Goal: Task Accomplishment & Management: Complete application form

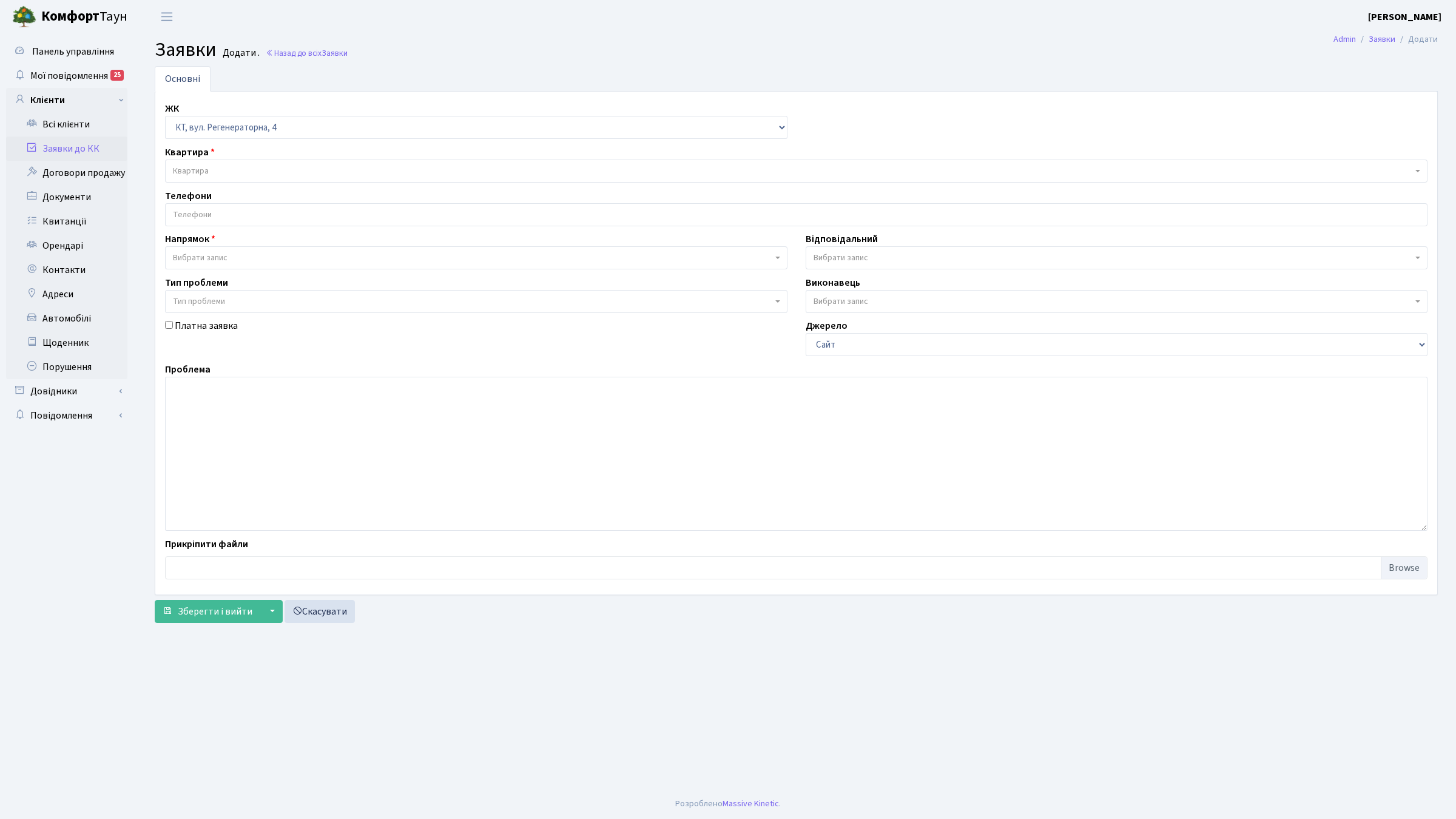
click at [471, 120] on select "- КТ, вул. Регенераторна, 4 КТ2, просп. Соборності, 17 КТ3, вул. Березнева, 16 …" at bounding box center [476, 127] width 622 height 23
select select "304"
click at [165, 117] on select "- КТ, вул. Регенераторна, 4 КТ2, просп. Соборності, 17 КТ3, вул. Березнева, 16 …" at bounding box center [476, 127] width 622 height 23
select select
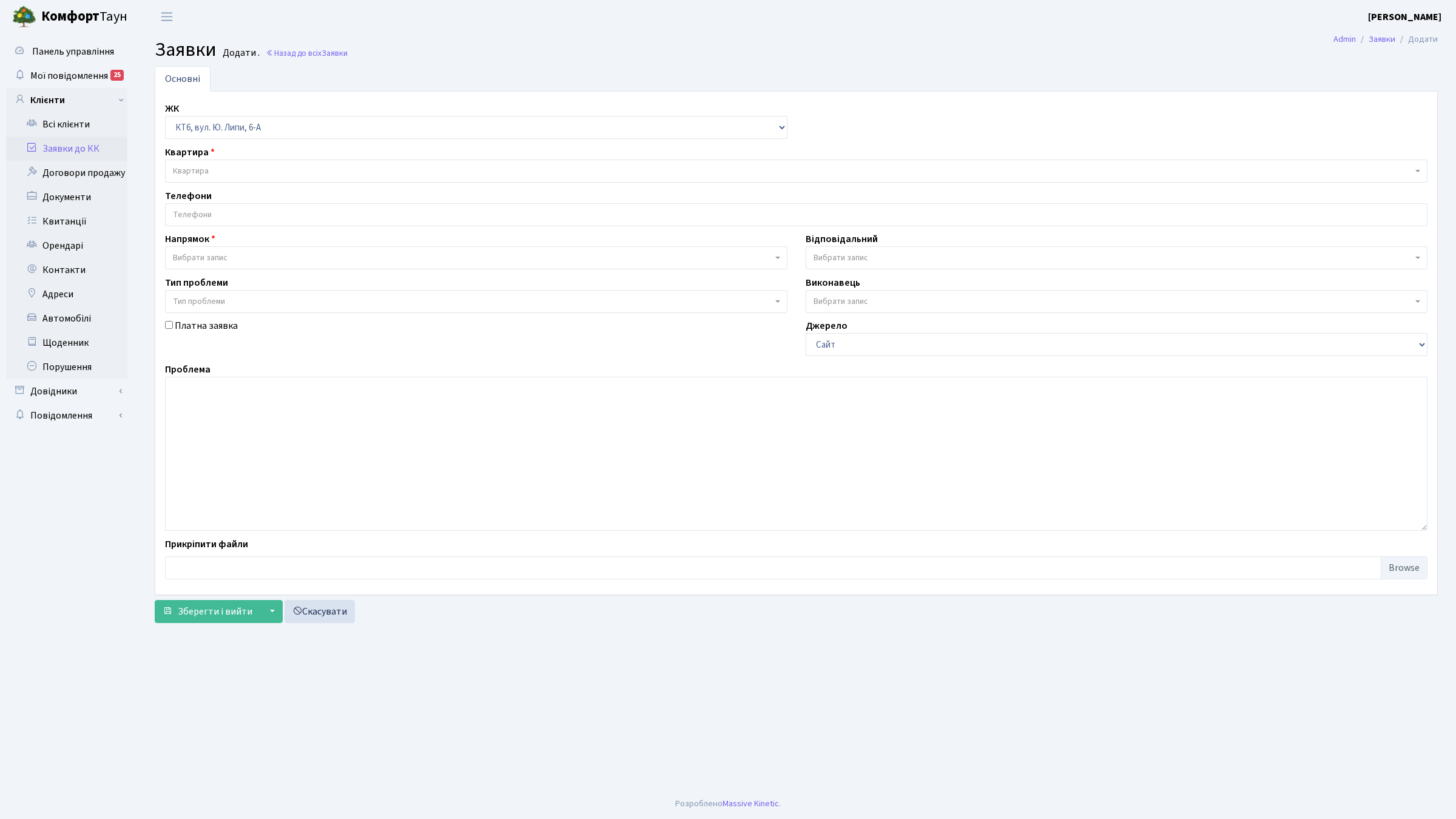
click at [222, 175] on span "Квартира" at bounding box center [792, 171] width 1240 height 12
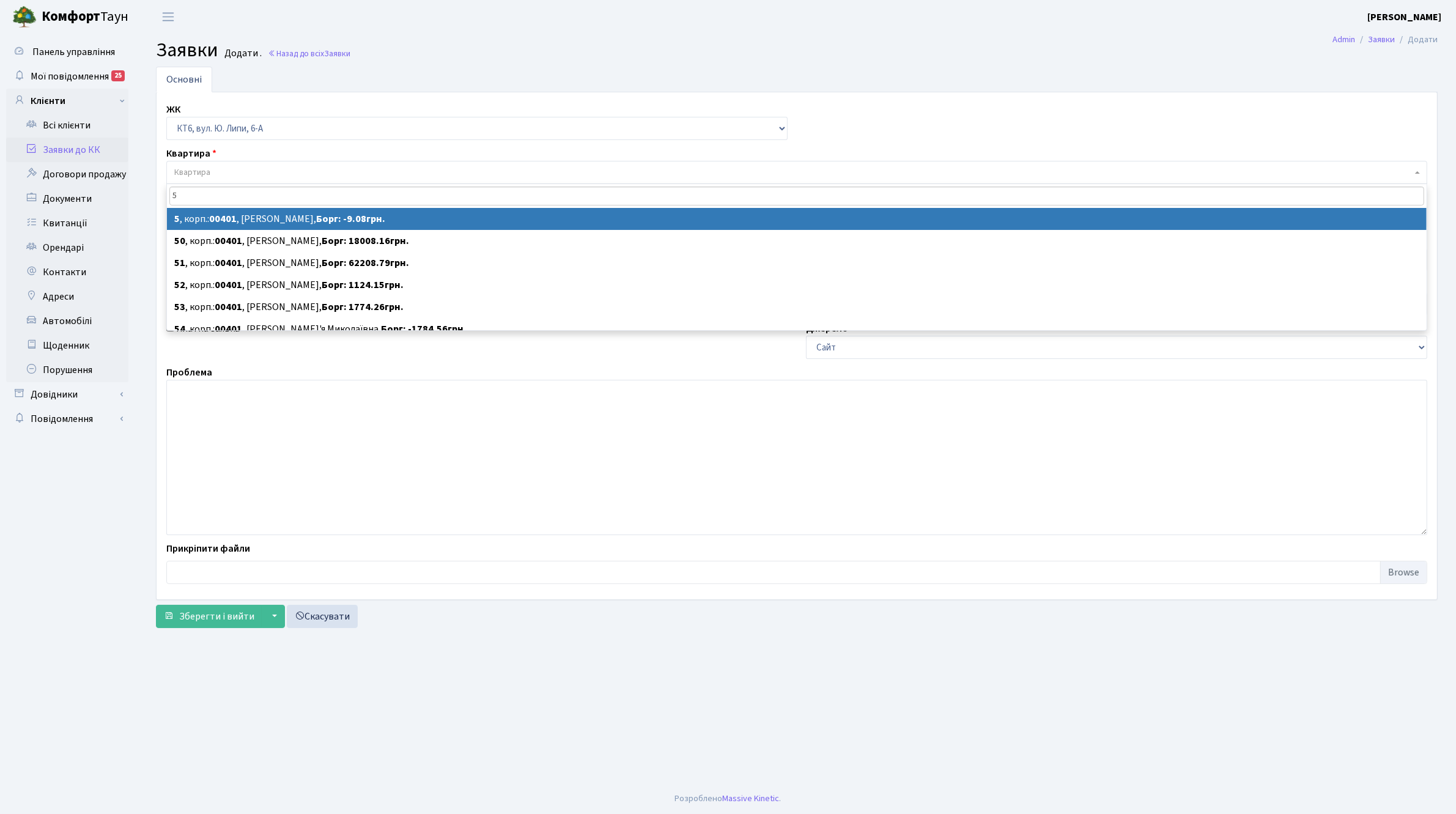
type input "5"
select select
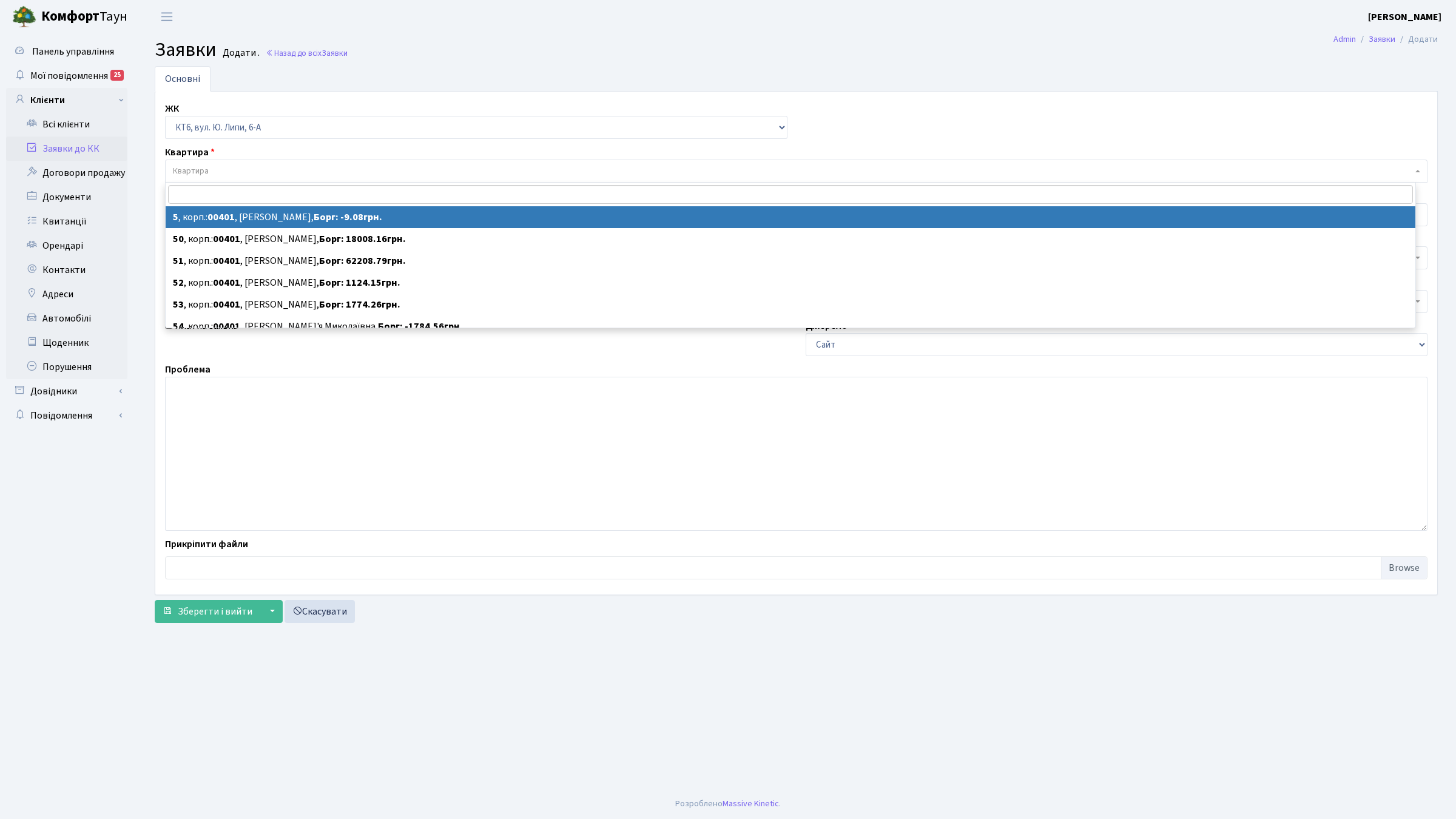
select select "17097"
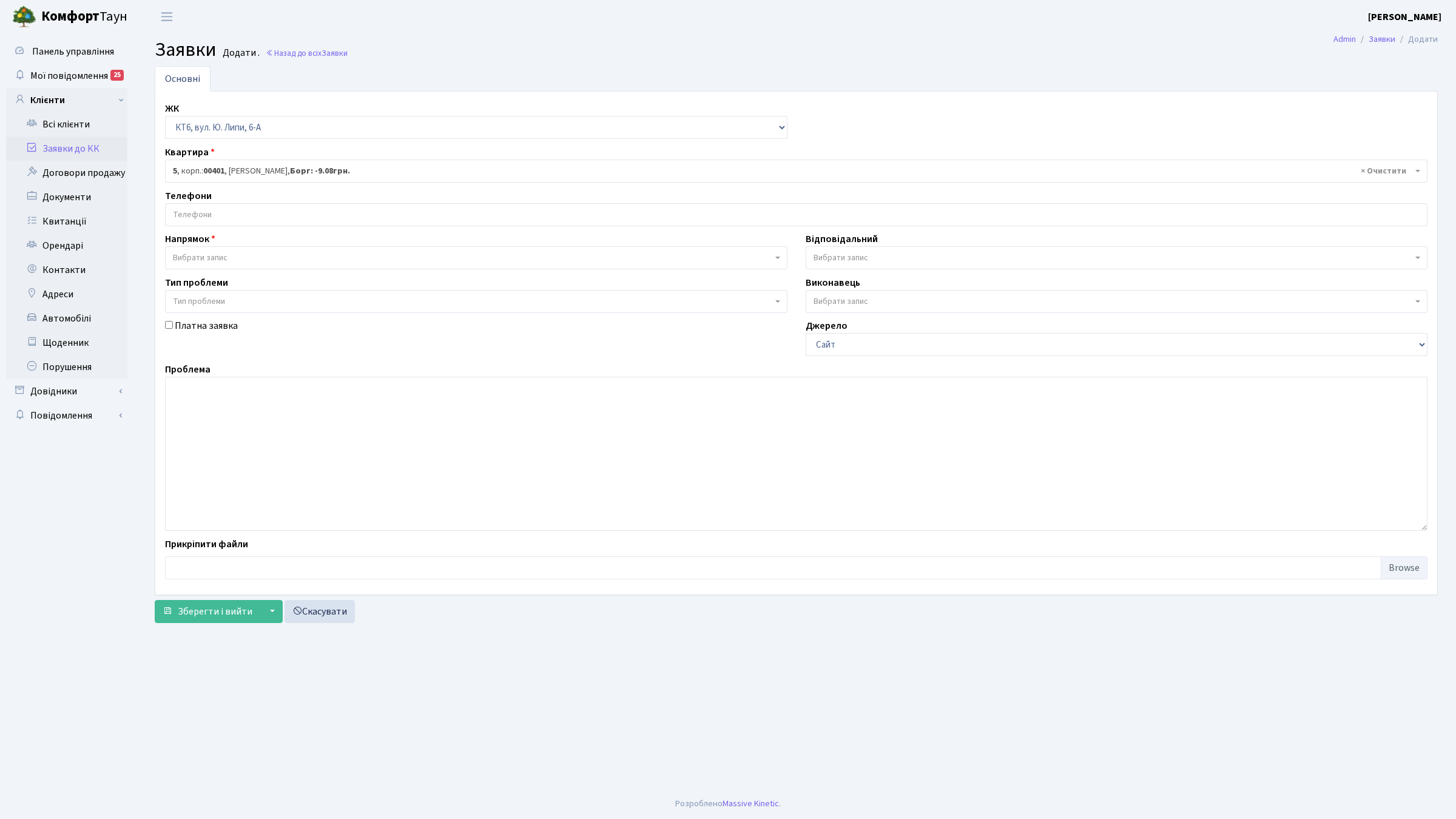
click at [232, 216] on input "search" at bounding box center [796, 215] width 1261 height 21
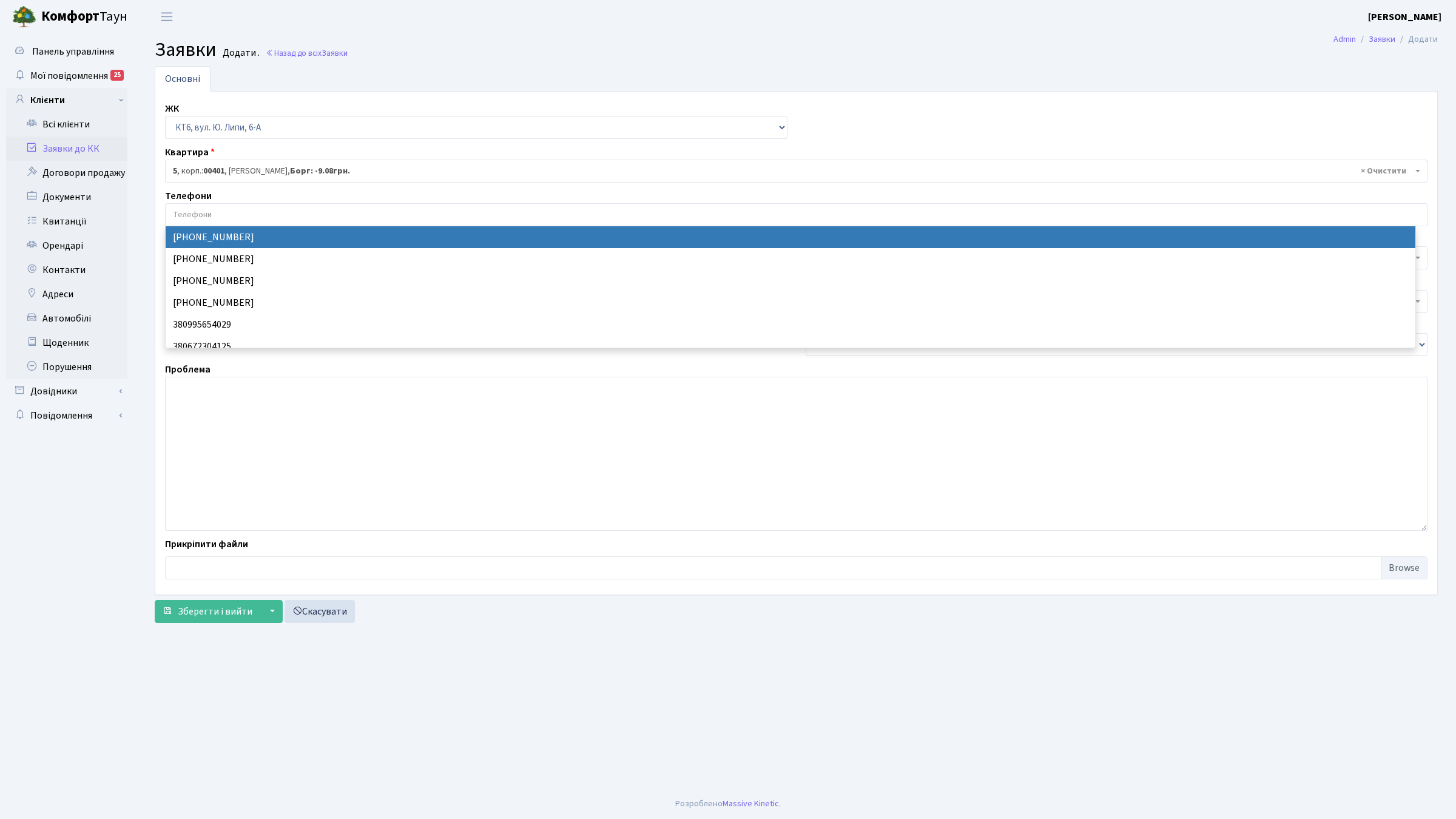
select select "129051"
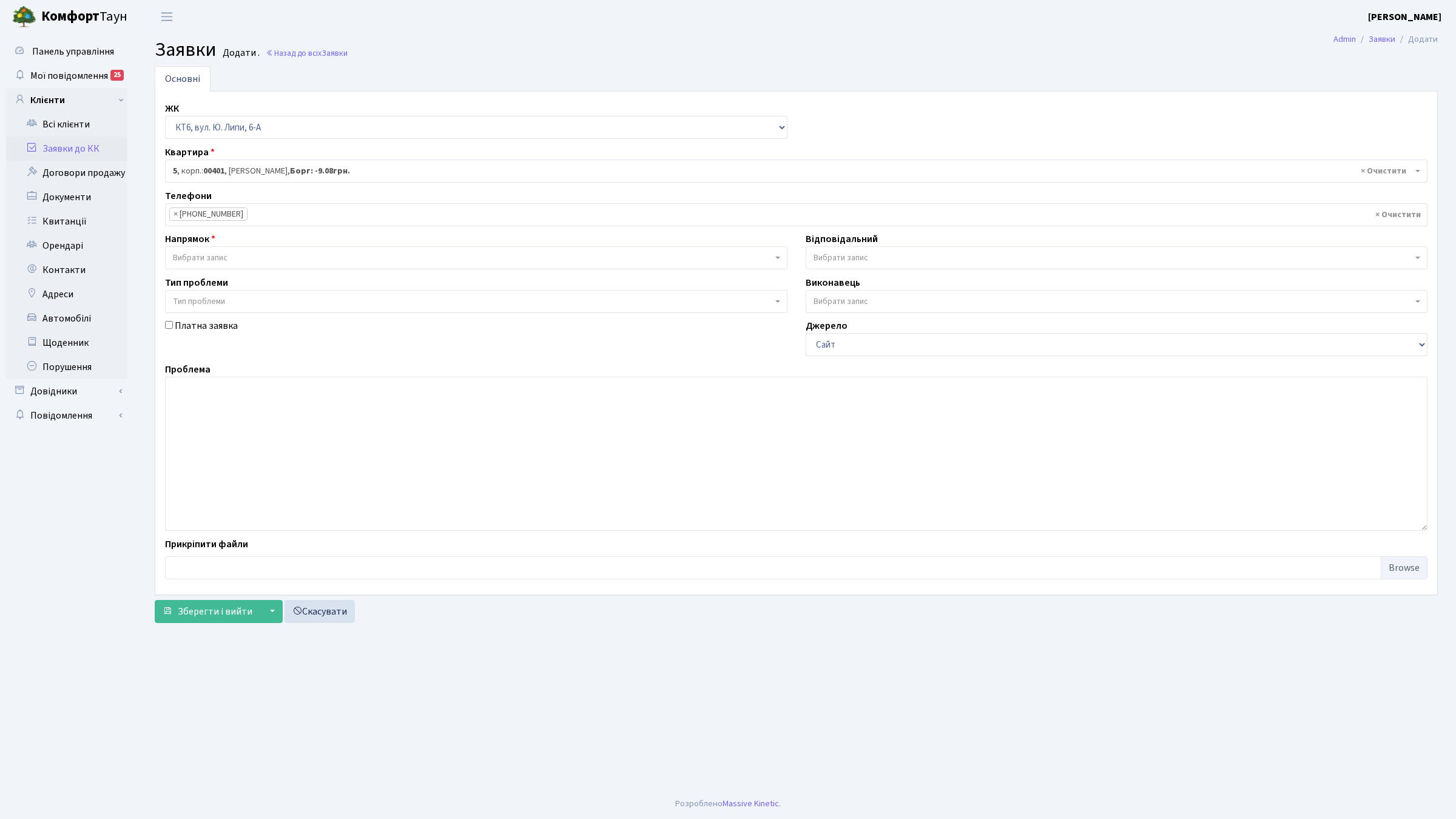
click at [222, 262] on span "Вибрати запис" at bounding box center [199, 258] width 54 height 12
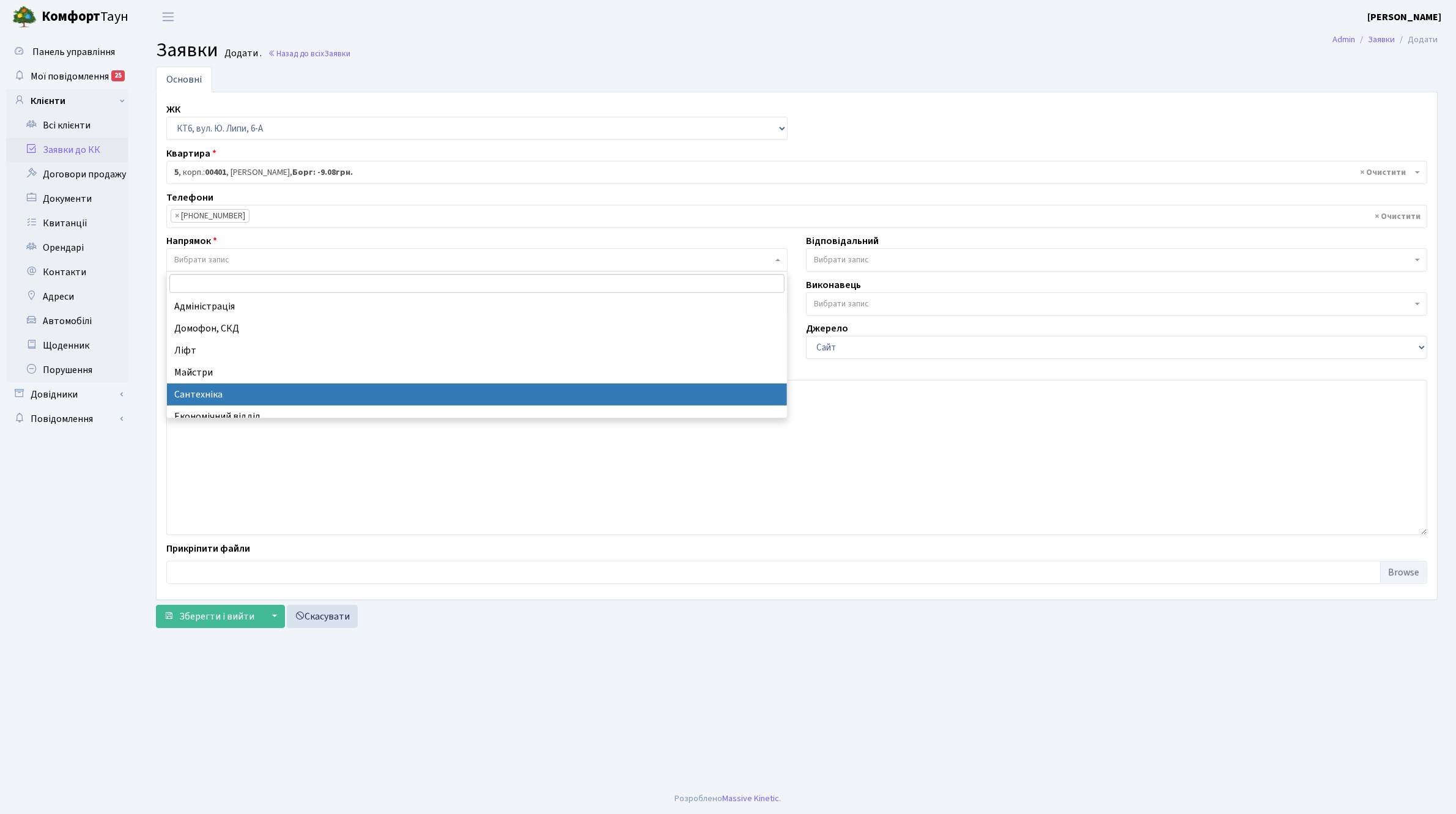
select select "2"
select select
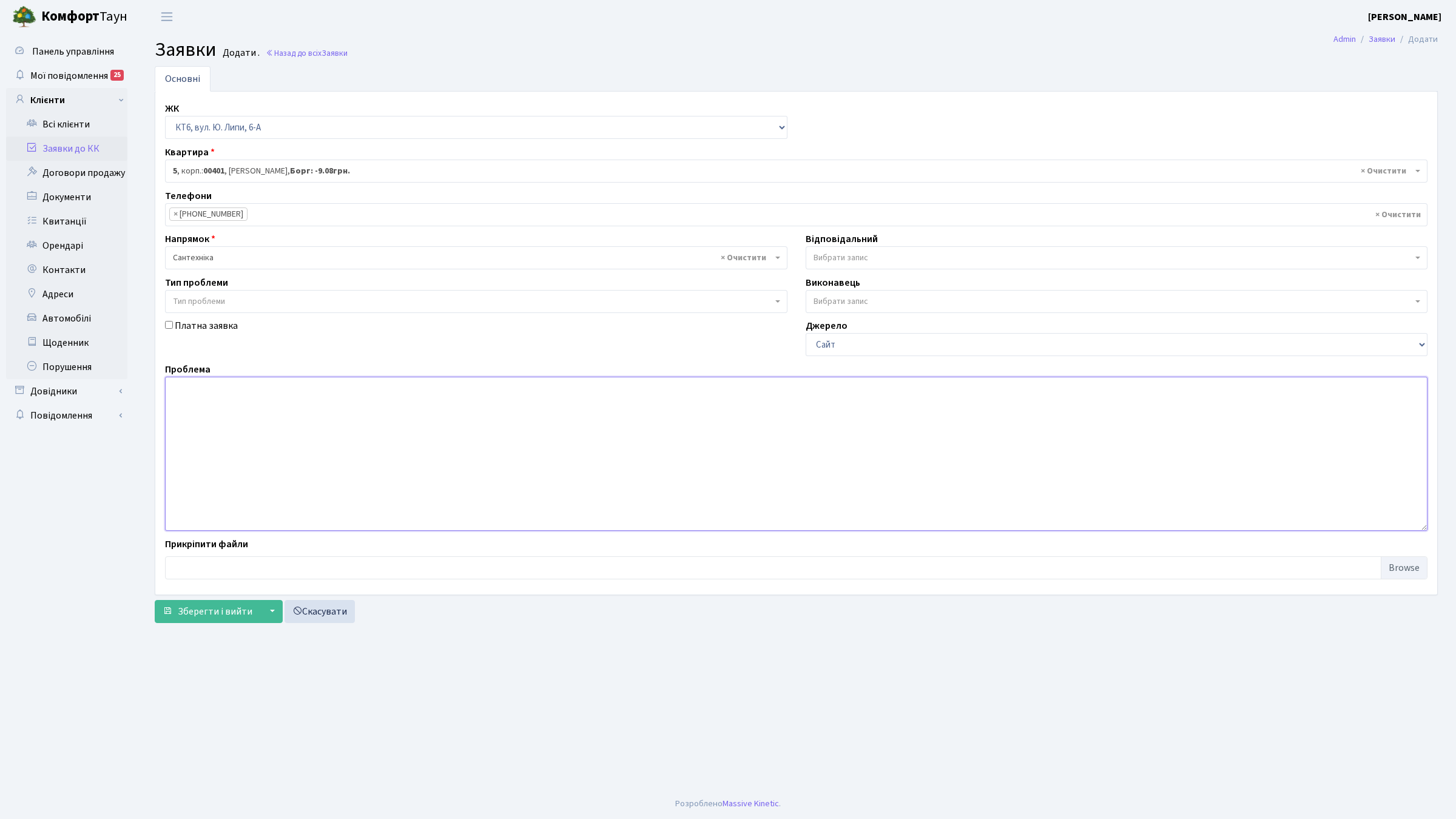
click at [252, 419] on textarea at bounding box center [796, 453] width 1263 height 154
type textarea "тече вода з каналізаційного люка"
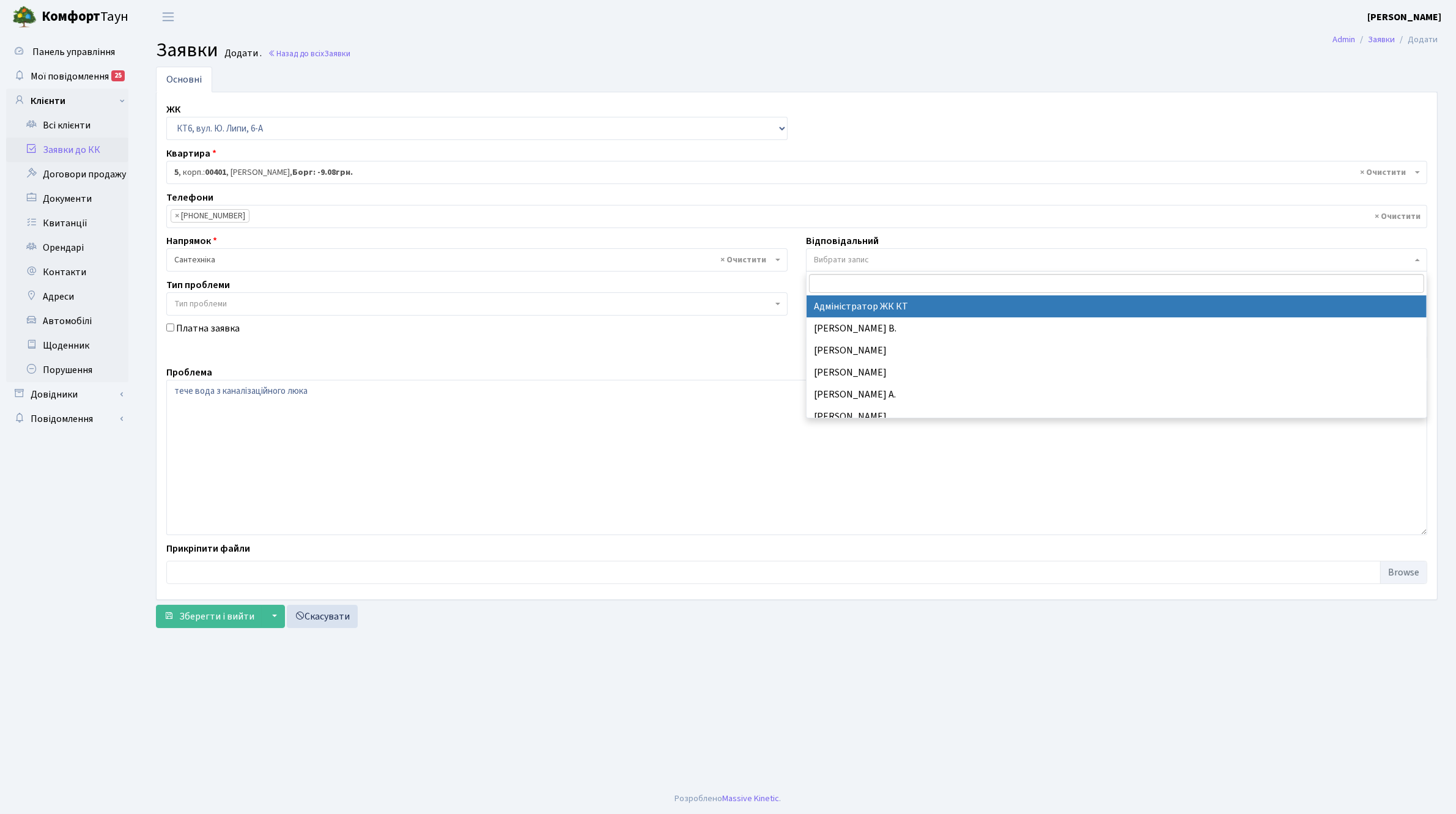
click at [899, 258] on span "Вибрати запис" at bounding box center [1113, 260] width 598 height 12
type input "ти"
select select "67"
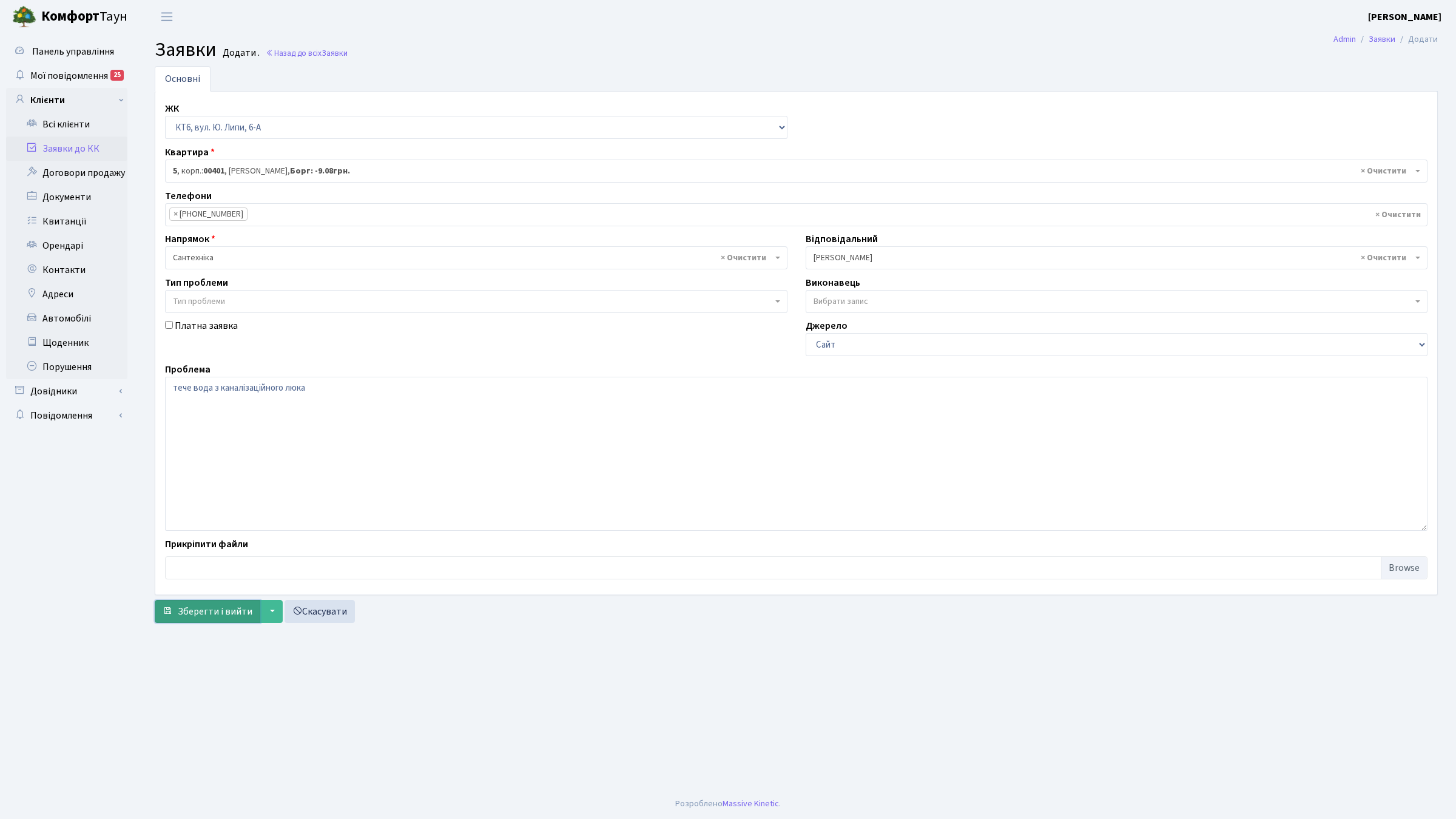
click at [216, 613] on span "Зберегти і вийти" at bounding box center [215, 610] width 74 height 13
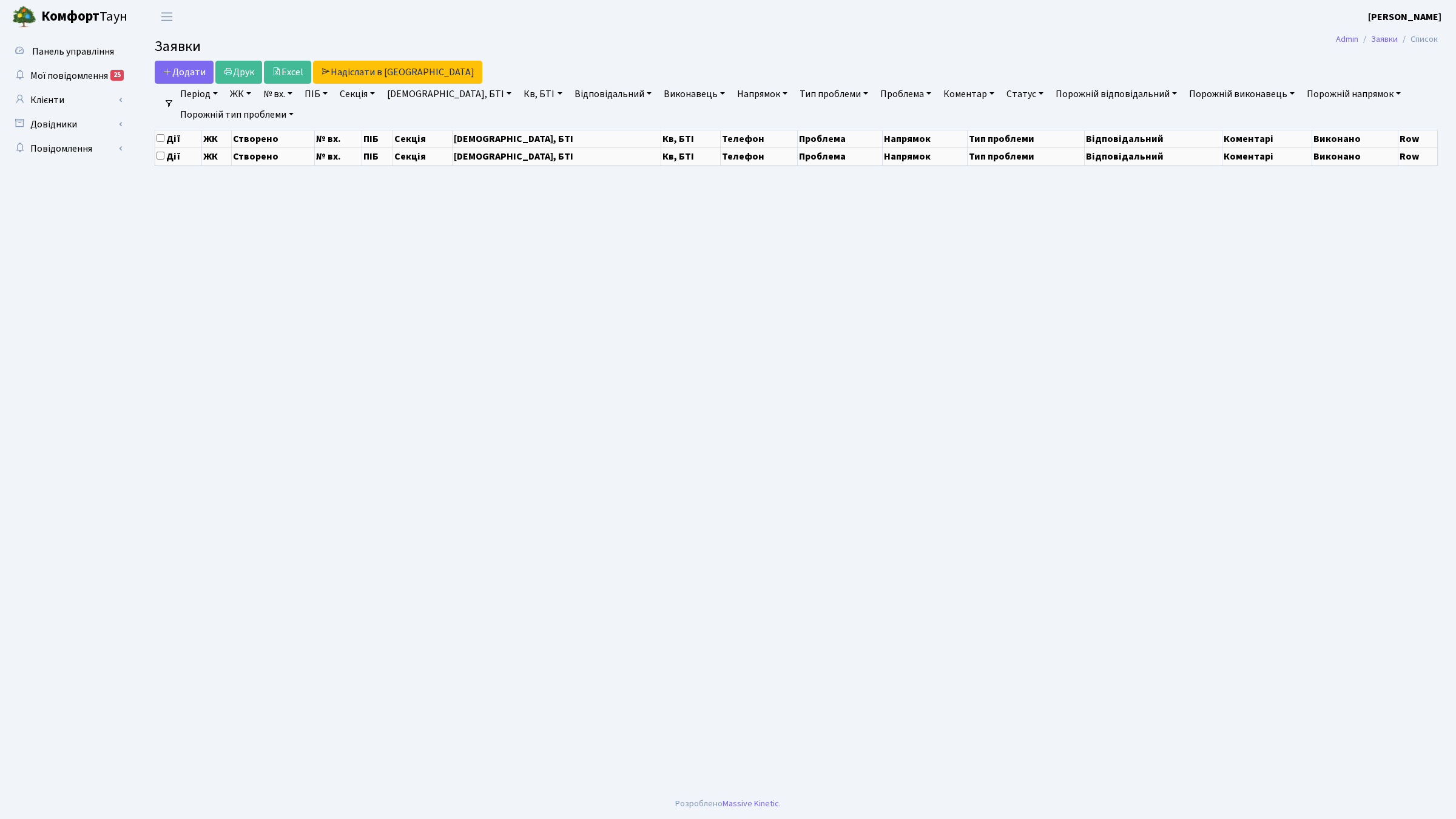
select select "25"
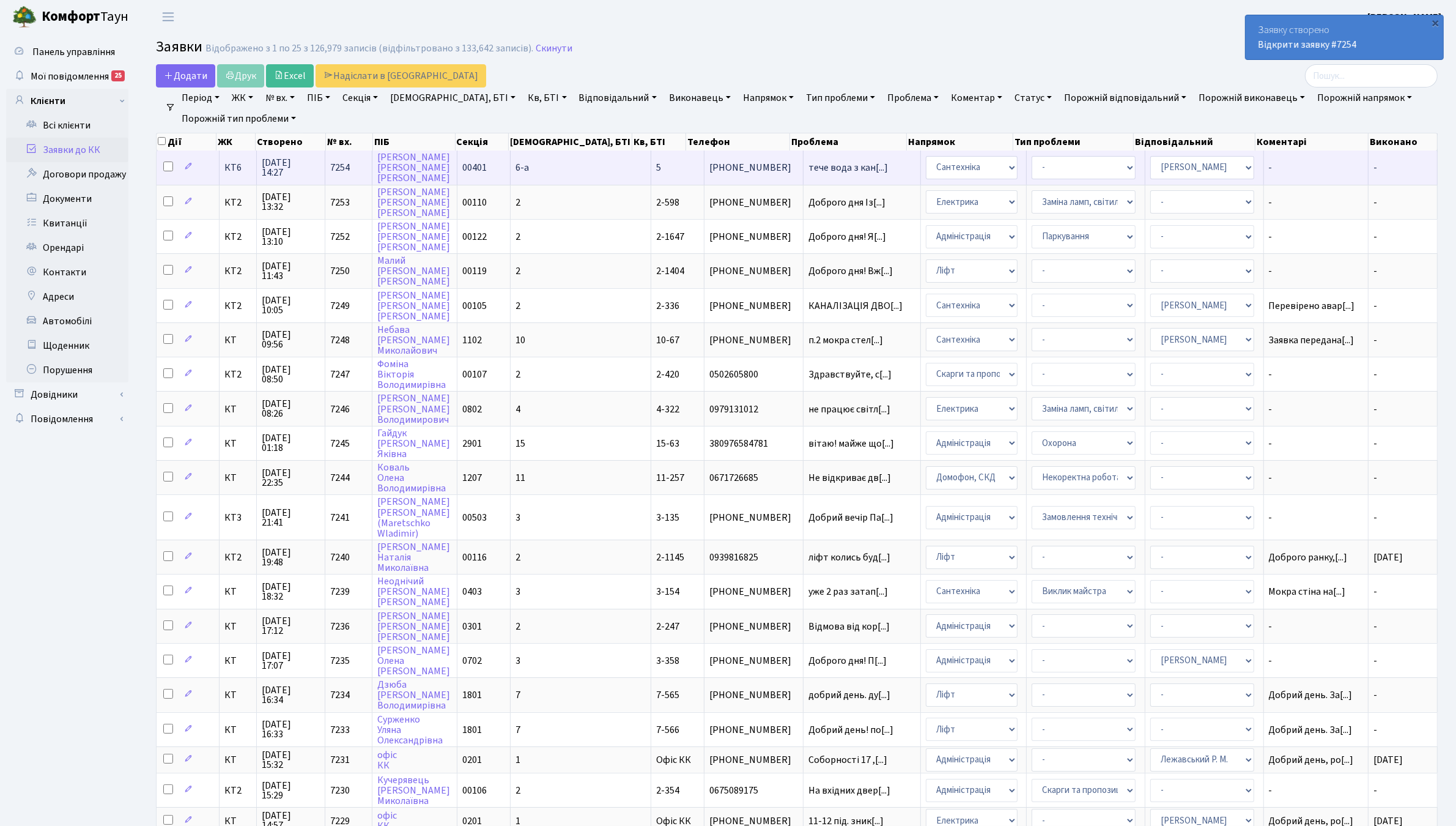
click at [240, 170] on span "КТ6" at bounding box center [237, 167] width 27 height 10
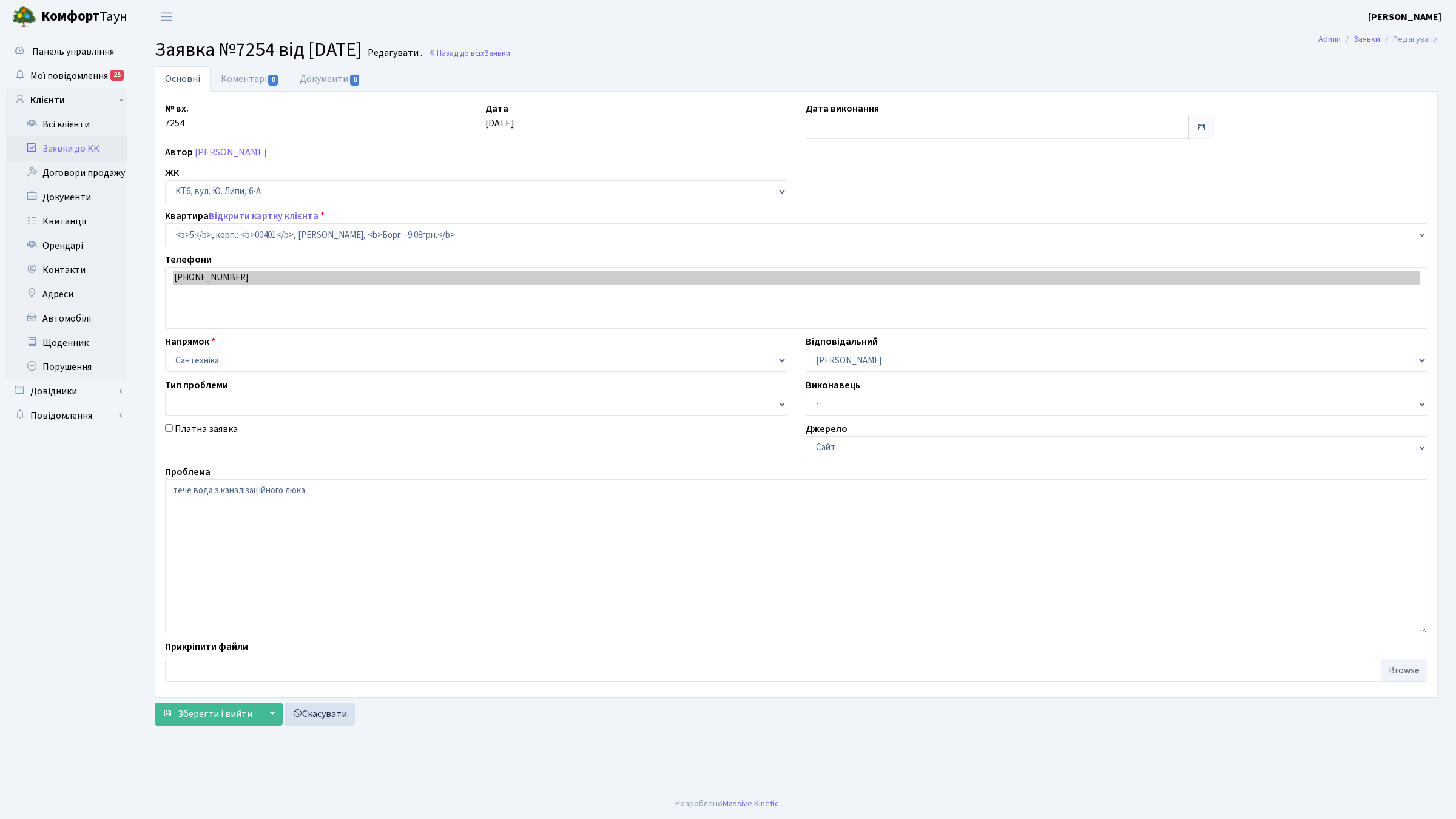
select select "17097"
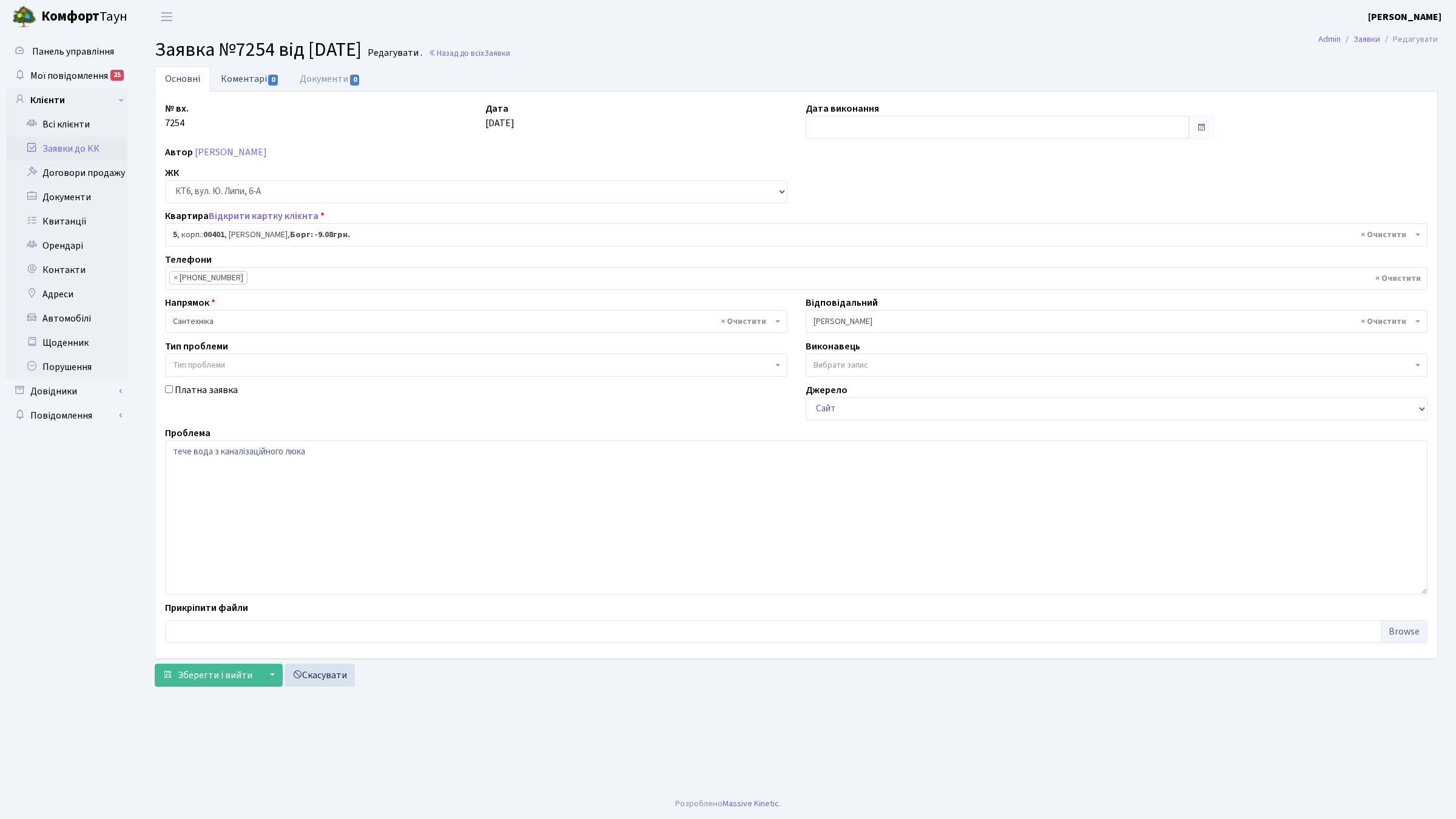
click at [233, 85] on link "Коментарі 0" at bounding box center [249, 78] width 79 height 25
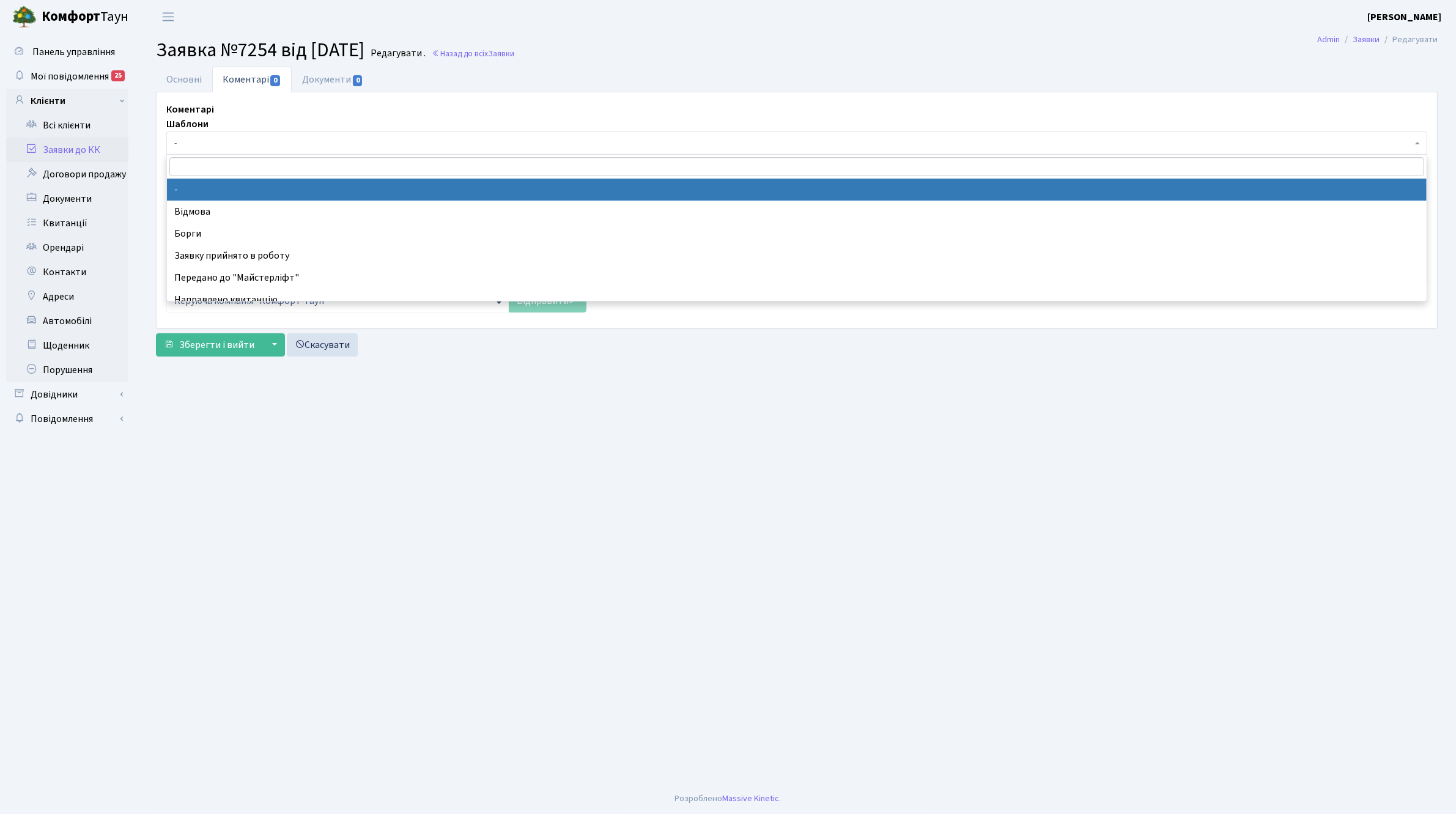
click at [228, 141] on span "-" at bounding box center [793, 143] width 1238 height 12
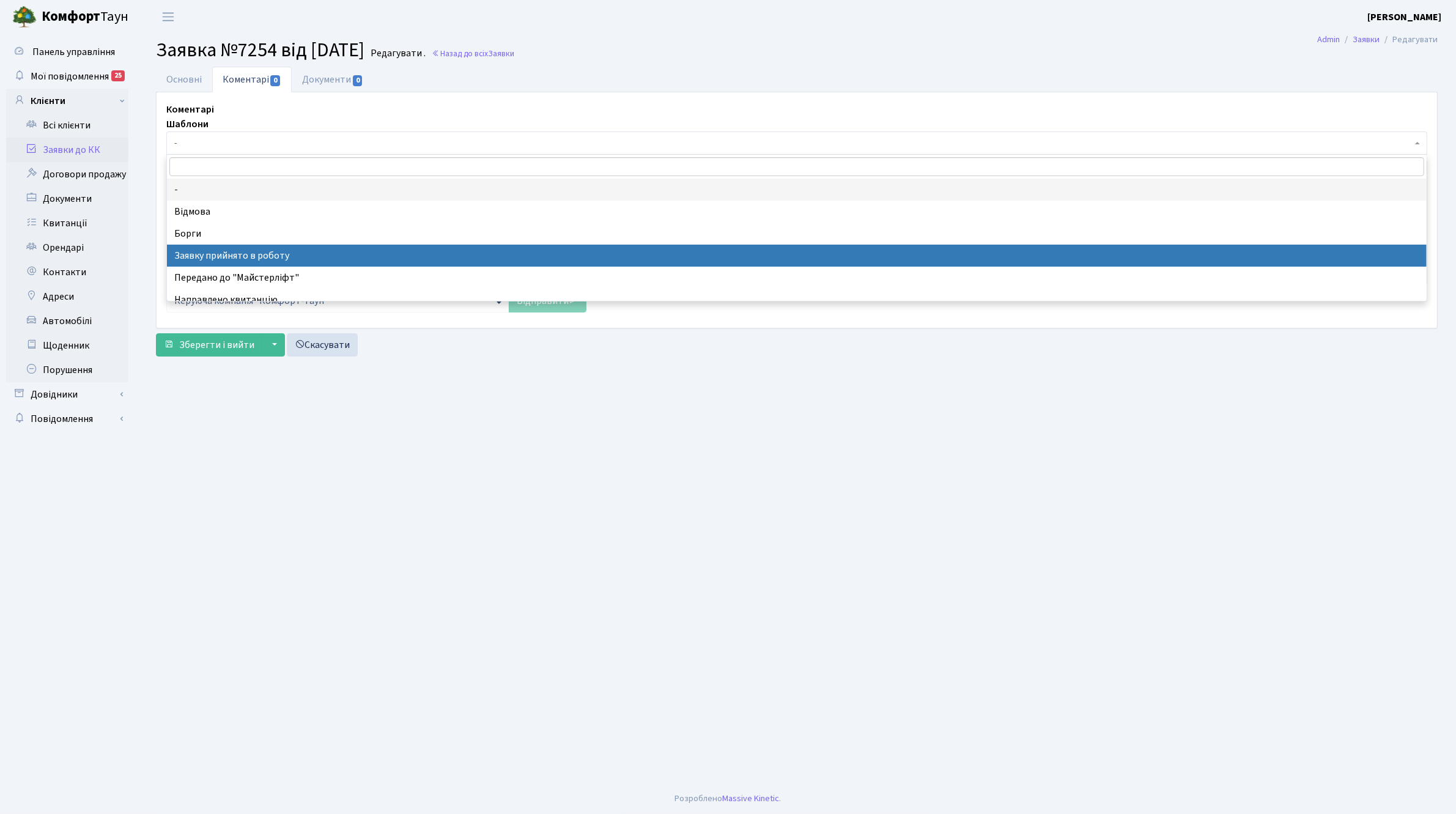
select select "7"
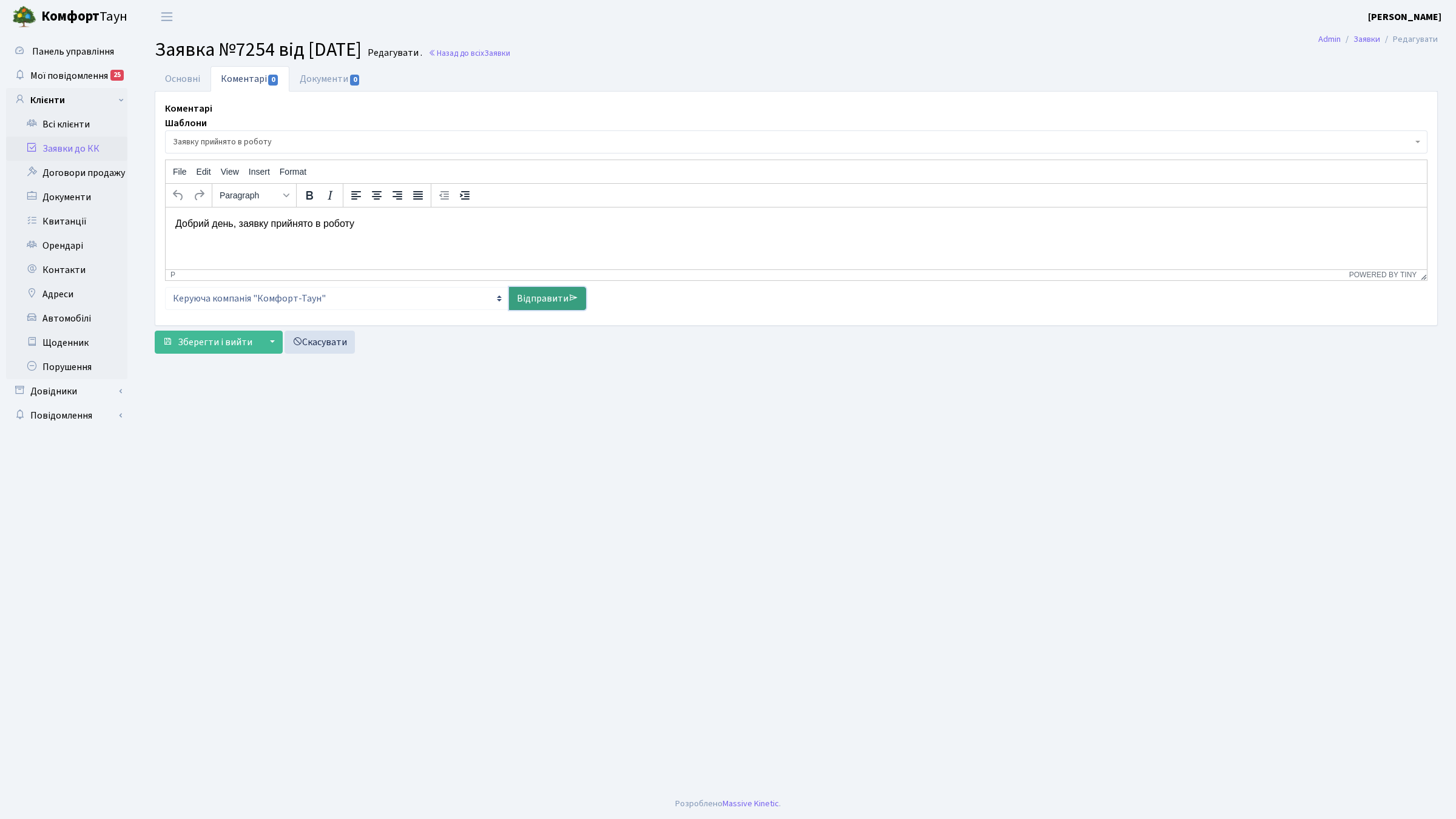
click at [570, 296] on icon at bounding box center [573, 298] width 10 height 10
select select
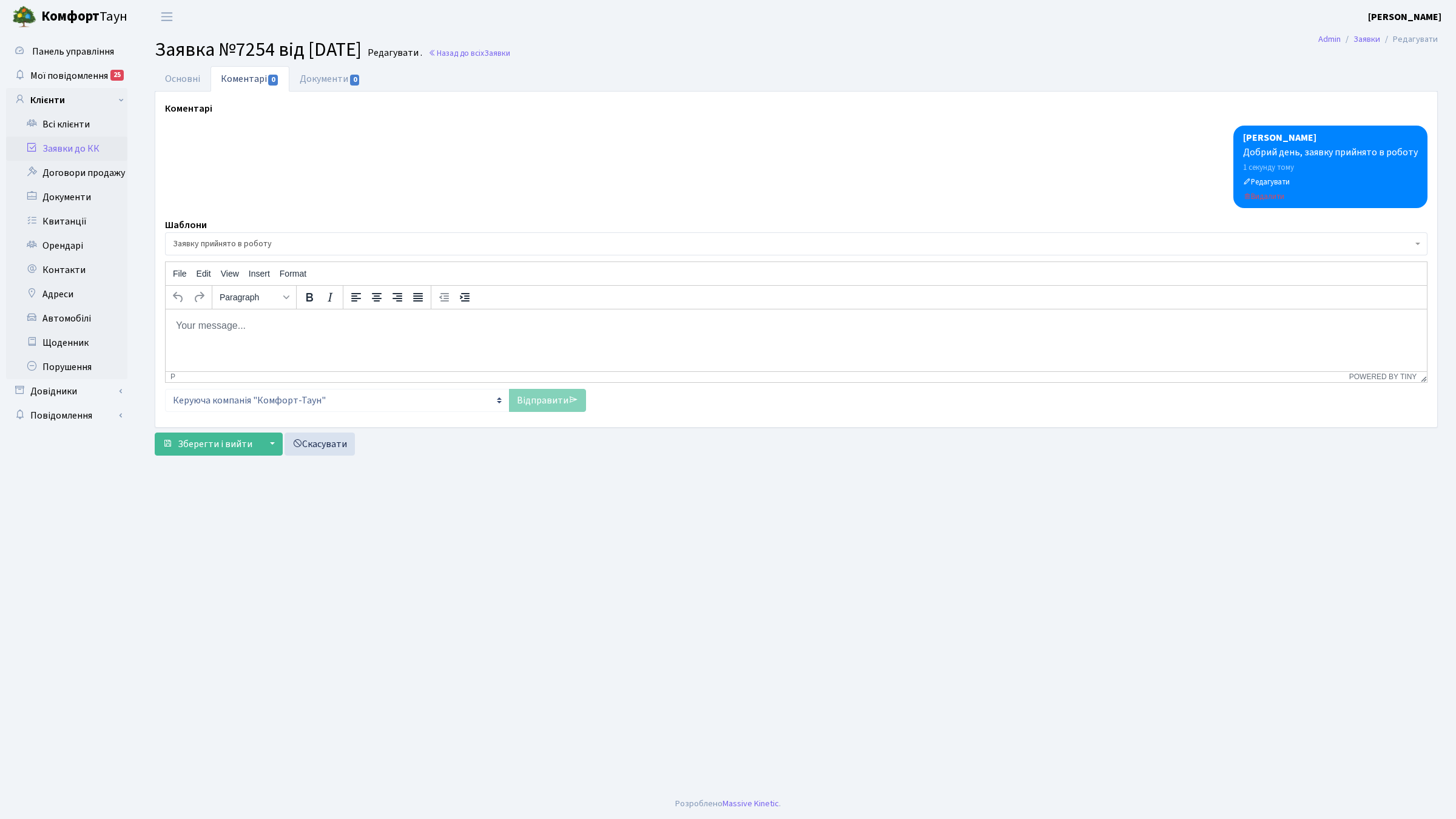
click at [489, 337] on html at bounding box center [796, 324] width 1261 height 33
click at [575, 403] on icon at bounding box center [573, 400] width 10 height 10
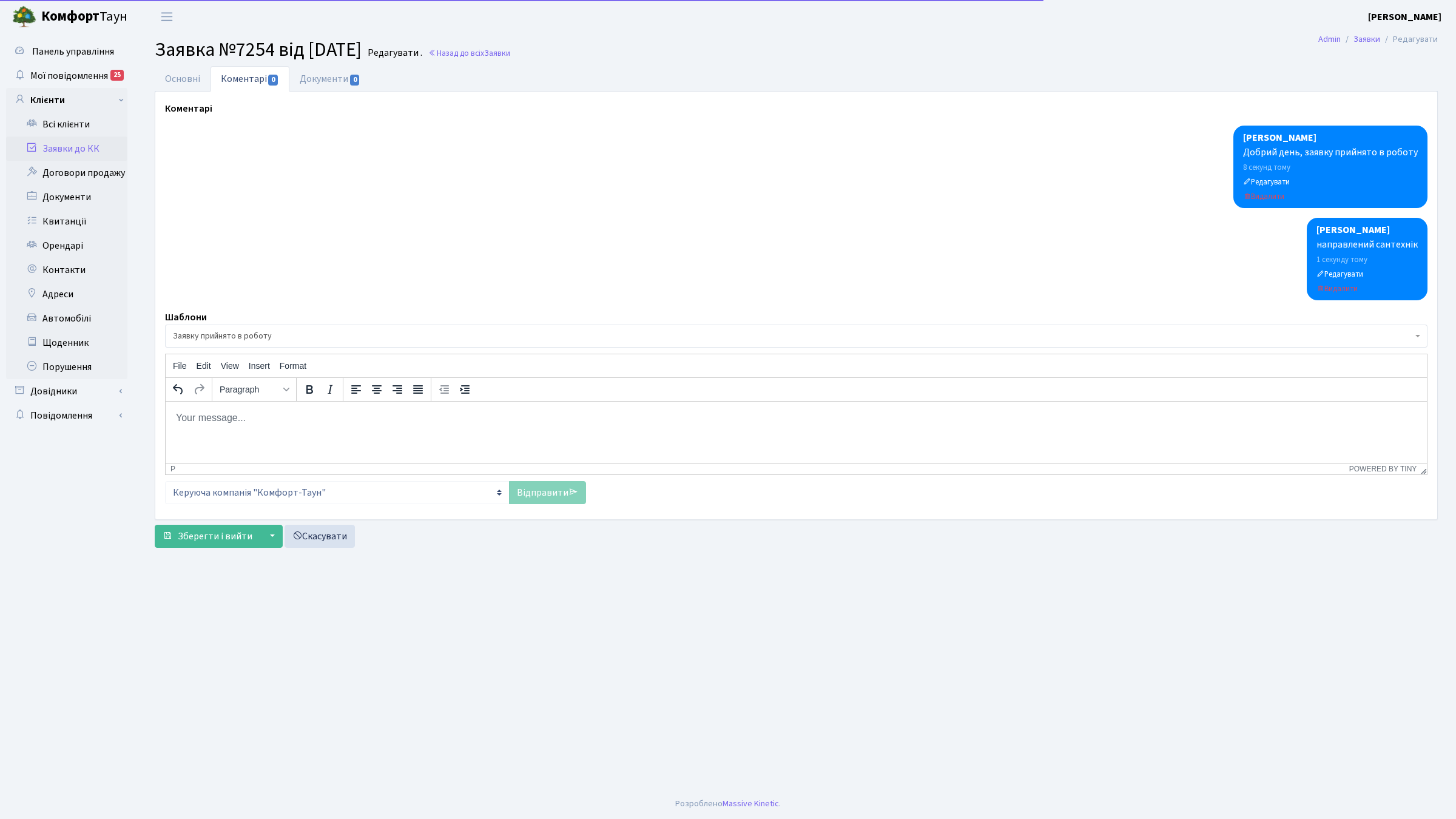
click at [71, 150] on link "Заявки до КК" at bounding box center [67, 149] width 121 height 25
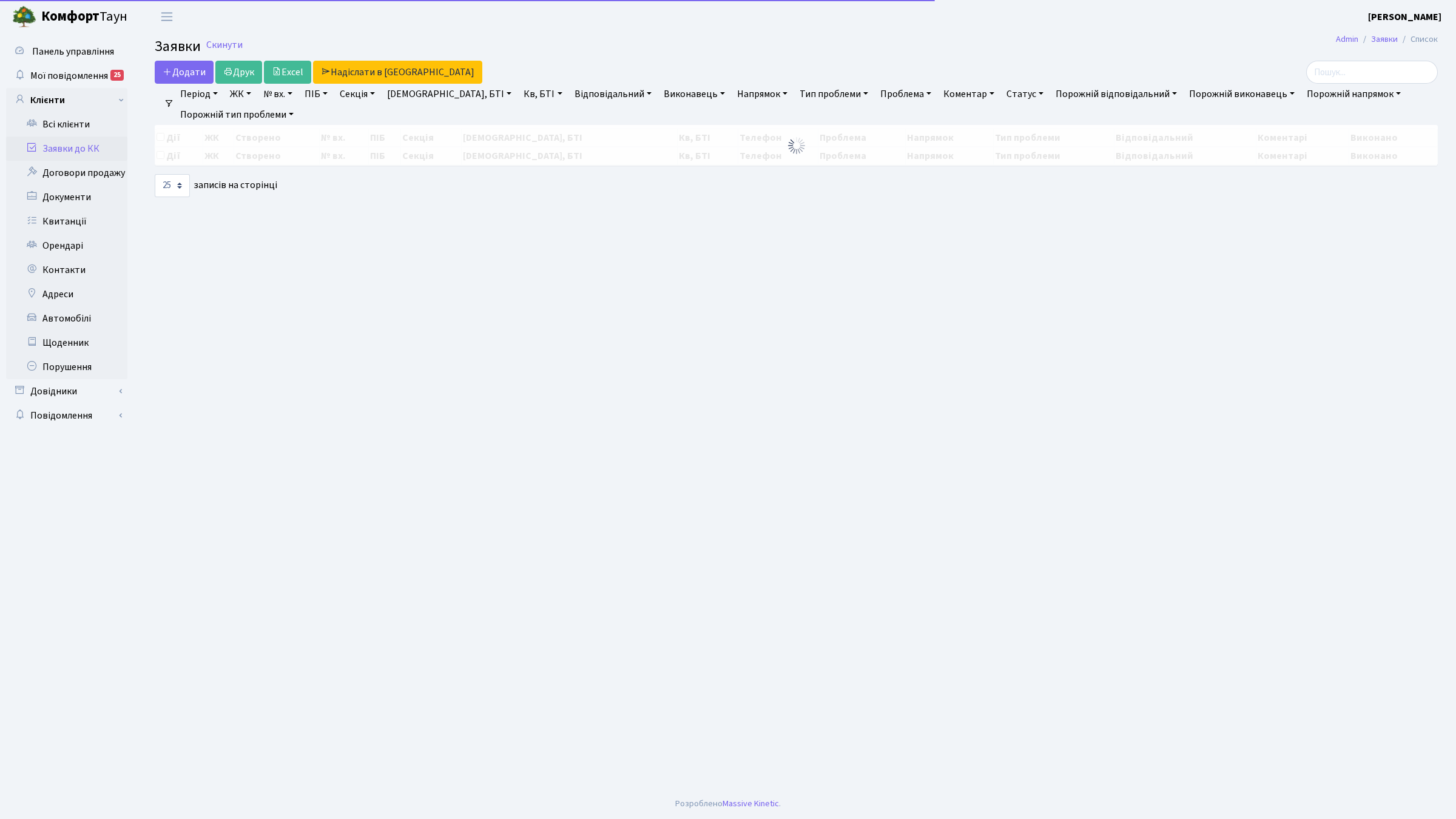
select select "25"
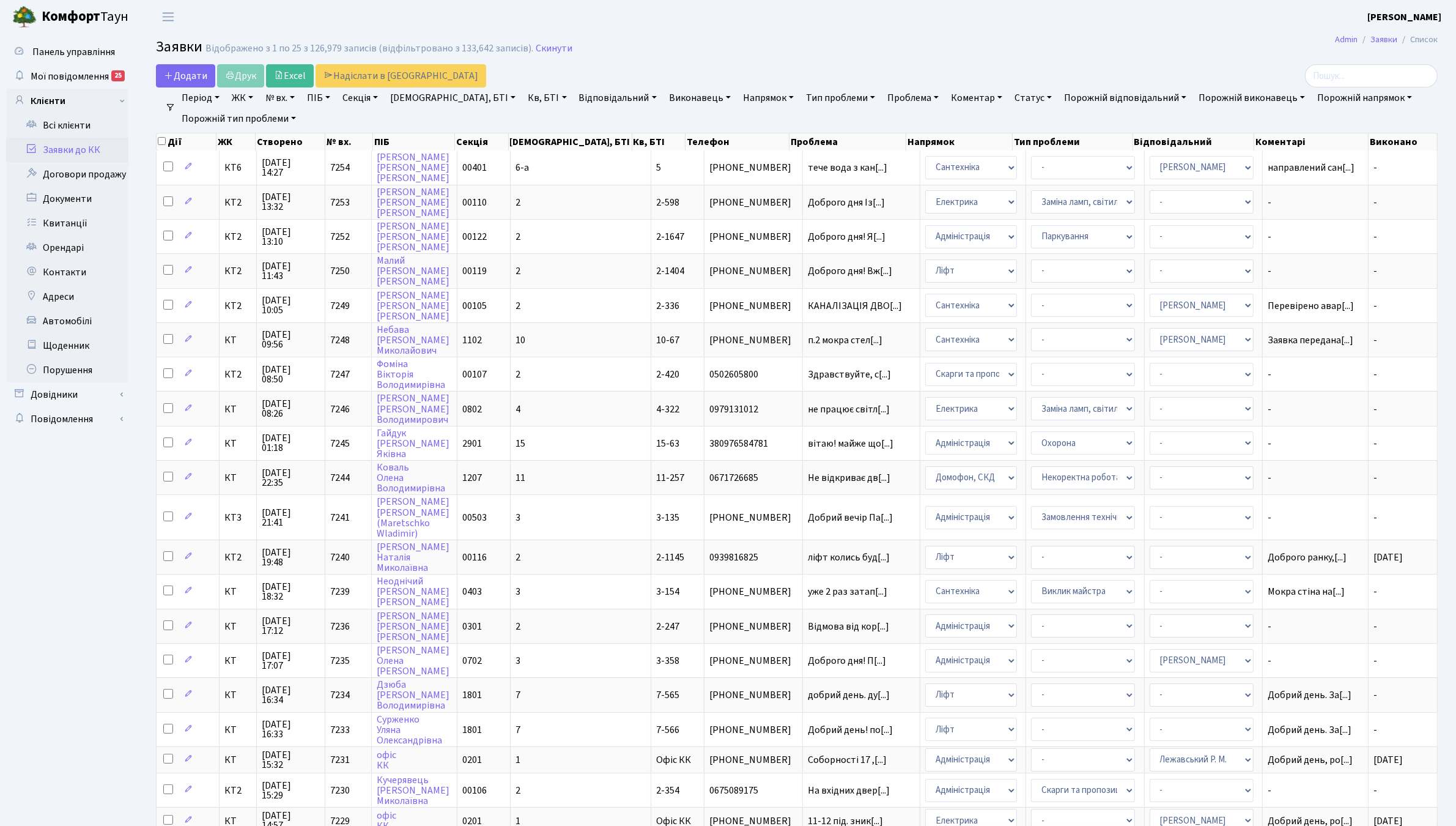
click at [1361, 87] on ul "Період 23.08.2025 - 23.08.2025 ЖК КТ, вул. Регенераторна, 4 КТ2, просп. Соборно…" at bounding box center [801, 108] width 1252 height 42
click at [1363, 86] on input "search" at bounding box center [1371, 76] width 133 height 23
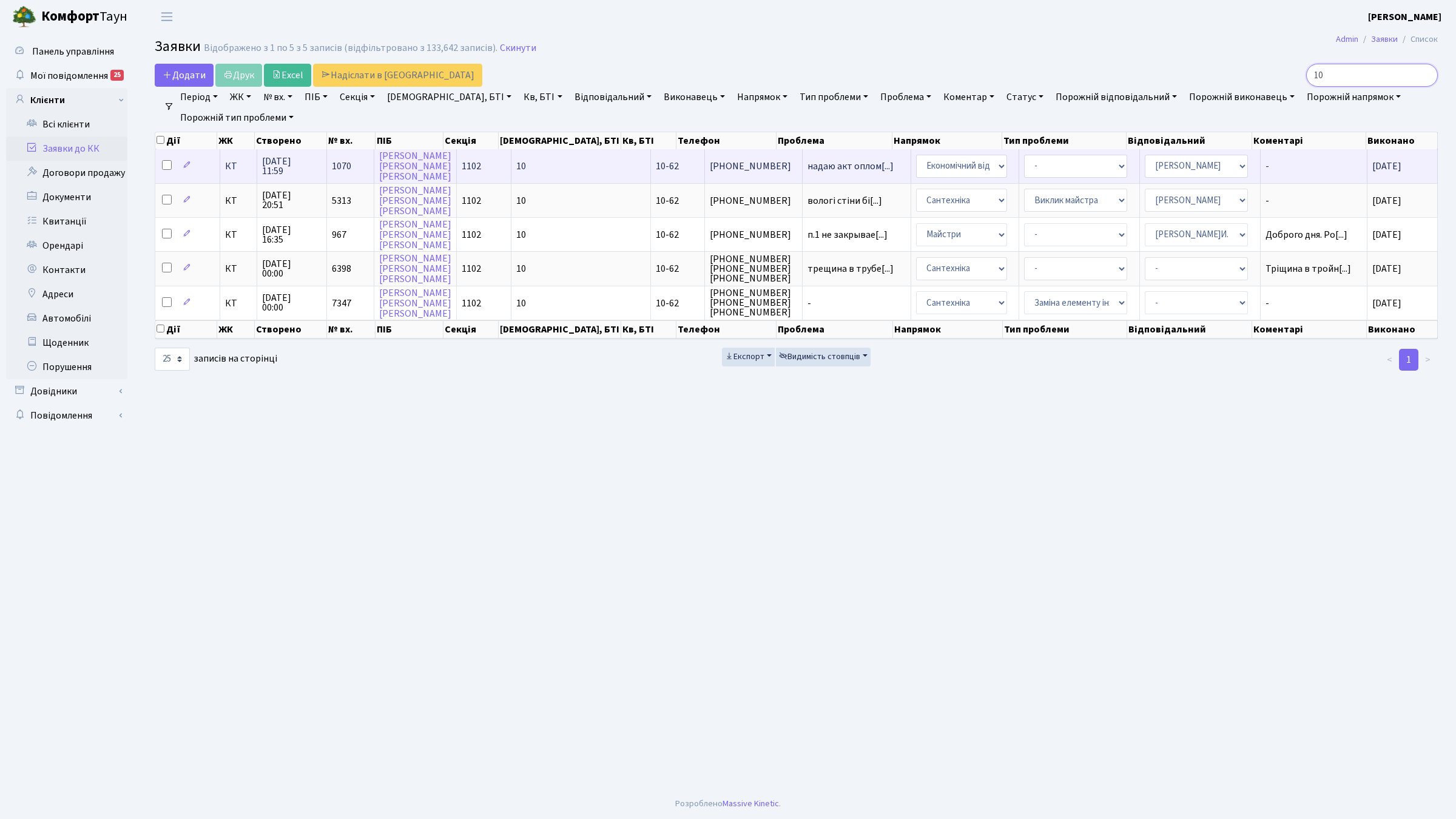
type input "1"
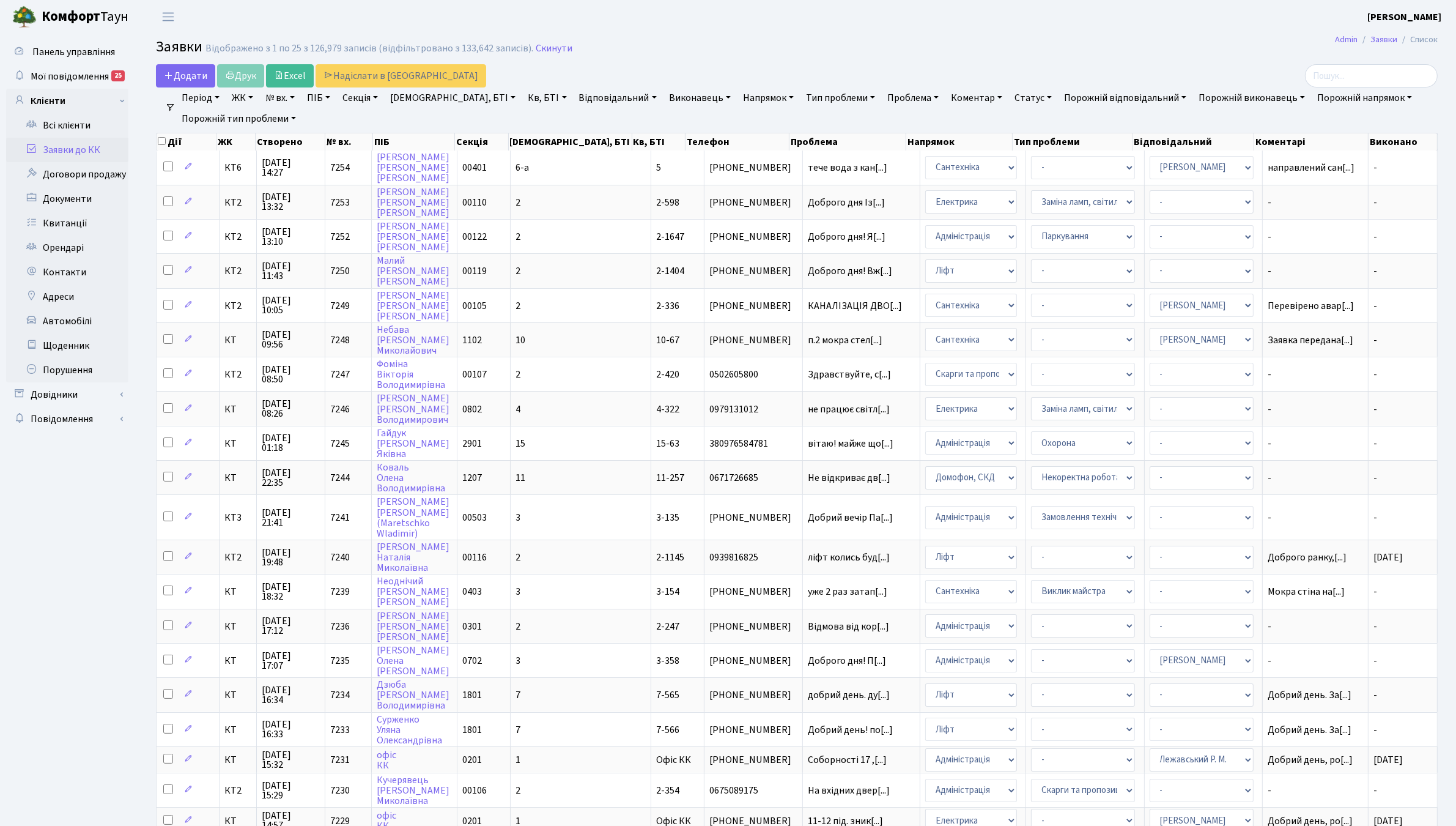
click at [196, 102] on link "Період" at bounding box center [201, 97] width 48 height 21
click at [196, 73] on span "Додати" at bounding box center [186, 75] width 43 height 13
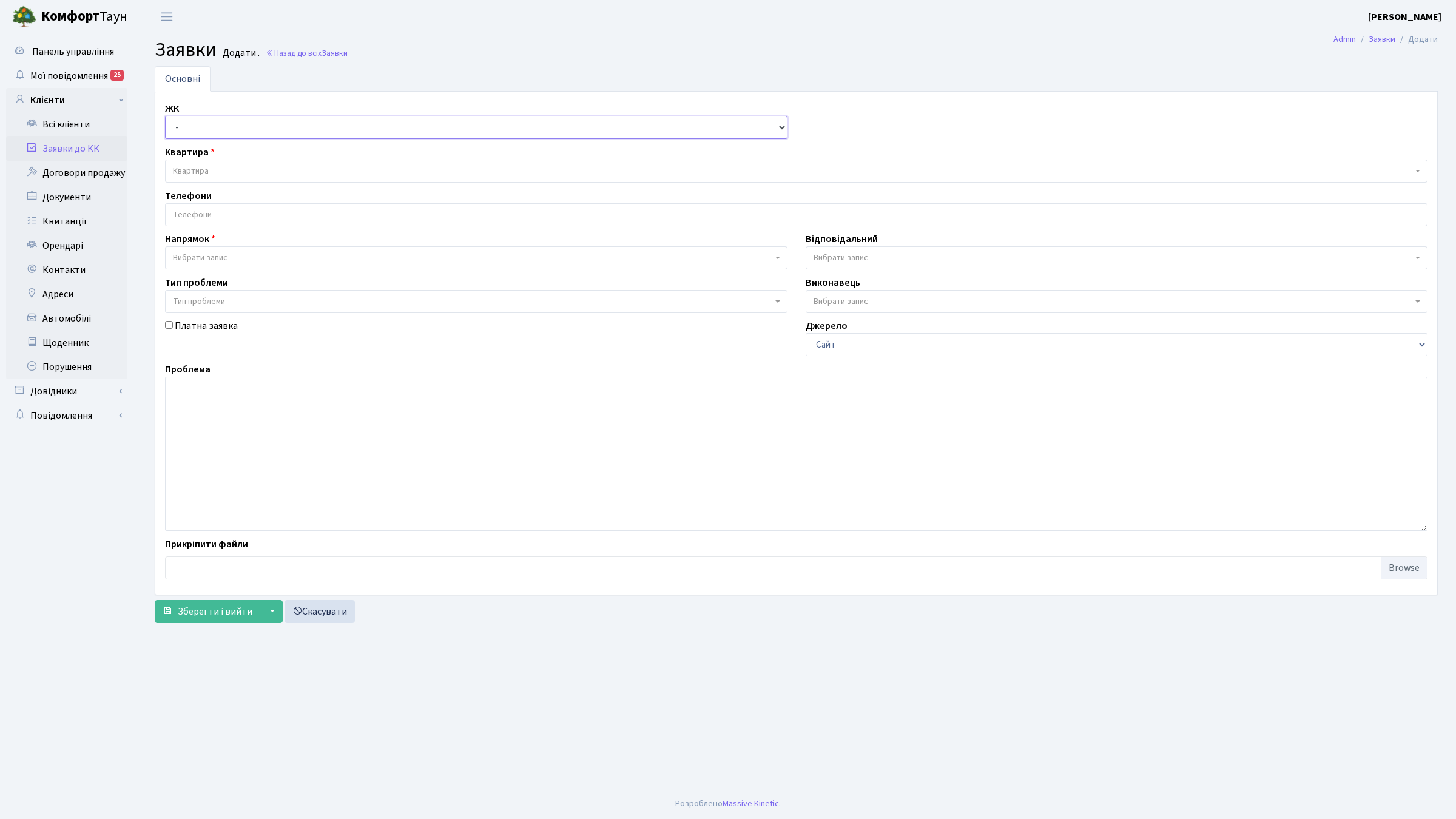
click at [222, 129] on select "- КТ, вул. Регенераторна, 4 КТ2, просп. [STREET_ADDRESS] [STREET_ADDRESS] [PERS…" at bounding box center [476, 127] width 622 height 23
select select "271"
click at [165, 117] on select "- КТ, вул. Регенераторна, 4 КТ2, просп. Соборності, 17 КТ3, вул. Березнева, 16 …" at bounding box center [476, 127] width 622 height 23
select select
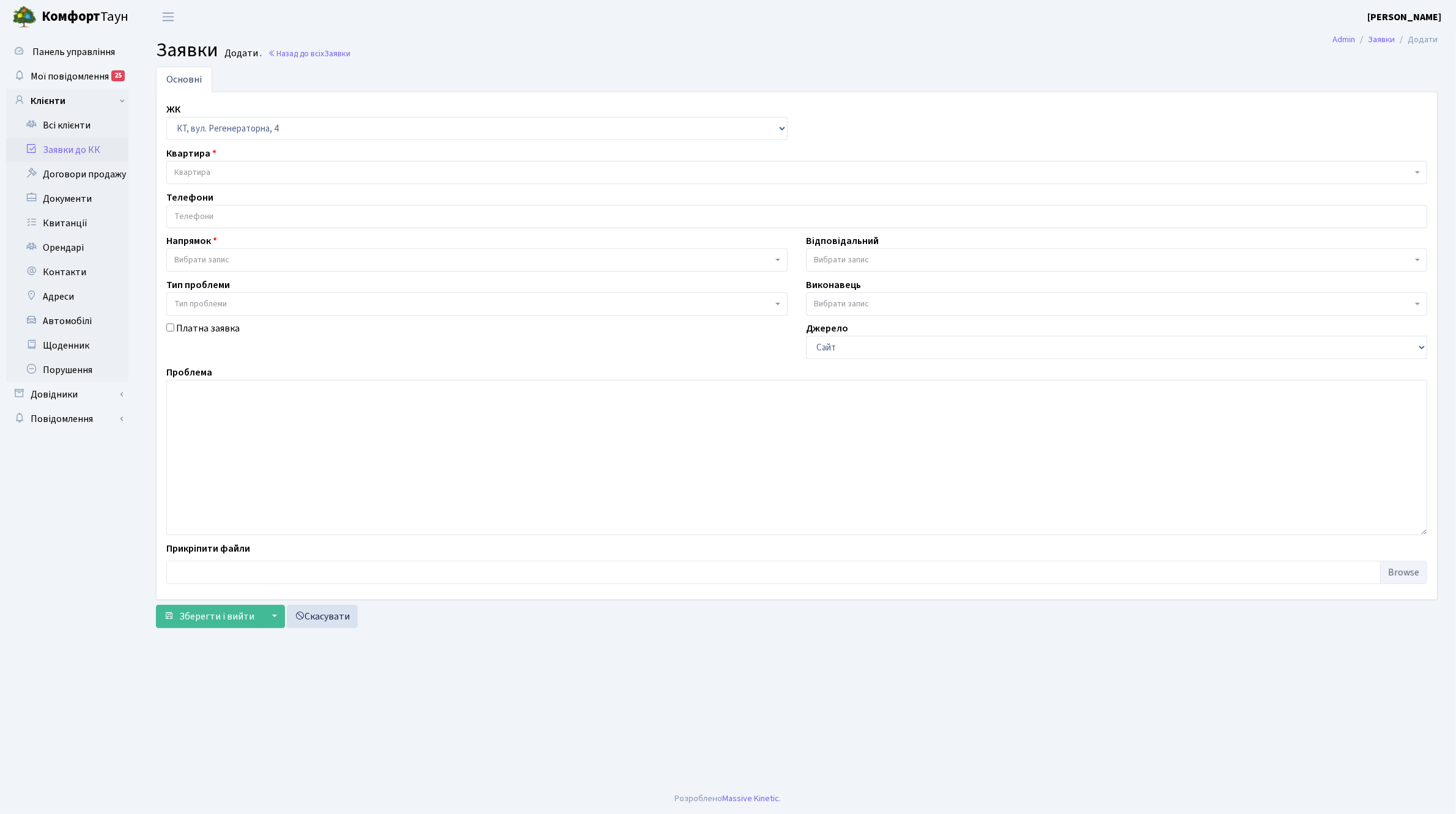
click at [230, 168] on span "Квартира" at bounding box center [793, 172] width 1238 height 12
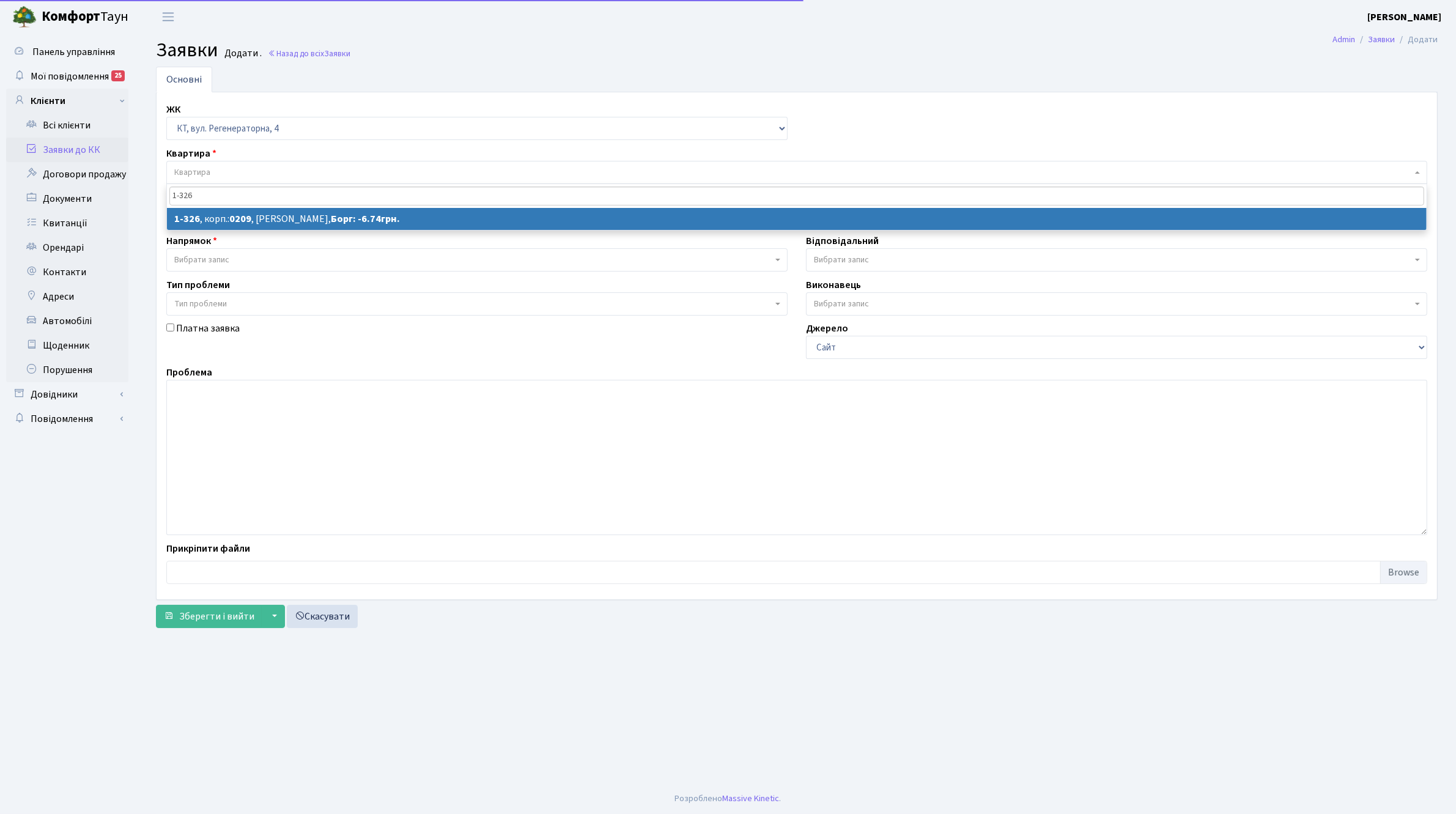
type input "1-326"
select select
select select "326"
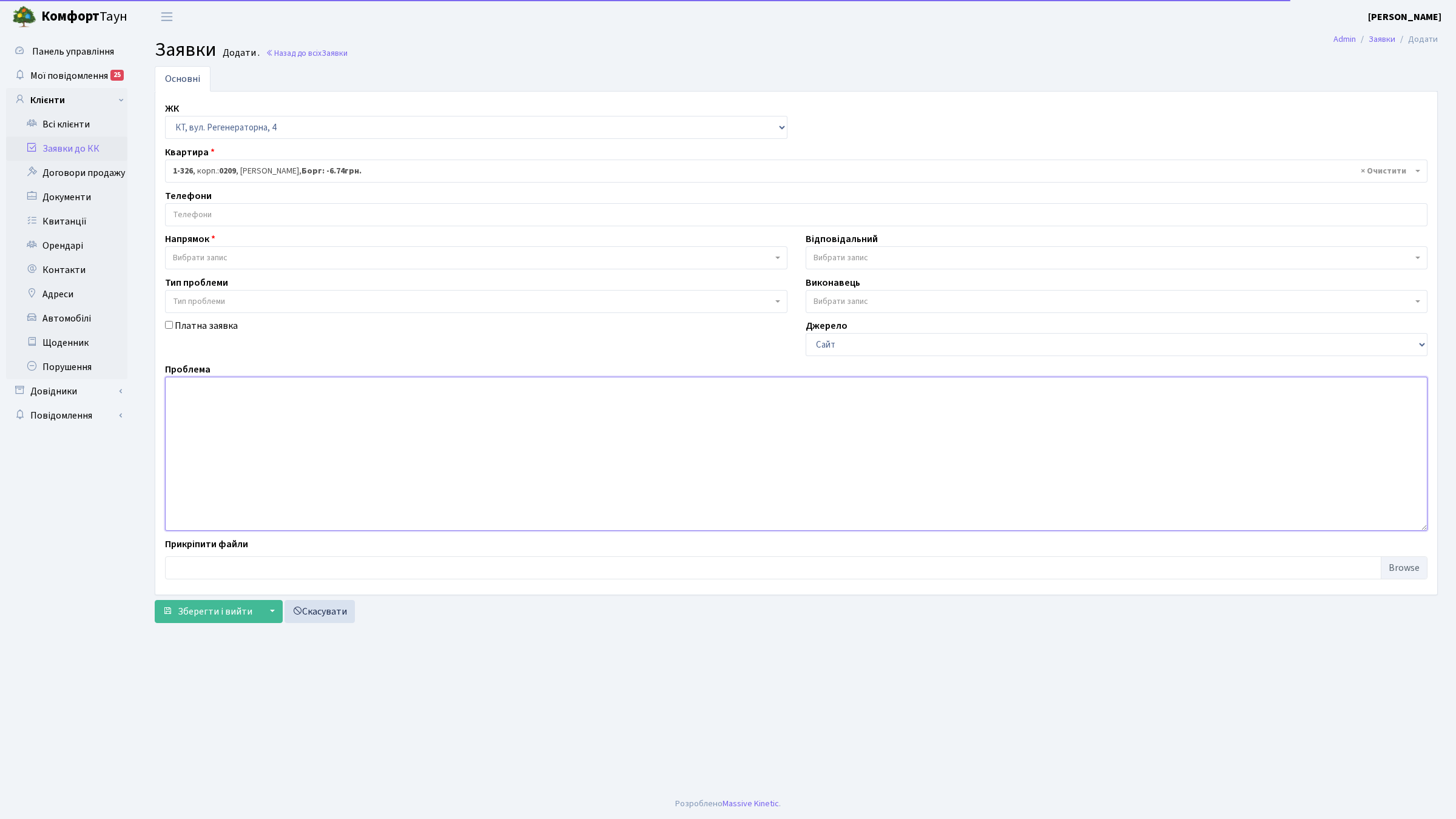
click at [245, 442] on textarea at bounding box center [796, 453] width 1263 height 154
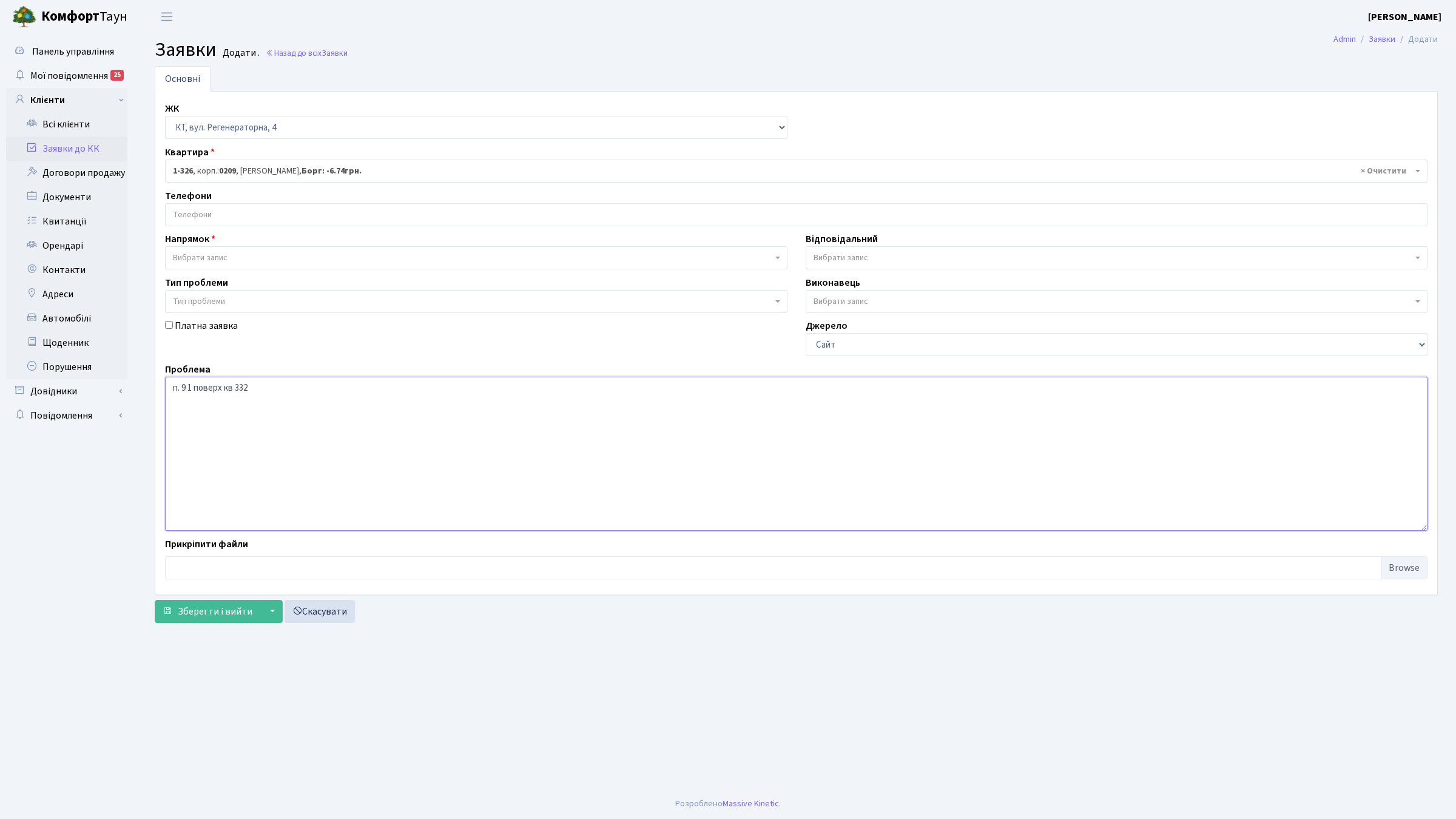
type textarea "п. 9 1 поверх кв 332"
click at [842, 250] on span "Вибрати запис" at bounding box center [1107, 258] width 616 height 23
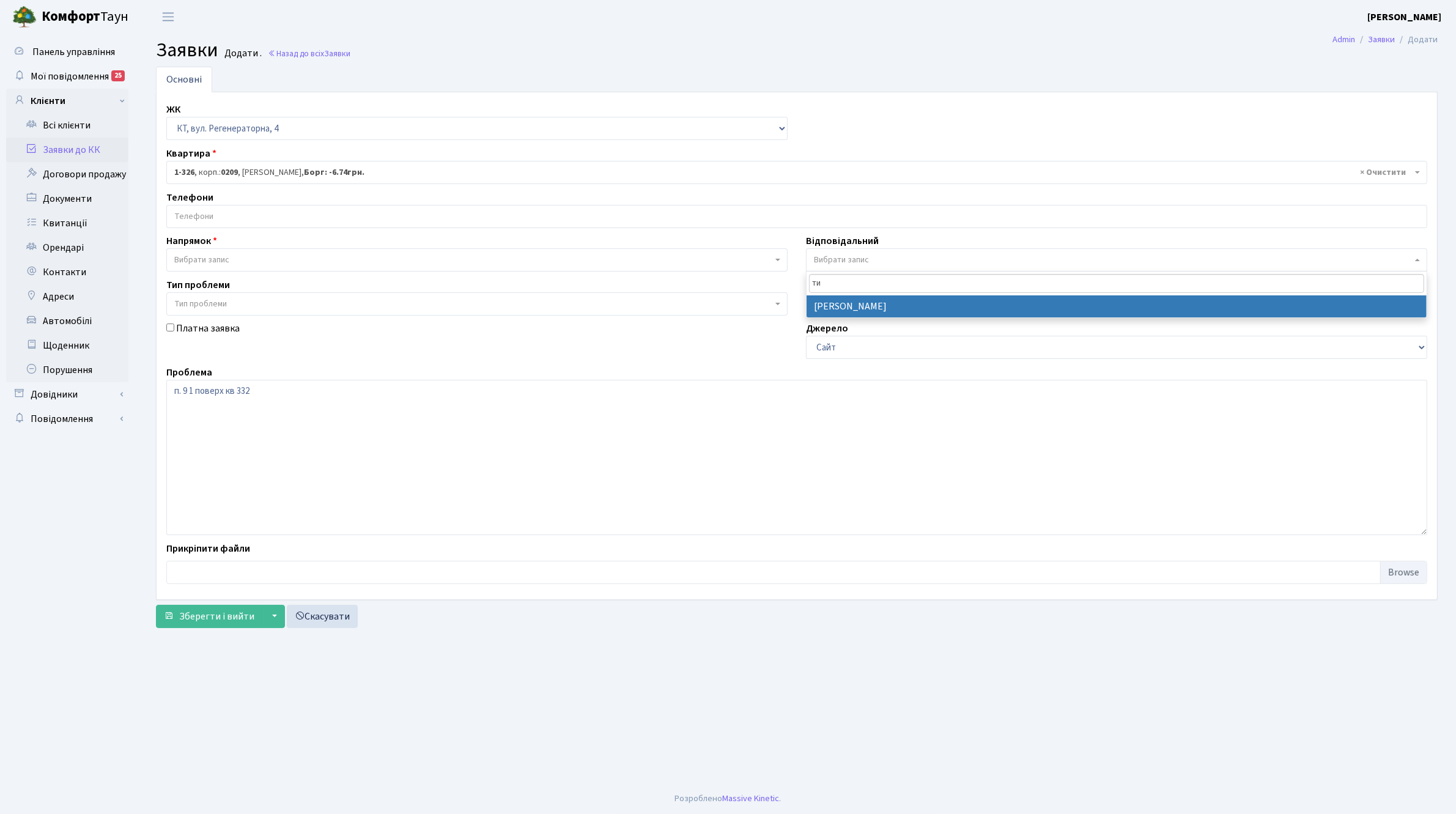
type input "ти"
select select "67"
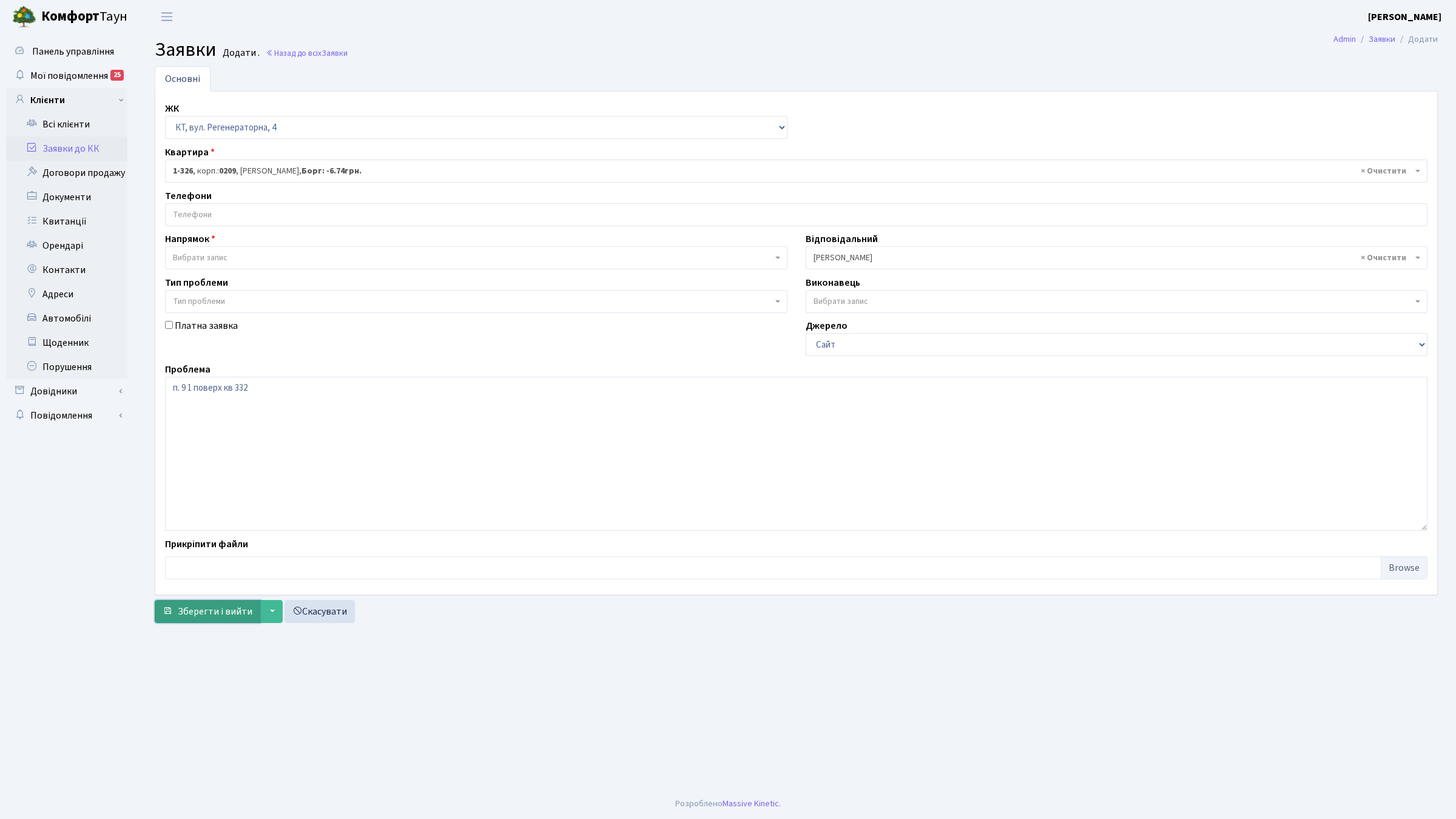
click at [229, 613] on span "Зберегти і вийти" at bounding box center [215, 610] width 74 height 13
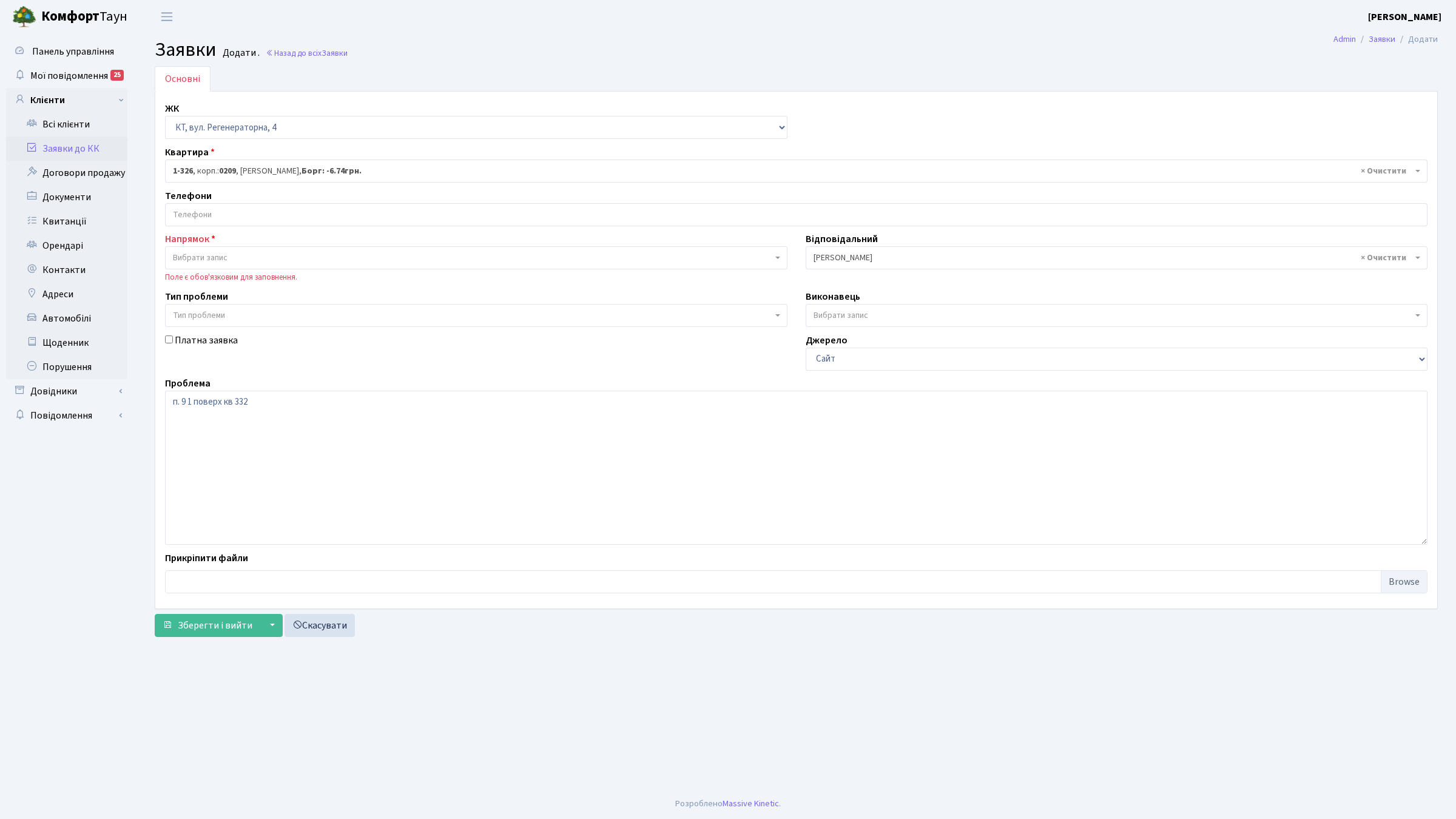
select select "326"
click at [203, 223] on input "search" at bounding box center [796, 215] width 1261 height 21
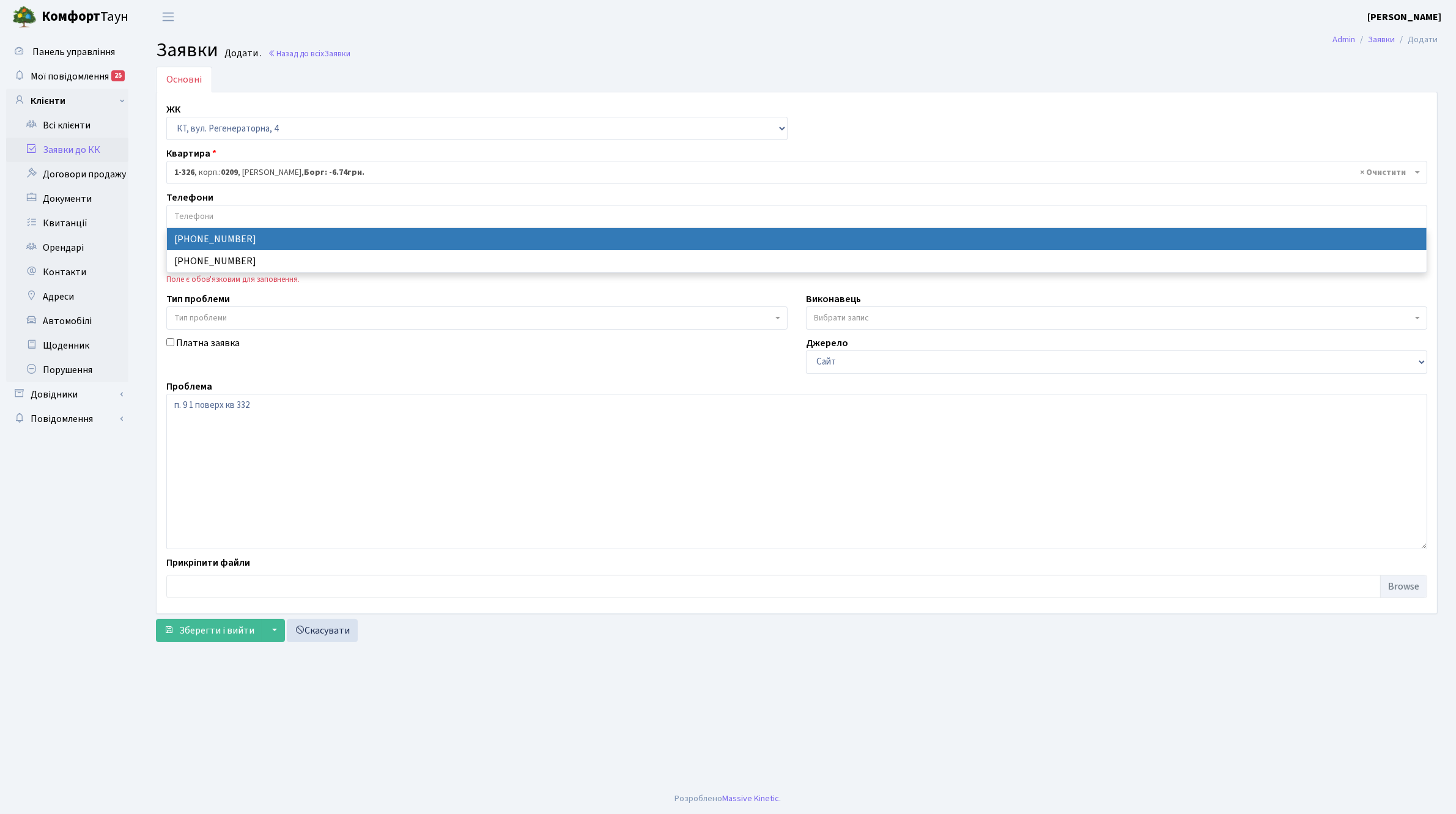
select select "13114"
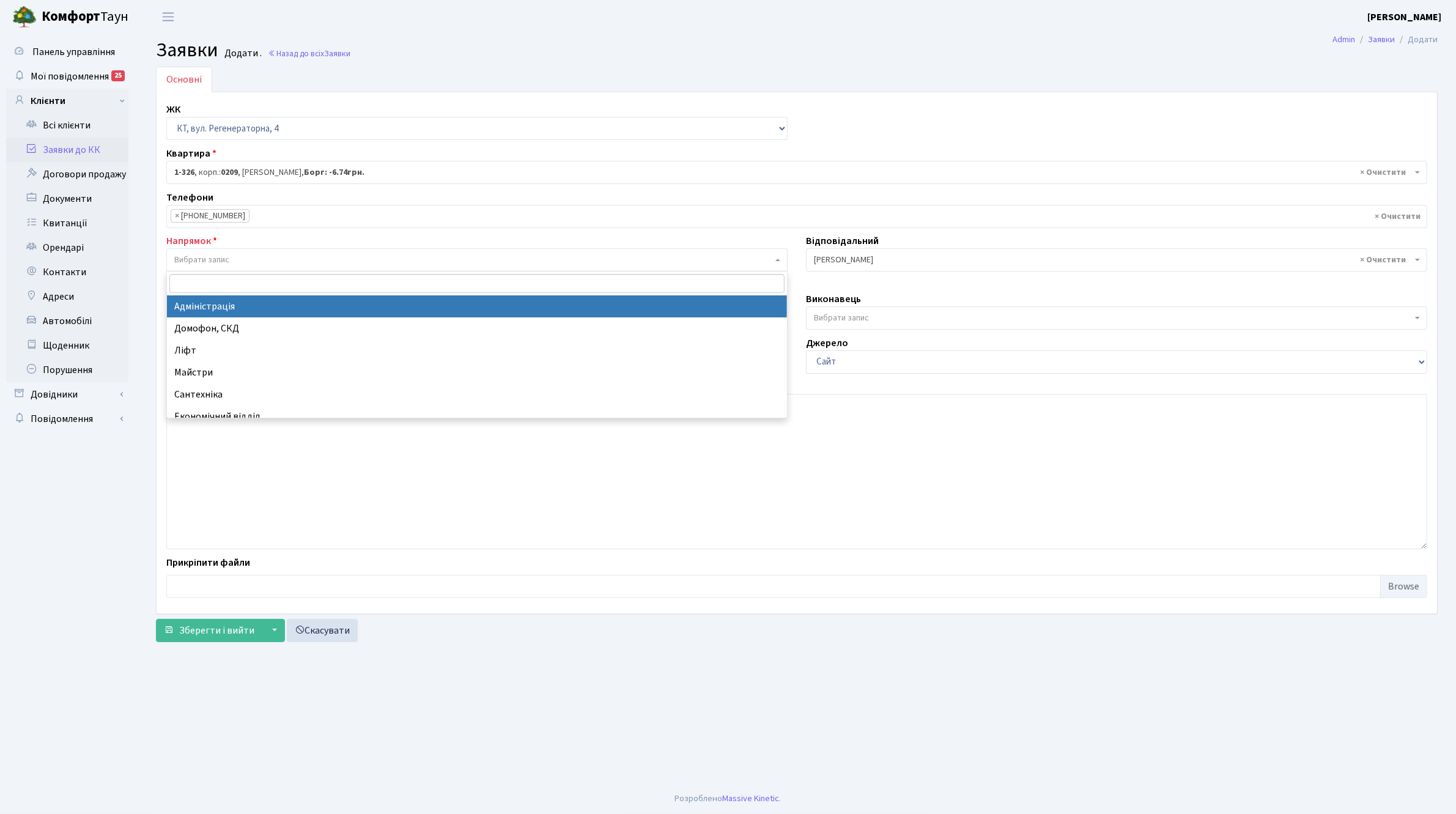
click at [215, 261] on span "Вибрати запис" at bounding box center [201, 260] width 55 height 12
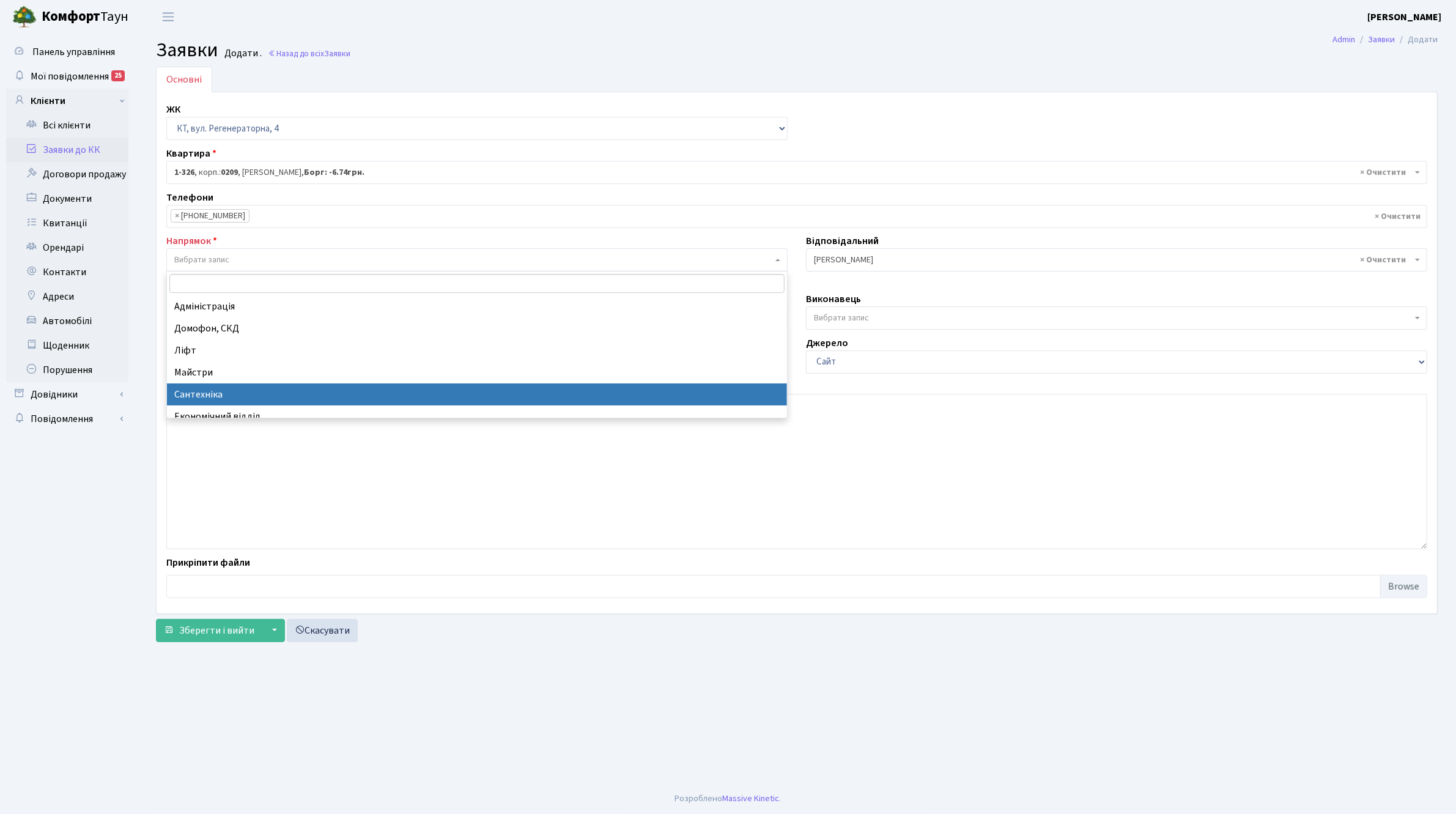
select select "2"
select select
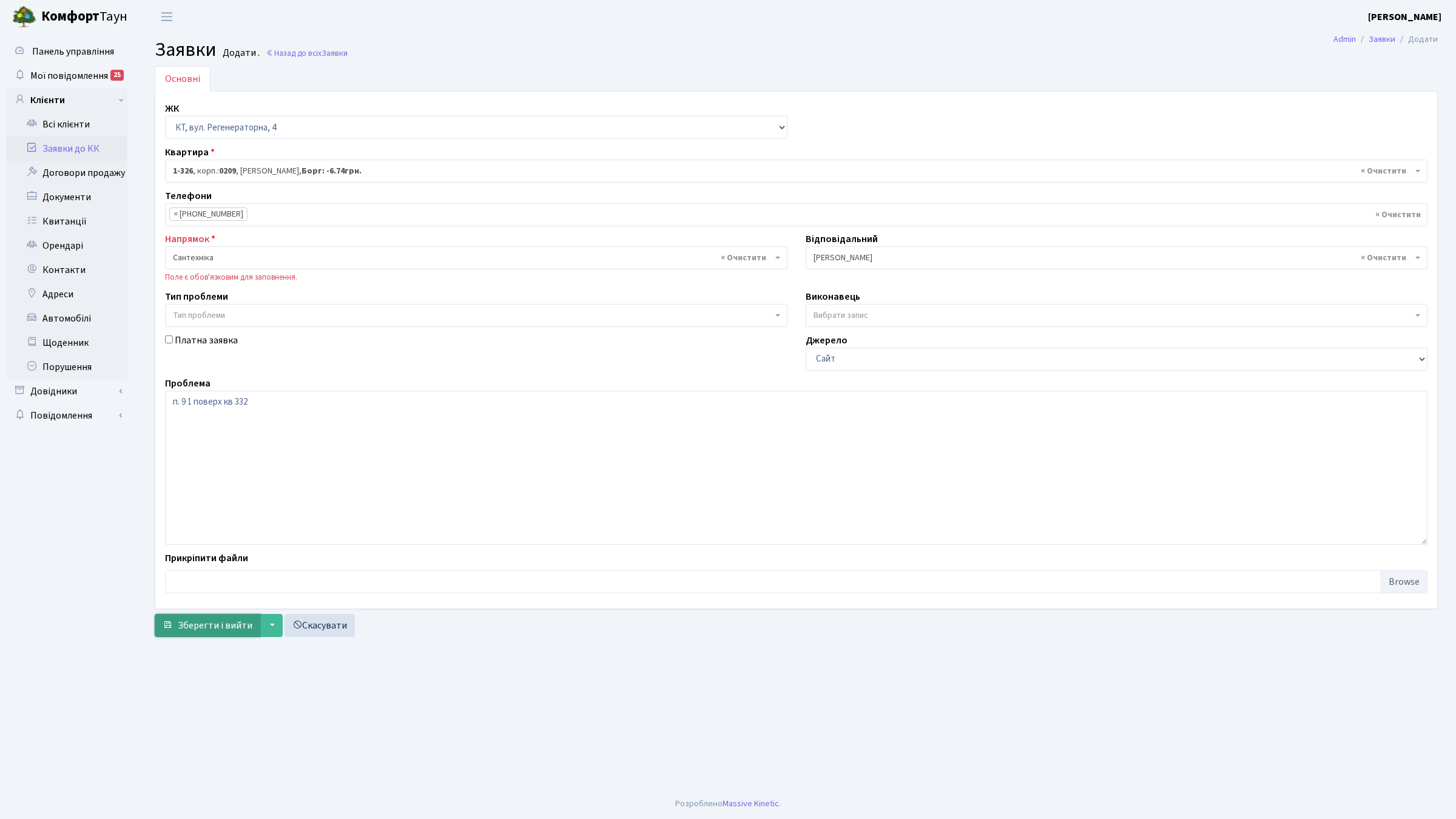
click at [231, 625] on span "Зберегти і вийти" at bounding box center [215, 625] width 74 height 13
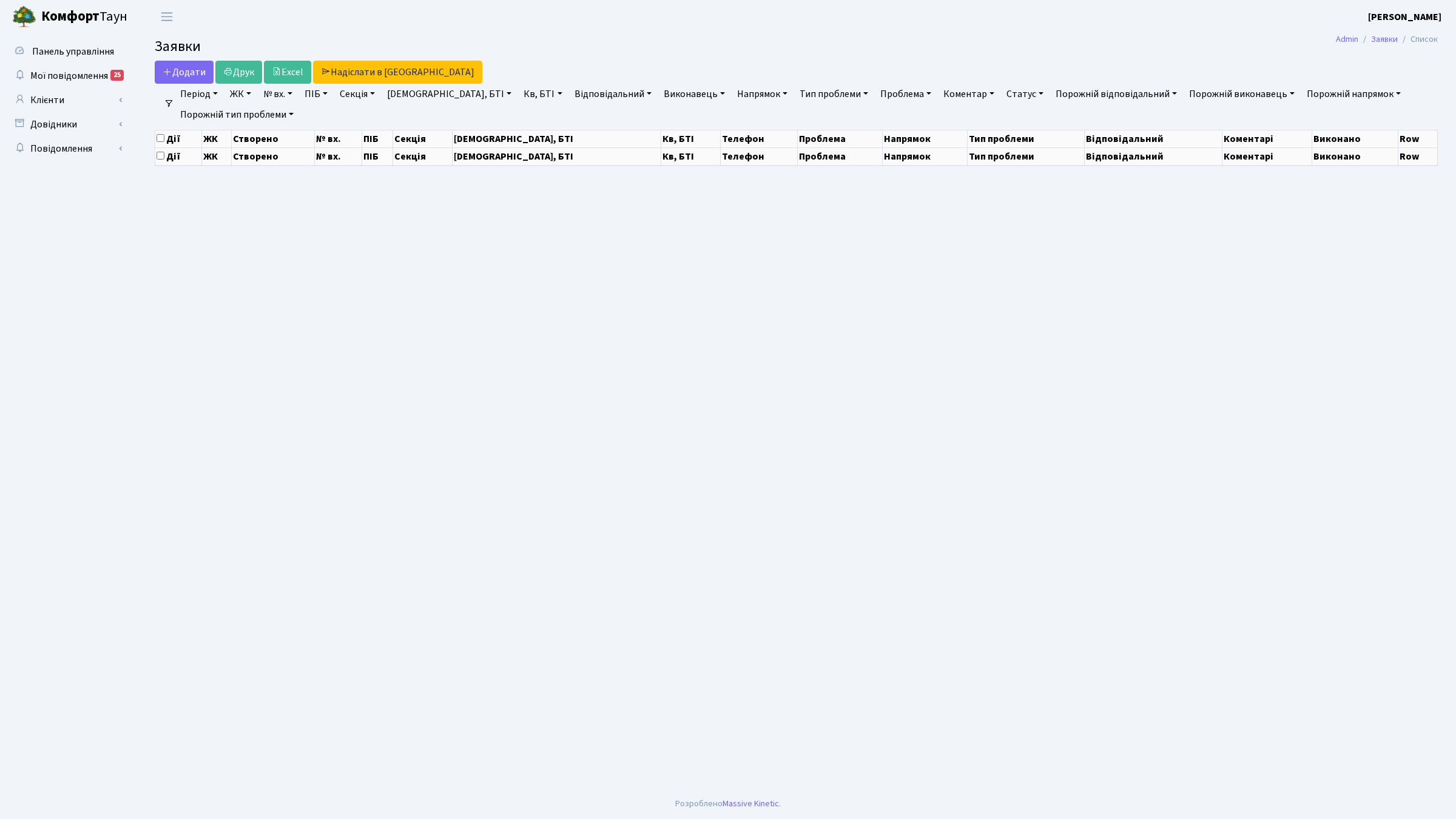
select select "25"
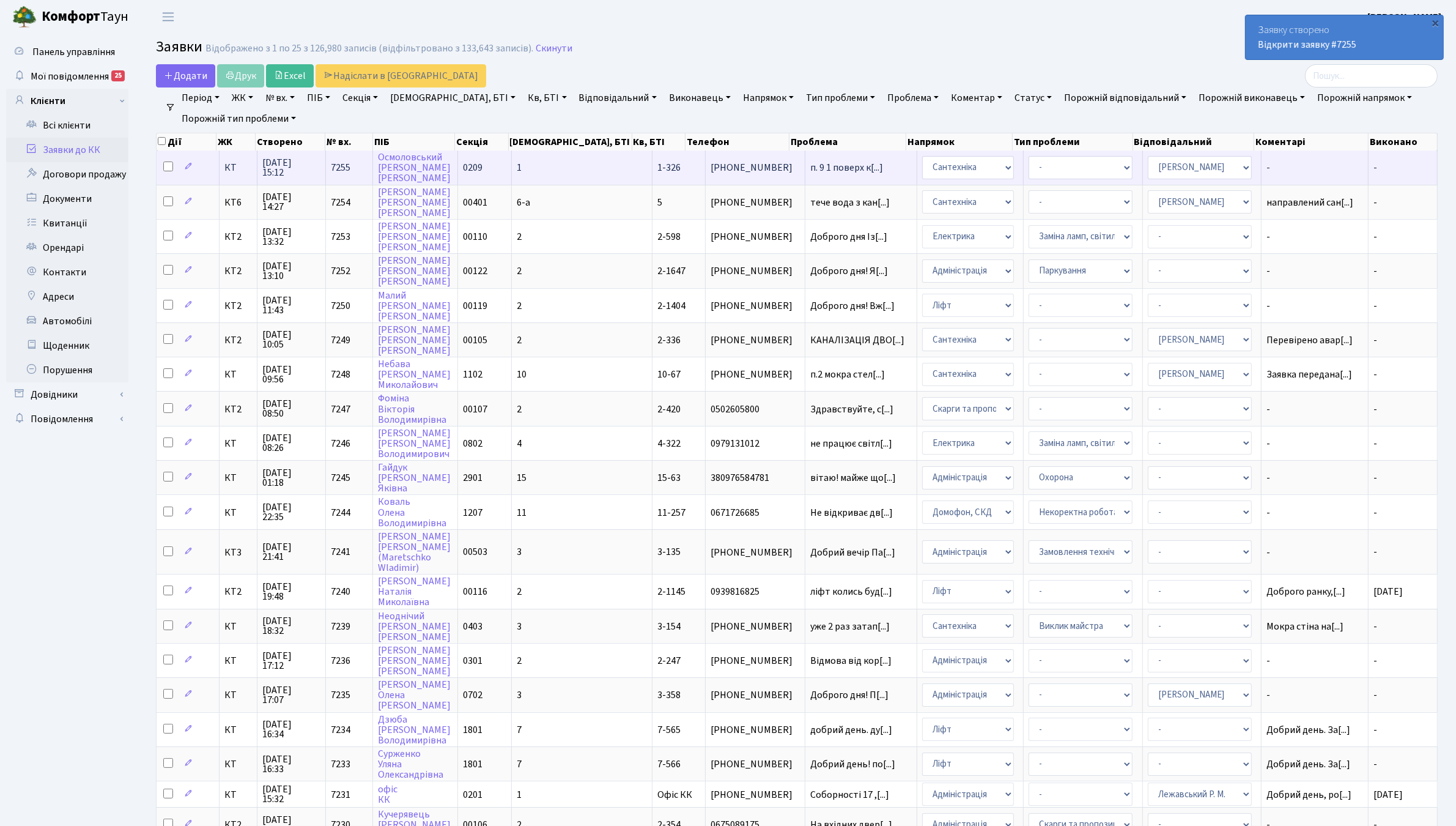
click at [236, 168] on span "КТ" at bounding box center [237, 167] width 27 height 10
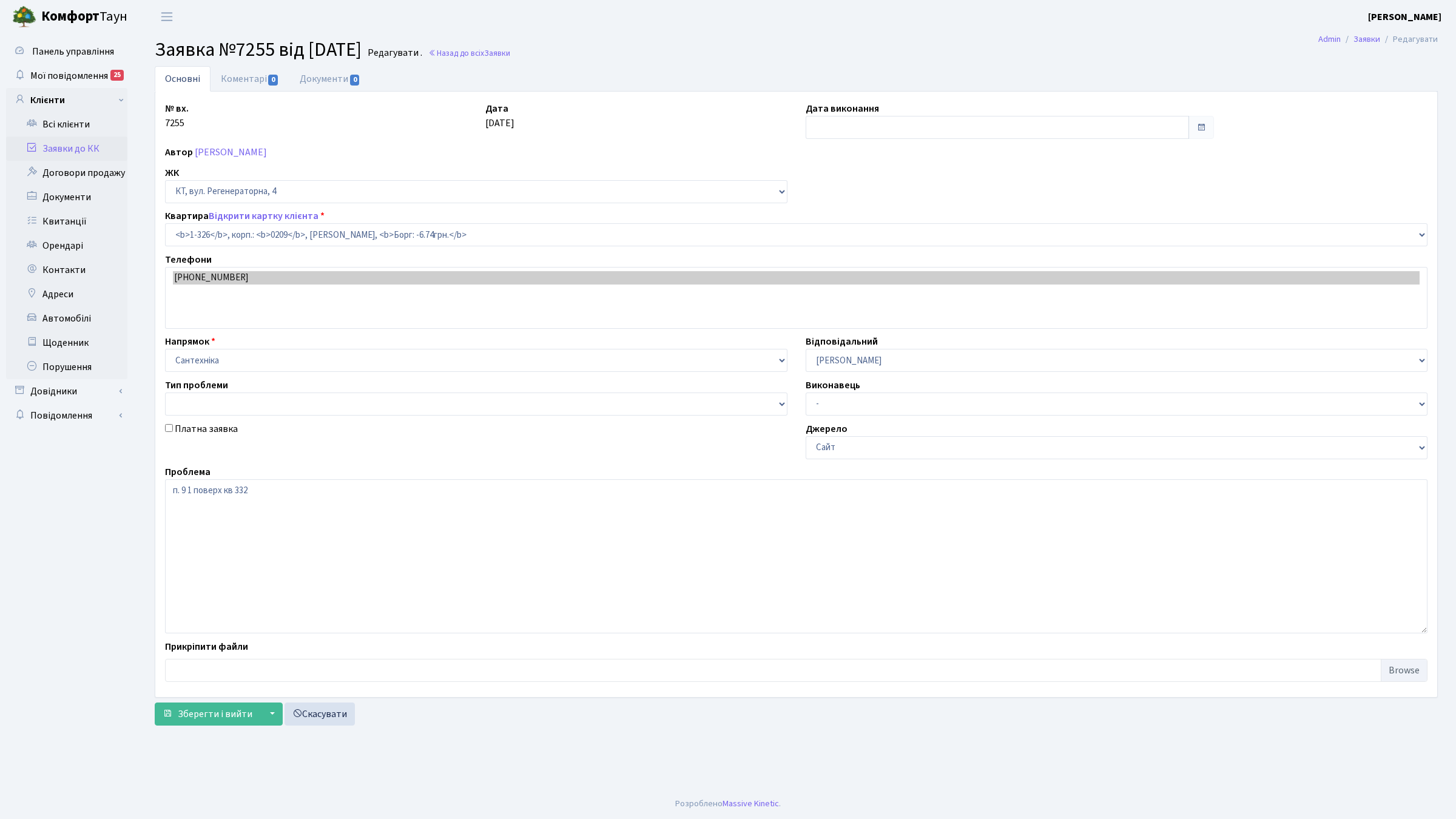
select select "326"
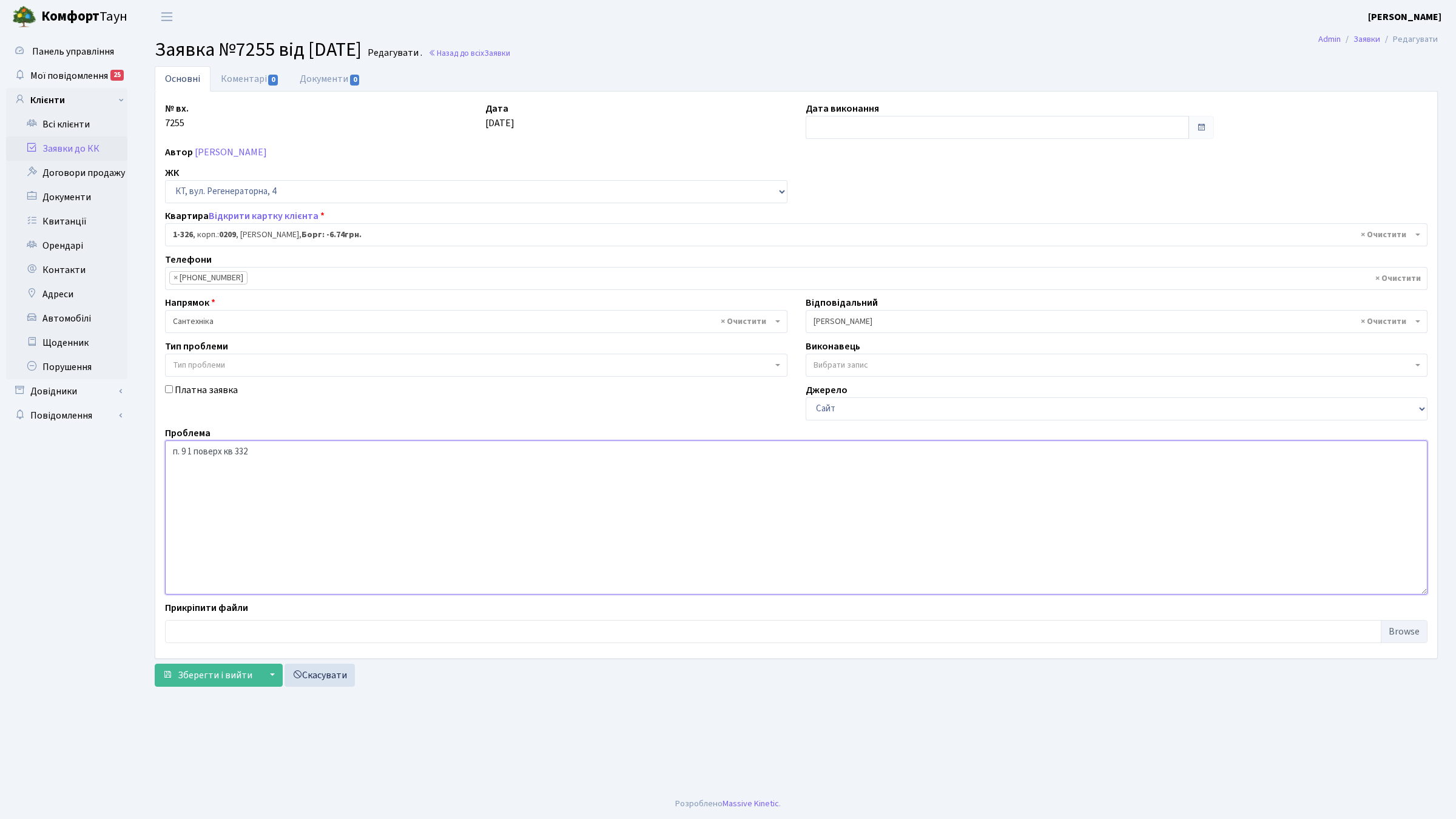
click at [329, 500] on textarea "п. 9 1 поверх кв 332" at bounding box center [796, 517] width 1263 height 154
type textarea "п. 9 1 поверх кв 332 кт [PHONE_NUMBER]"
click at [247, 678] on span "Зберегти і вийти" at bounding box center [215, 674] width 74 height 13
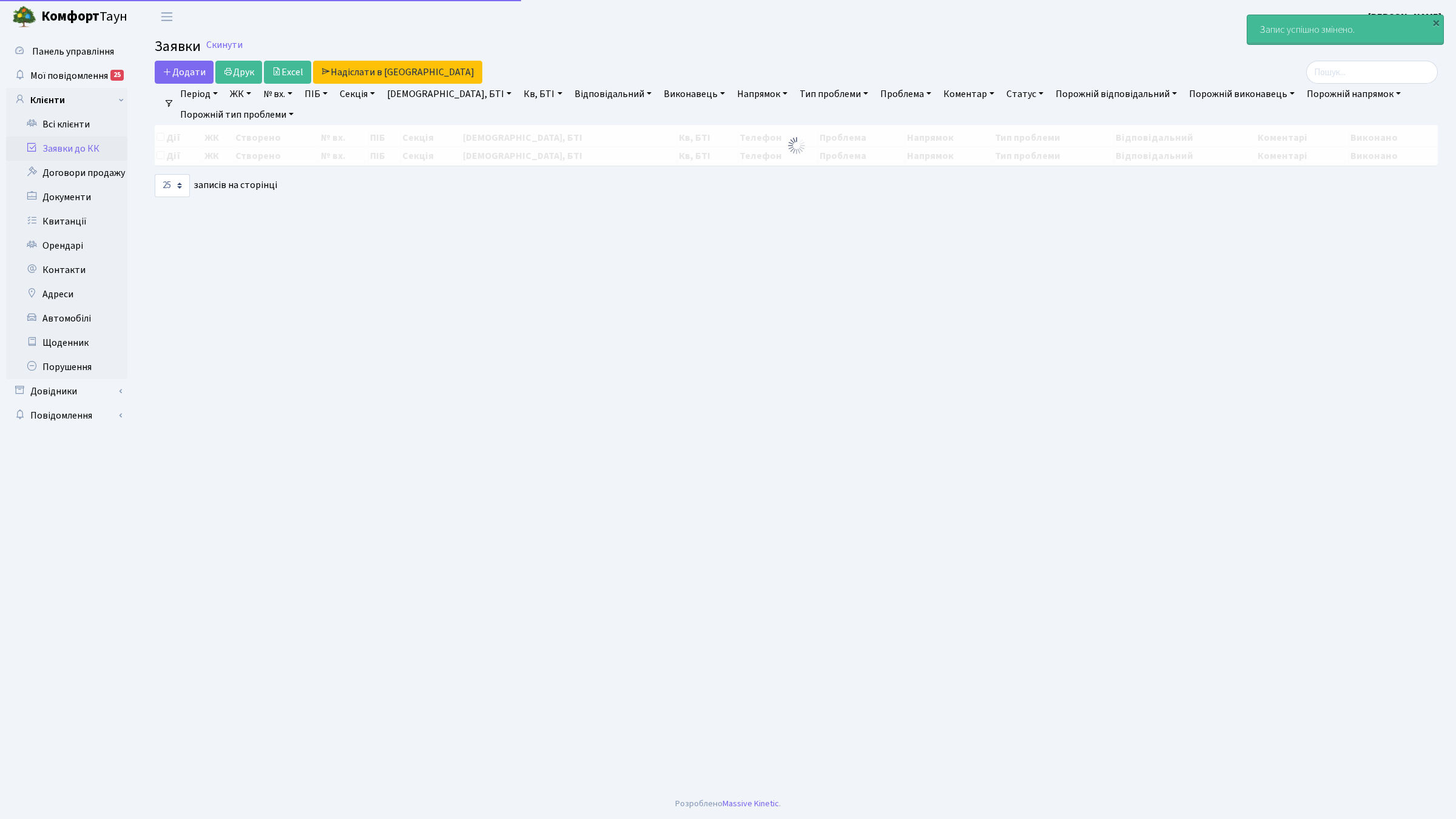
select select "25"
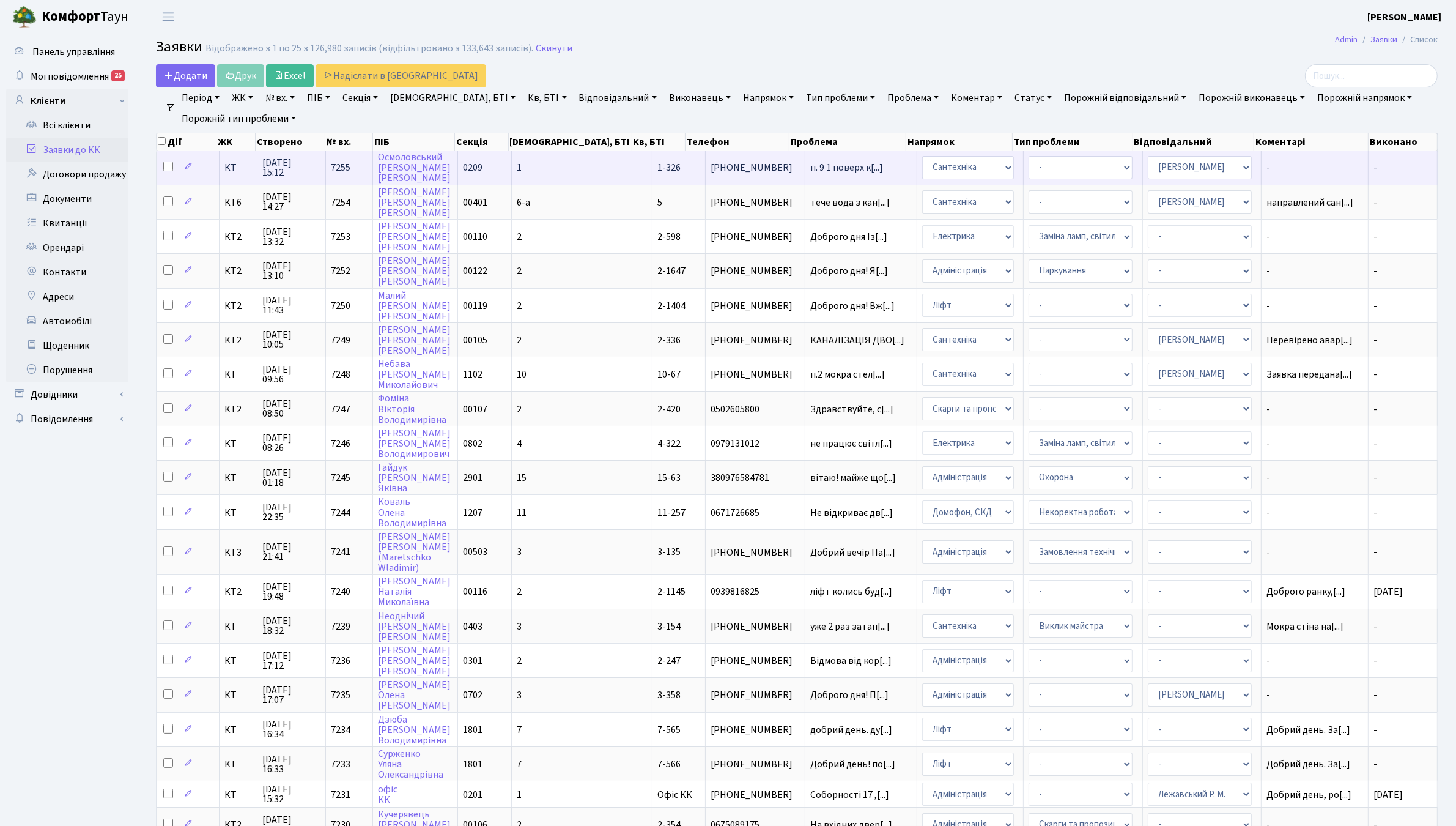
click at [224, 172] on span "КТ" at bounding box center [237, 167] width 27 height 10
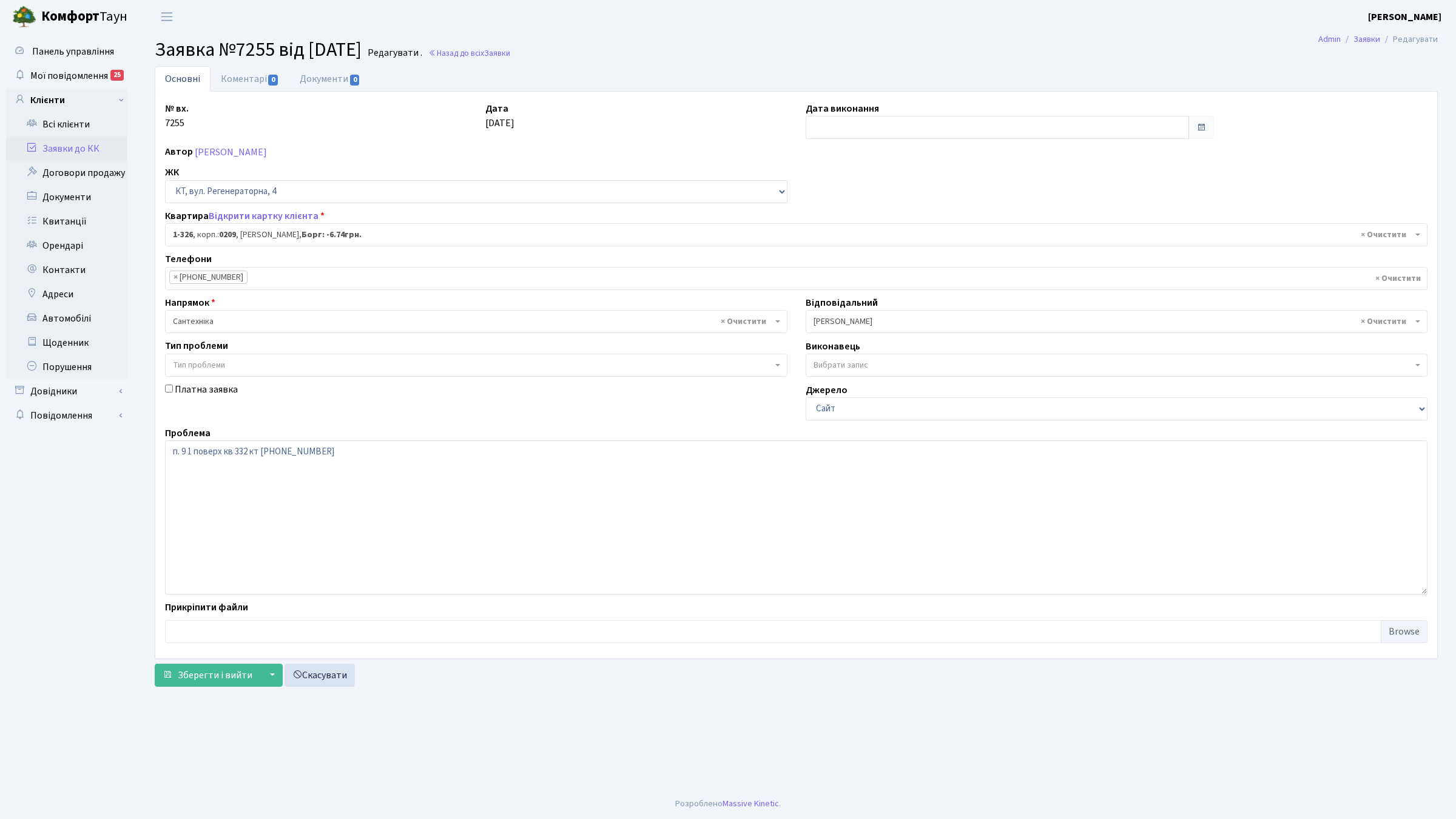
select select "326"
click at [91, 147] on link "Заявки до КК" at bounding box center [67, 149] width 121 height 25
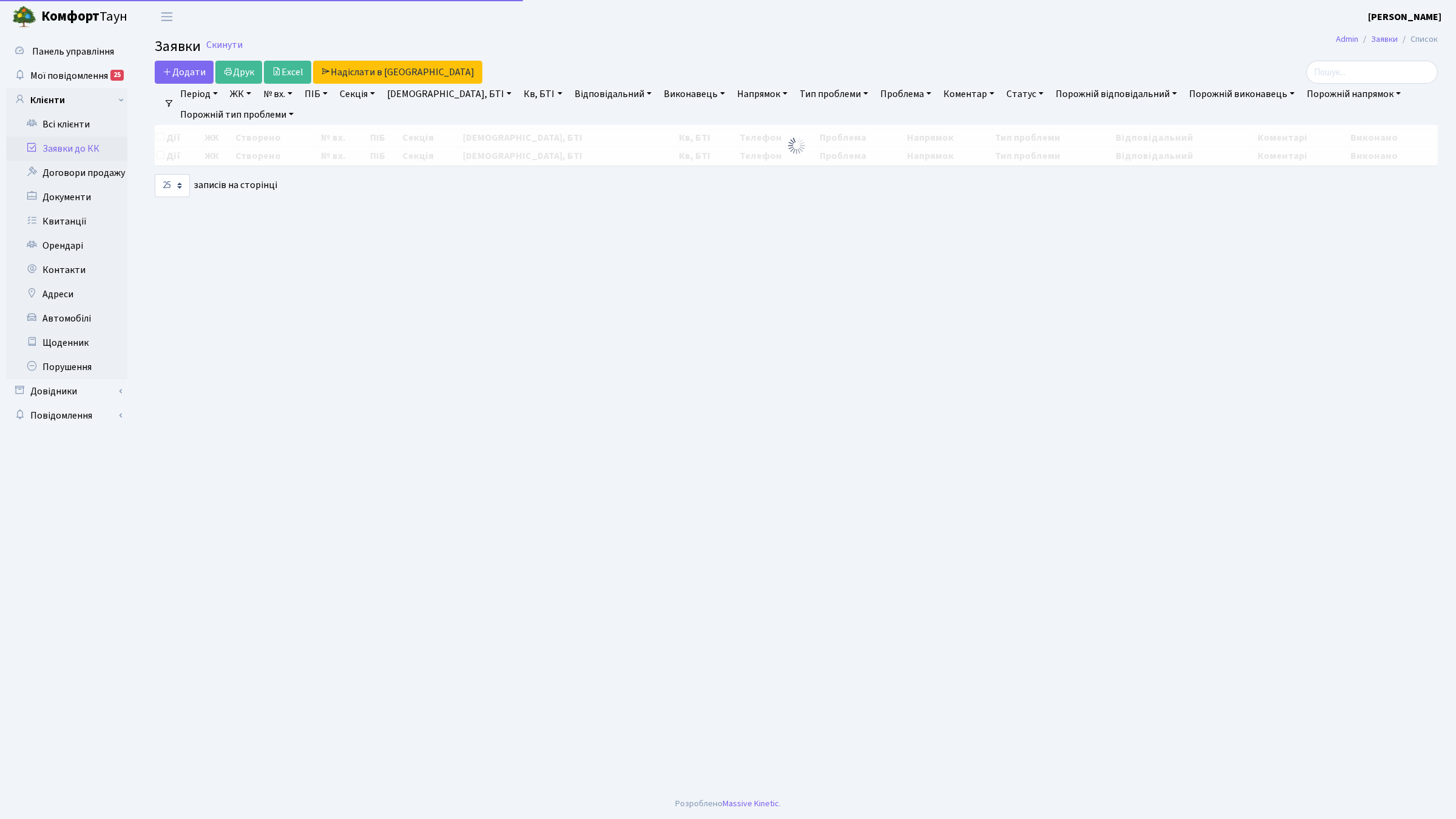
select select "25"
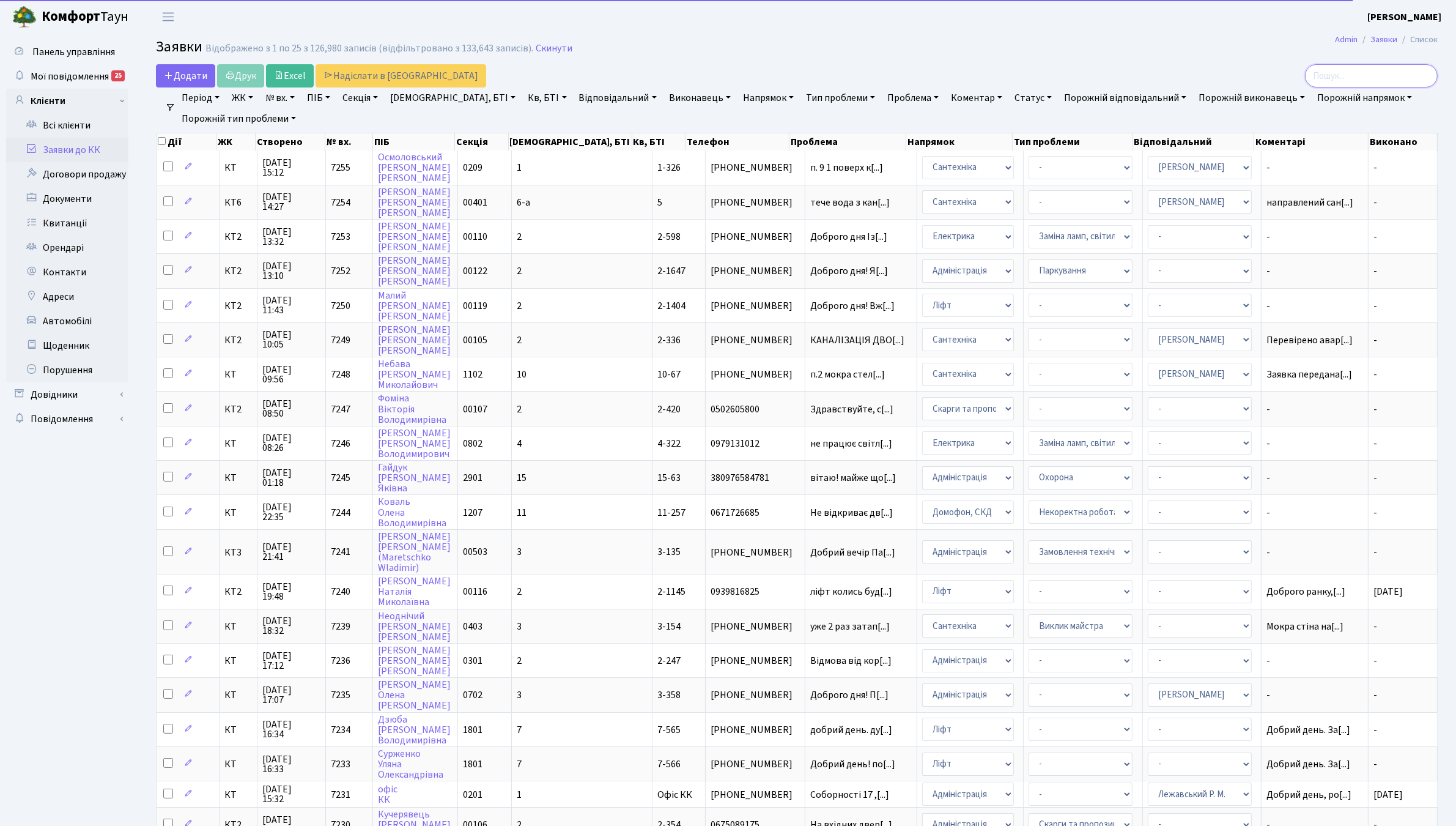
click at [1369, 81] on input "search" at bounding box center [1371, 76] width 133 height 23
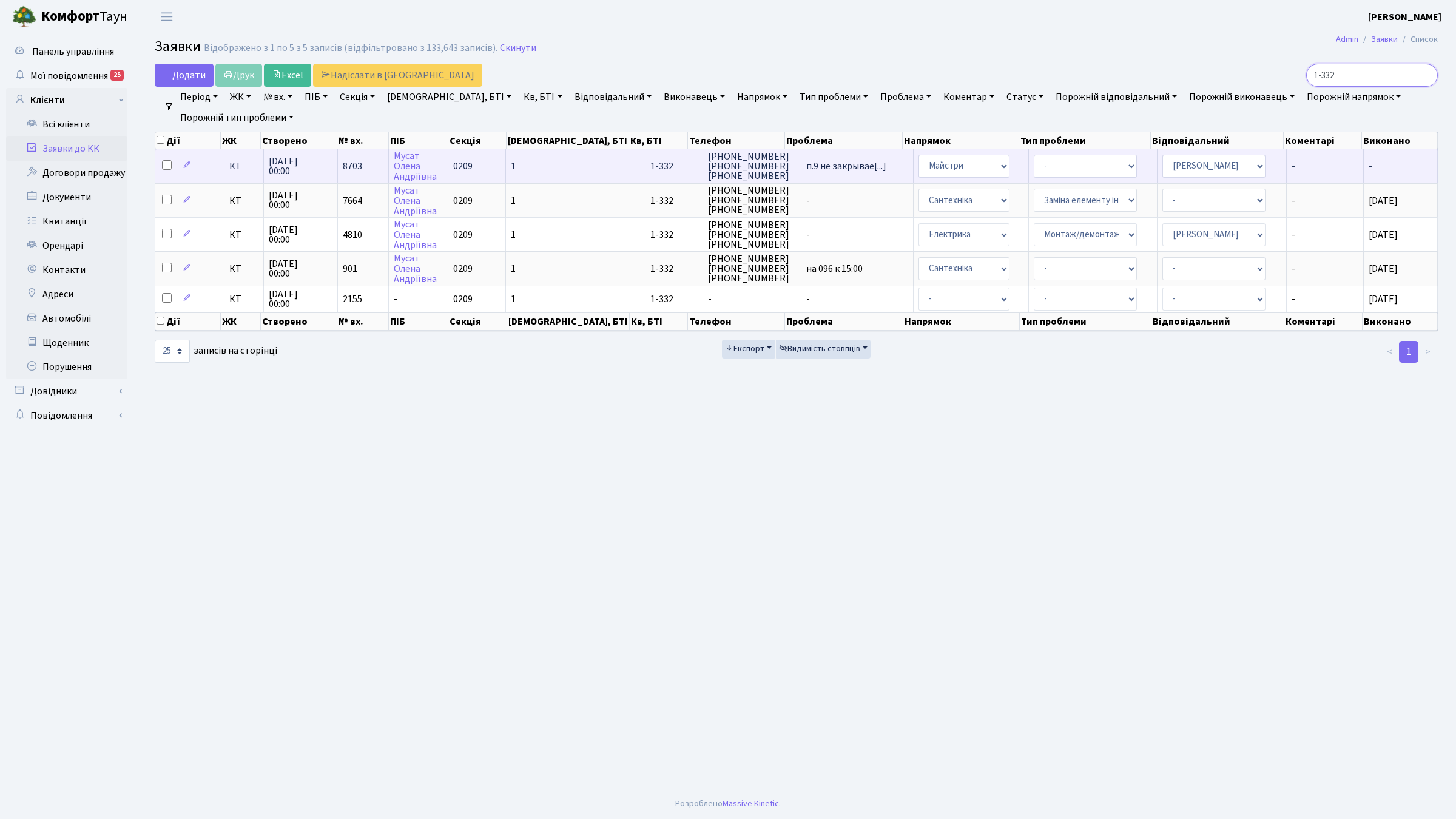
type input "1-332"
click at [651, 161] on span "1-332" at bounding box center [662, 166] width 23 height 13
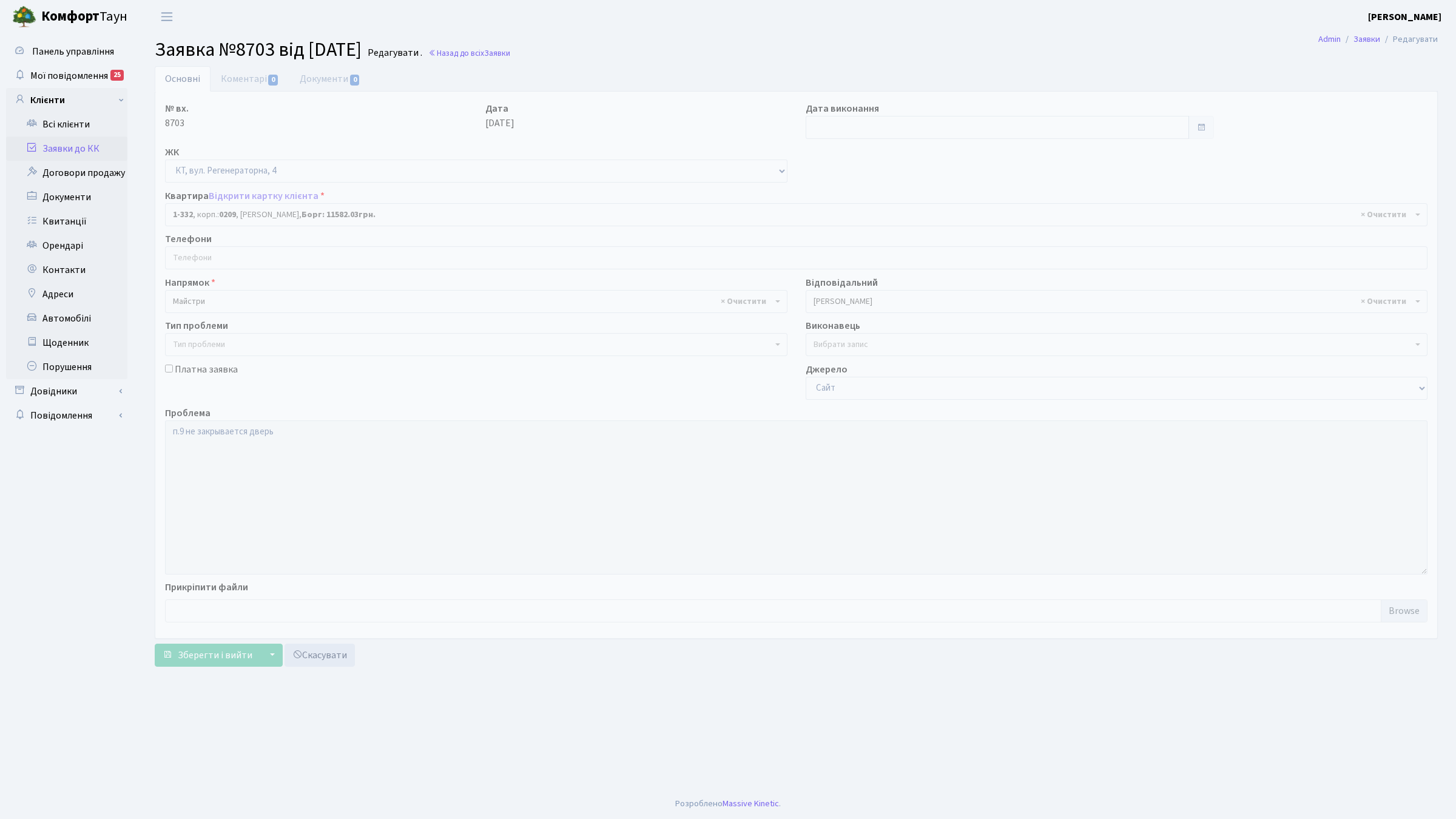
select select "332"
click at [472, 252] on input "search" at bounding box center [796, 258] width 1261 height 21
click at [100, 126] on link "Всі клієнти" at bounding box center [67, 124] width 121 height 25
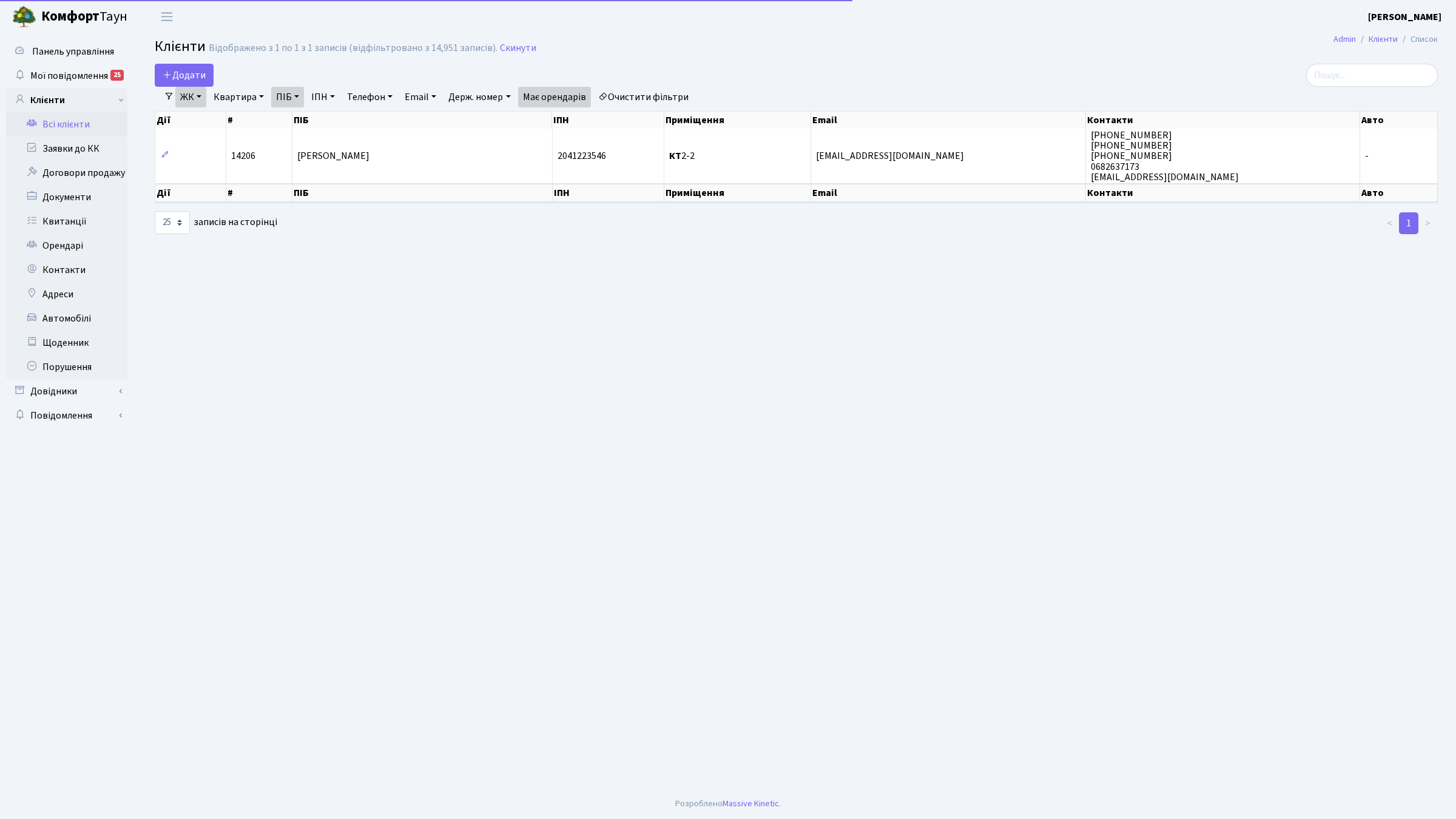
select select "25"
click at [242, 98] on link "Квартира" at bounding box center [239, 97] width 60 height 21
type input "1-332"
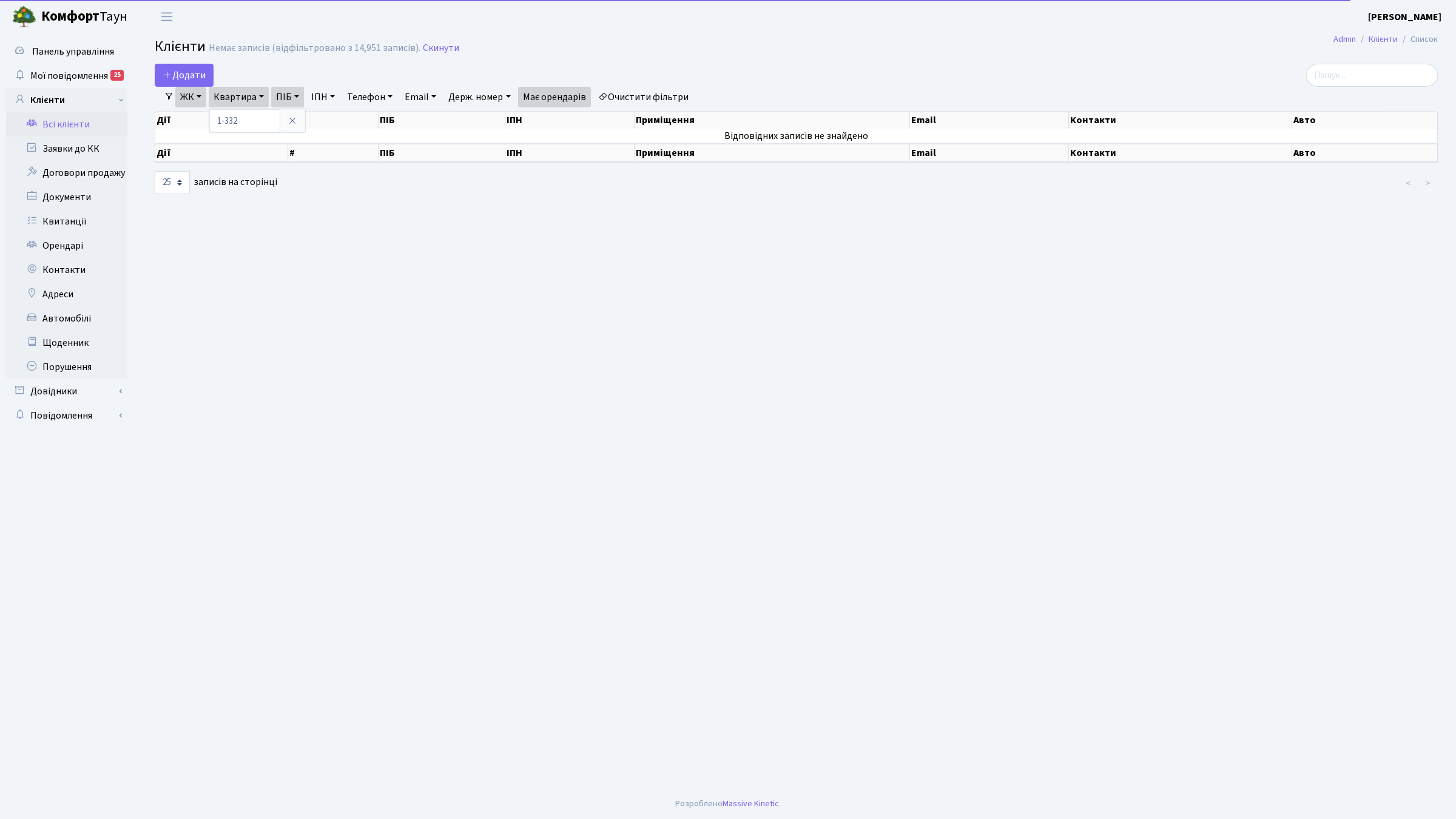
click at [657, 90] on link "Очистити фільтри" at bounding box center [643, 97] width 100 height 21
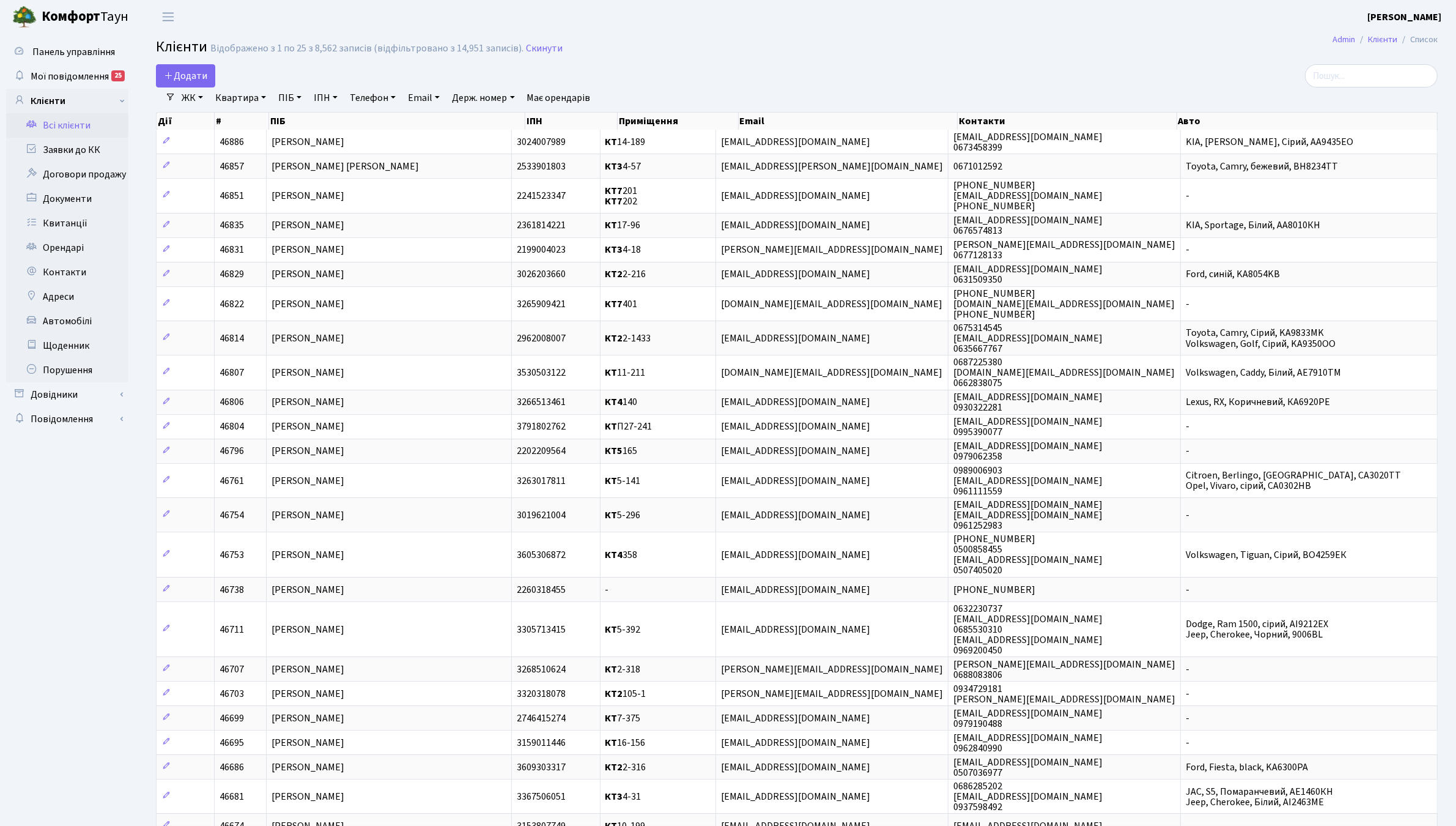
click at [235, 101] on link "Квартира" at bounding box center [240, 97] width 60 height 21
type input "1-332"
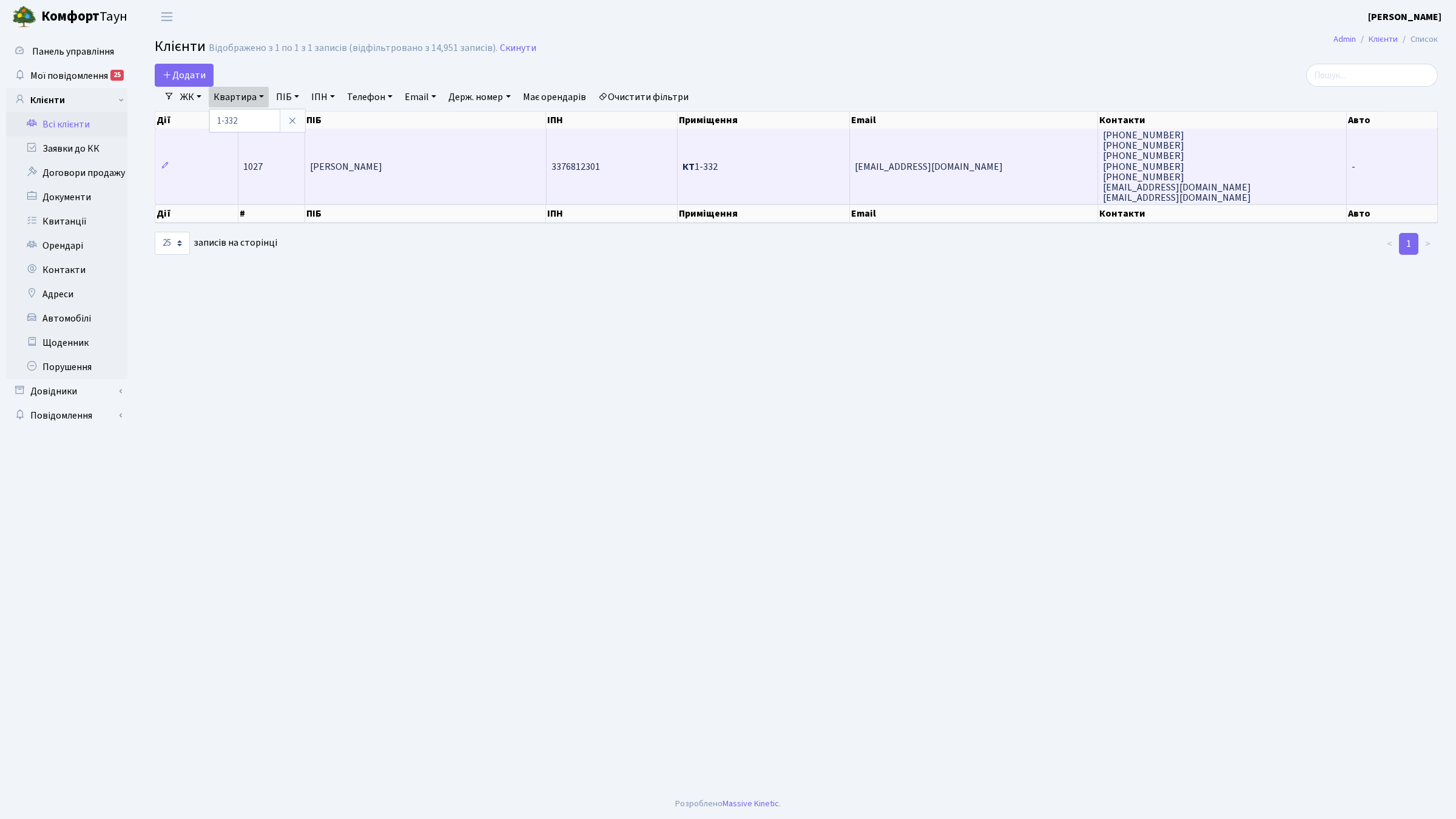
click at [1171, 179] on span "+380979004637 +390979004637 (099) 542-72-52 (096) 979-22-95 (097) 900-46-37" at bounding box center [1177, 166] width 148 height 76
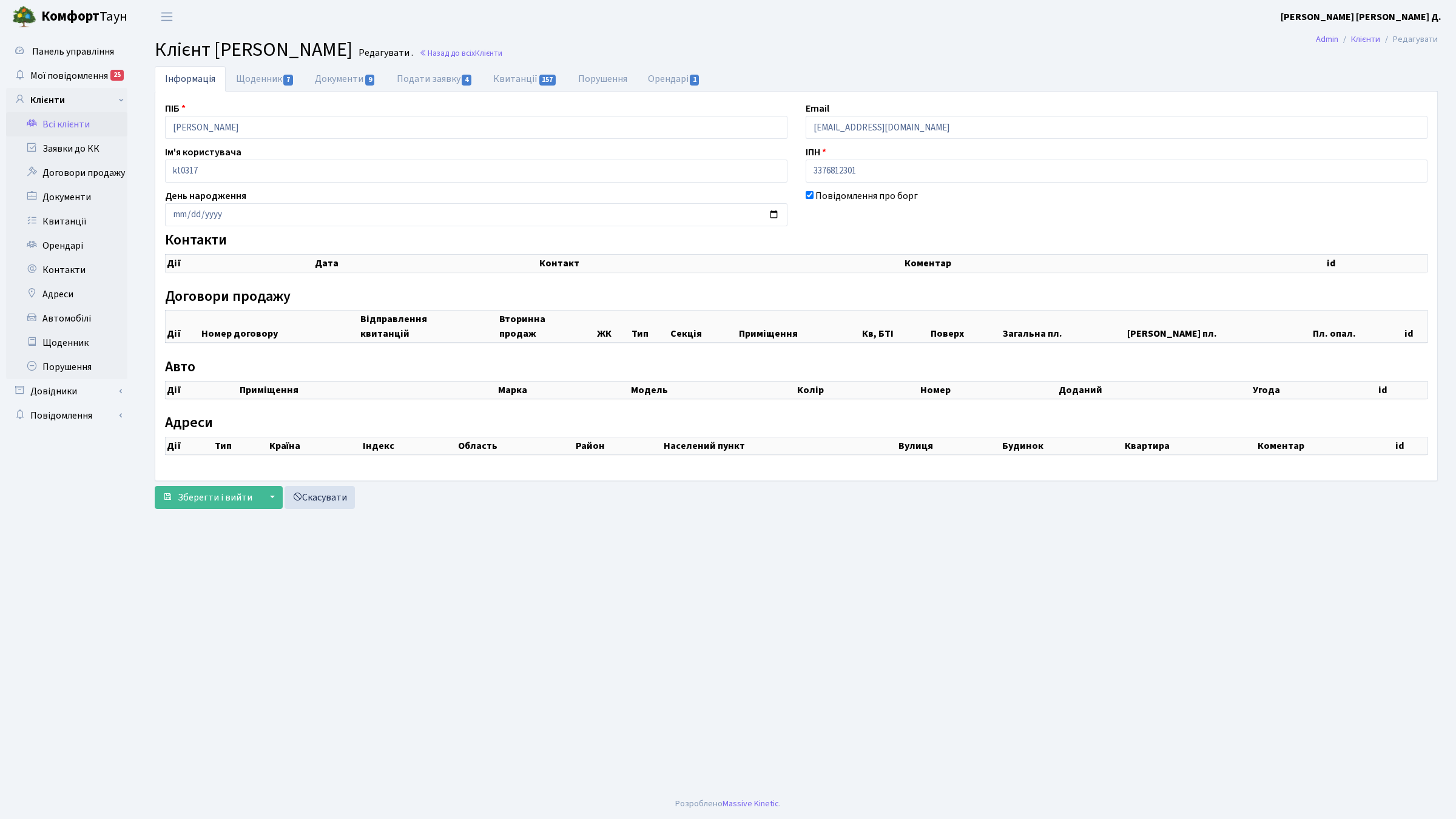
checkbox input "true"
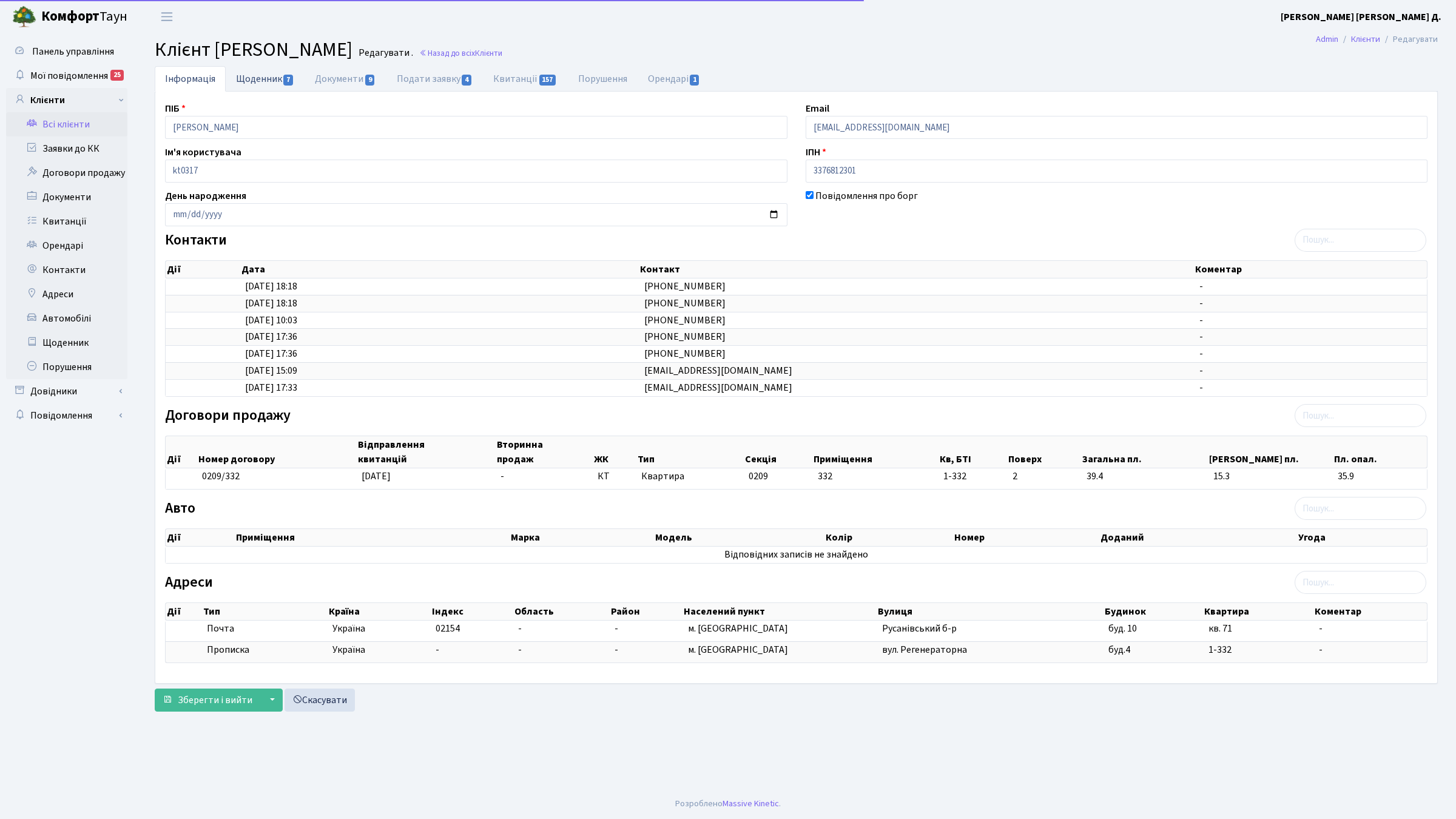
click at [265, 85] on link "Щоденник 7" at bounding box center [265, 78] width 79 height 25
select select "25"
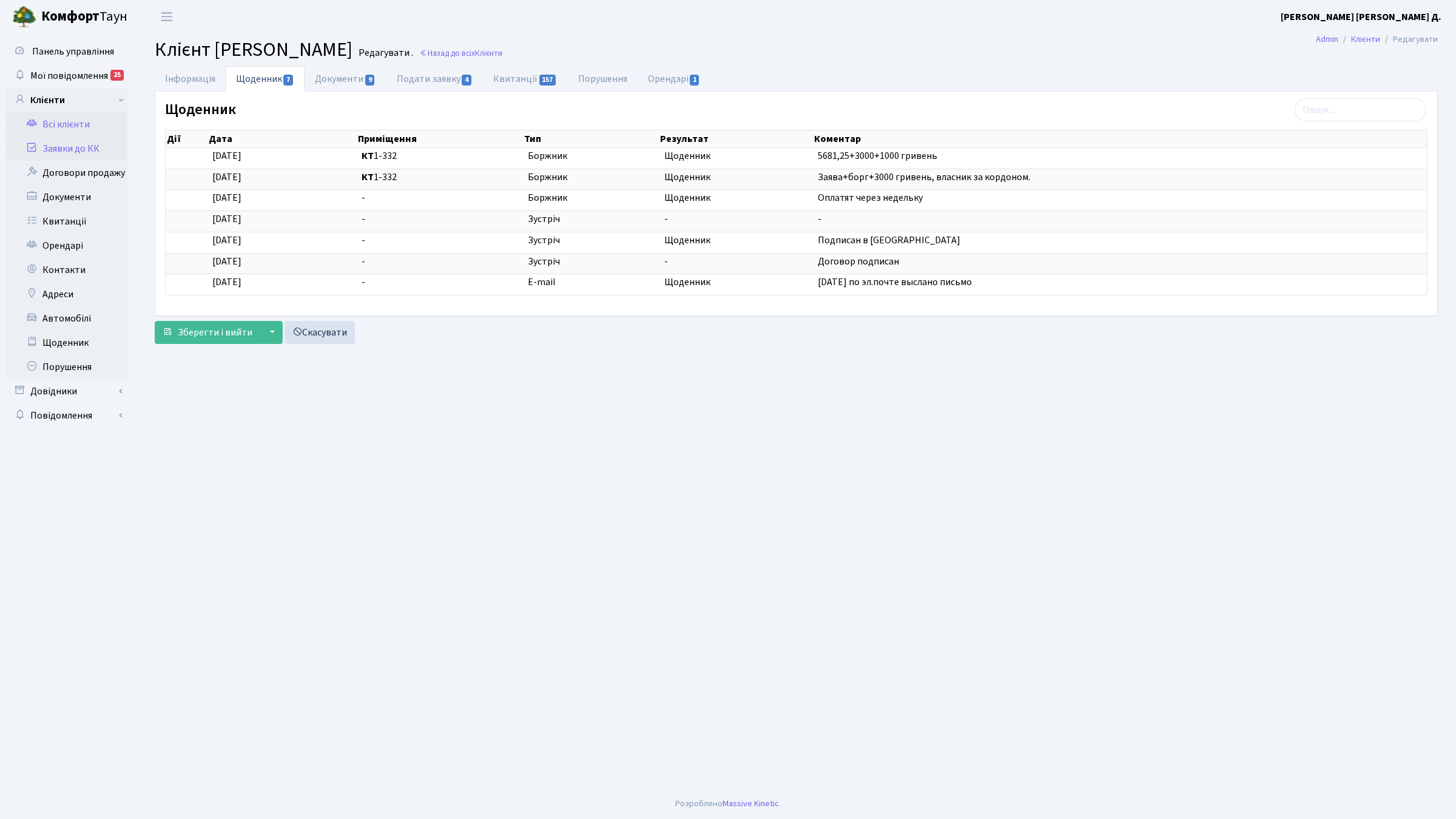
click at [94, 146] on link "Заявки до КК" at bounding box center [67, 149] width 121 height 25
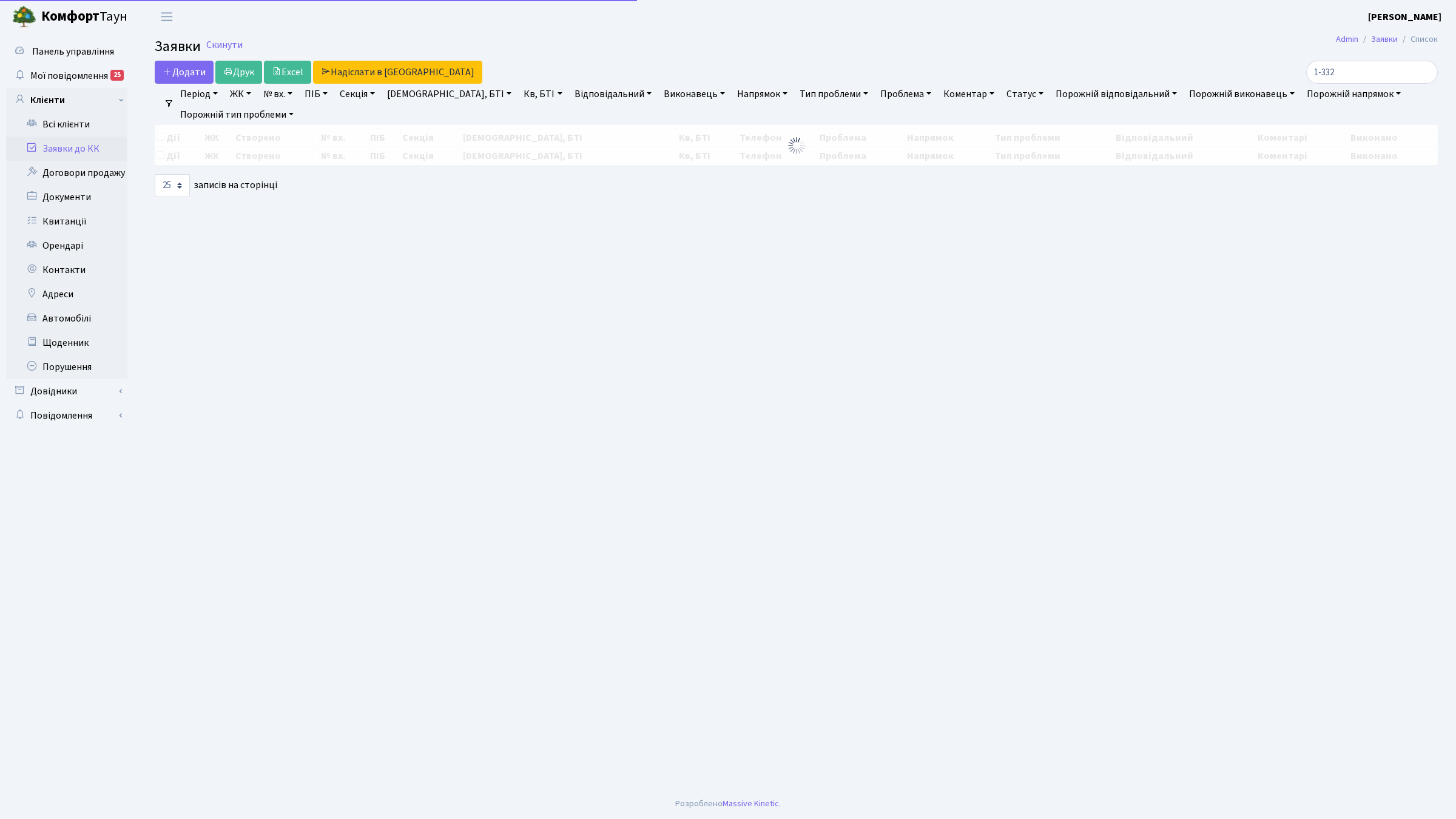
select select "25"
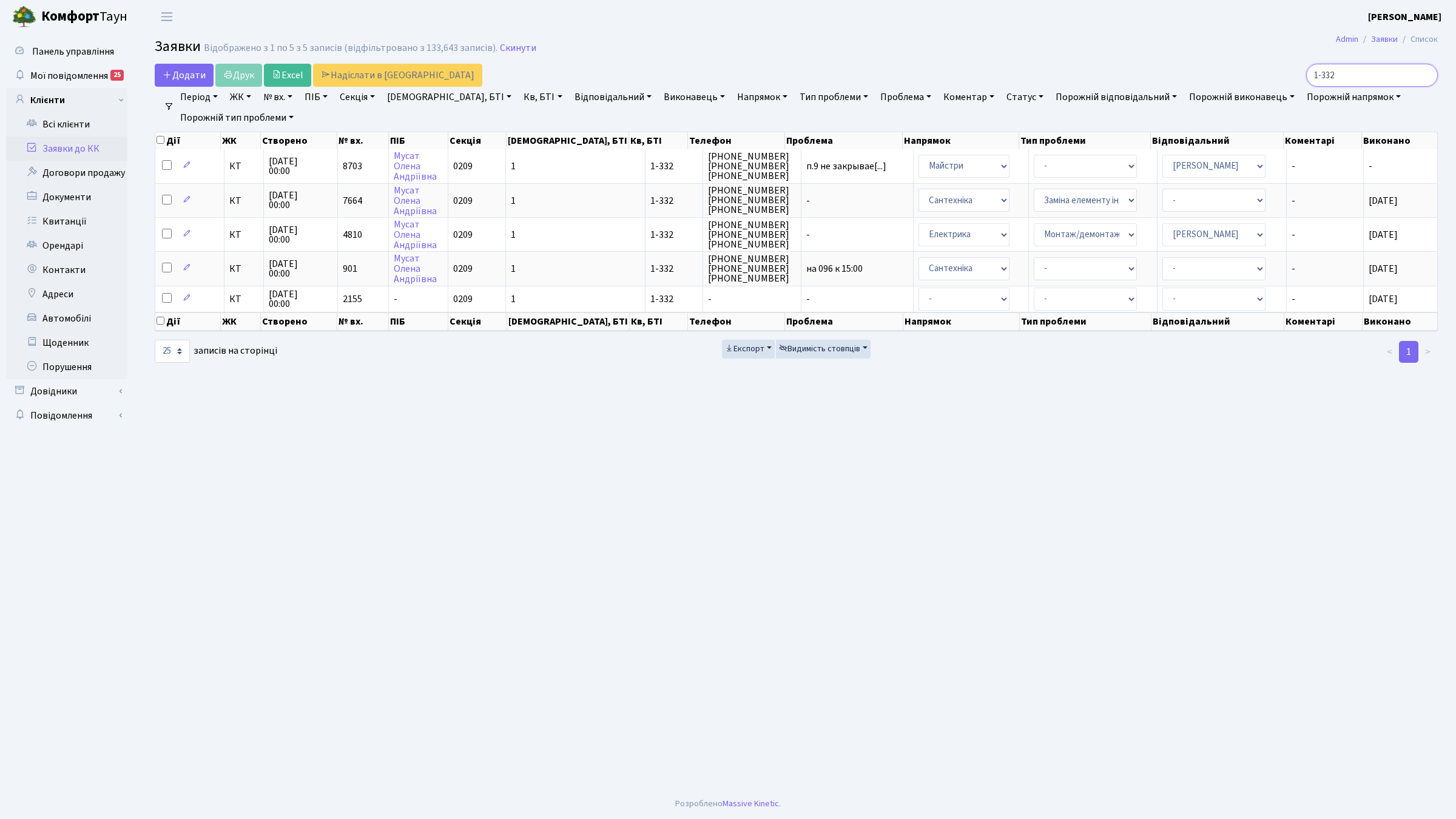
click at [1352, 76] on input "1-332" at bounding box center [1372, 75] width 132 height 23
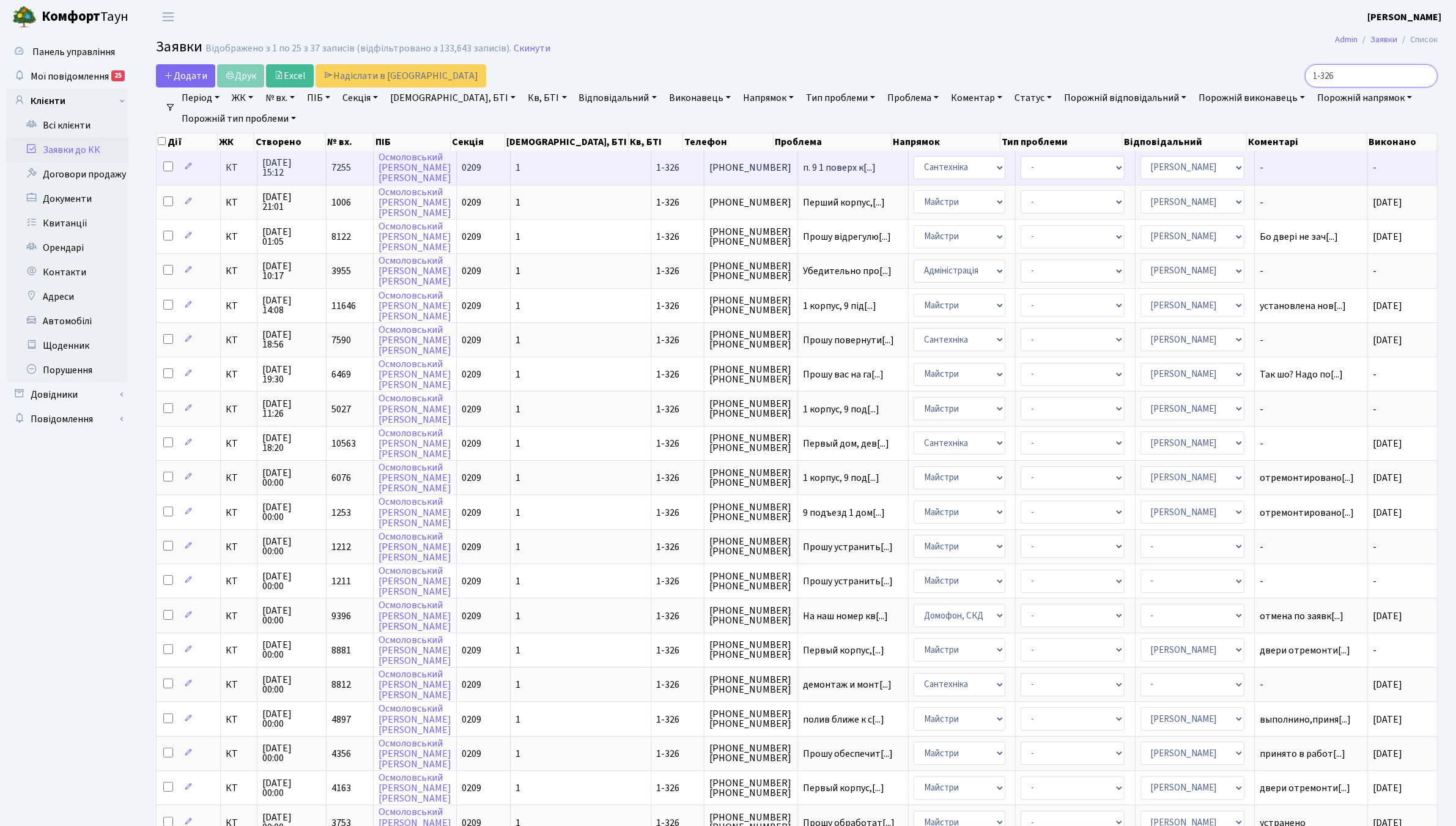
type input "1-326"
click at [239, 167] on span "КТ" at bounding box center [239, 167] width 26 height 10
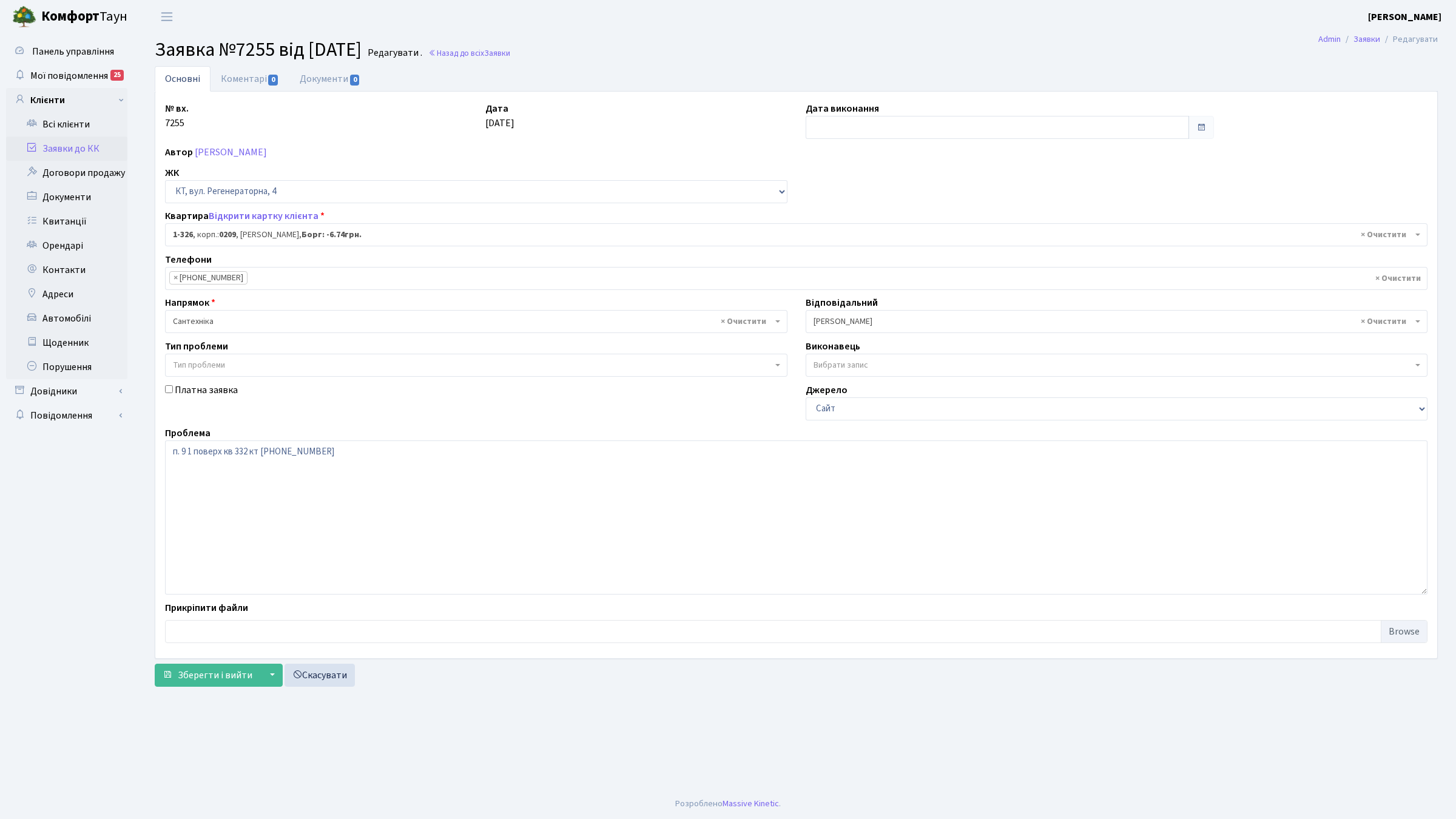
select select "326"
drag, startPoint x: 0, startPoint y: 0, endPoint x: 352, endPoint y: 485, distance: 599.3
click at [352, 485] on textarea "п. 9 1 поверх кв 332 кт [PHONE_NUMBER]" at bounding box center [796, 517] width 1263 height 154
click at [255, 79] on link "Коментарі 0" at bounding box center [249, 78] width 79 height 25
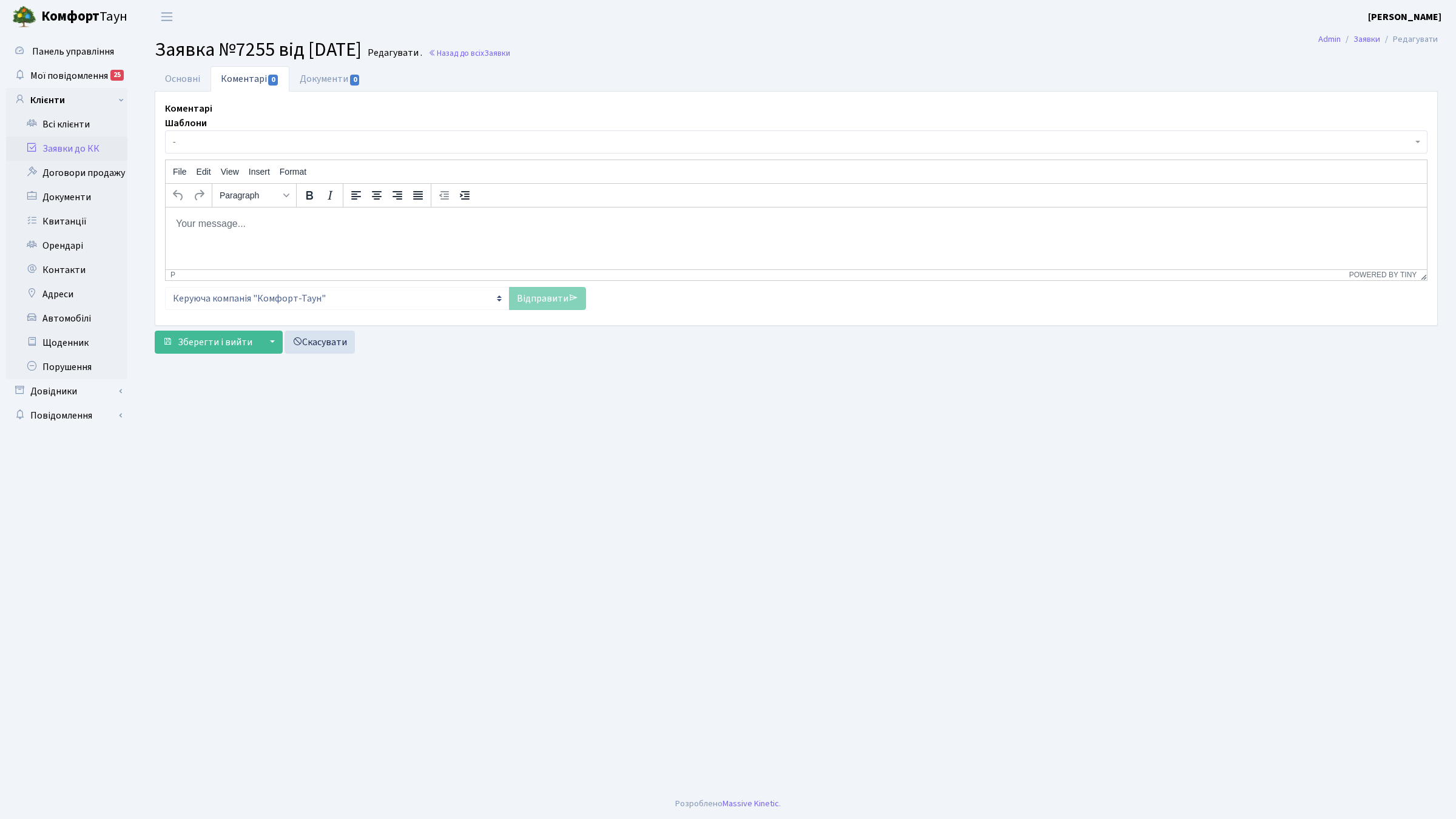
click at [228, 143] on span "-" at bounding box center [792, 142] width 1240 height 12
select select "7"
click at [545, 294] on link "Відправити" at bounding box center [547, 298] width 77 height 23
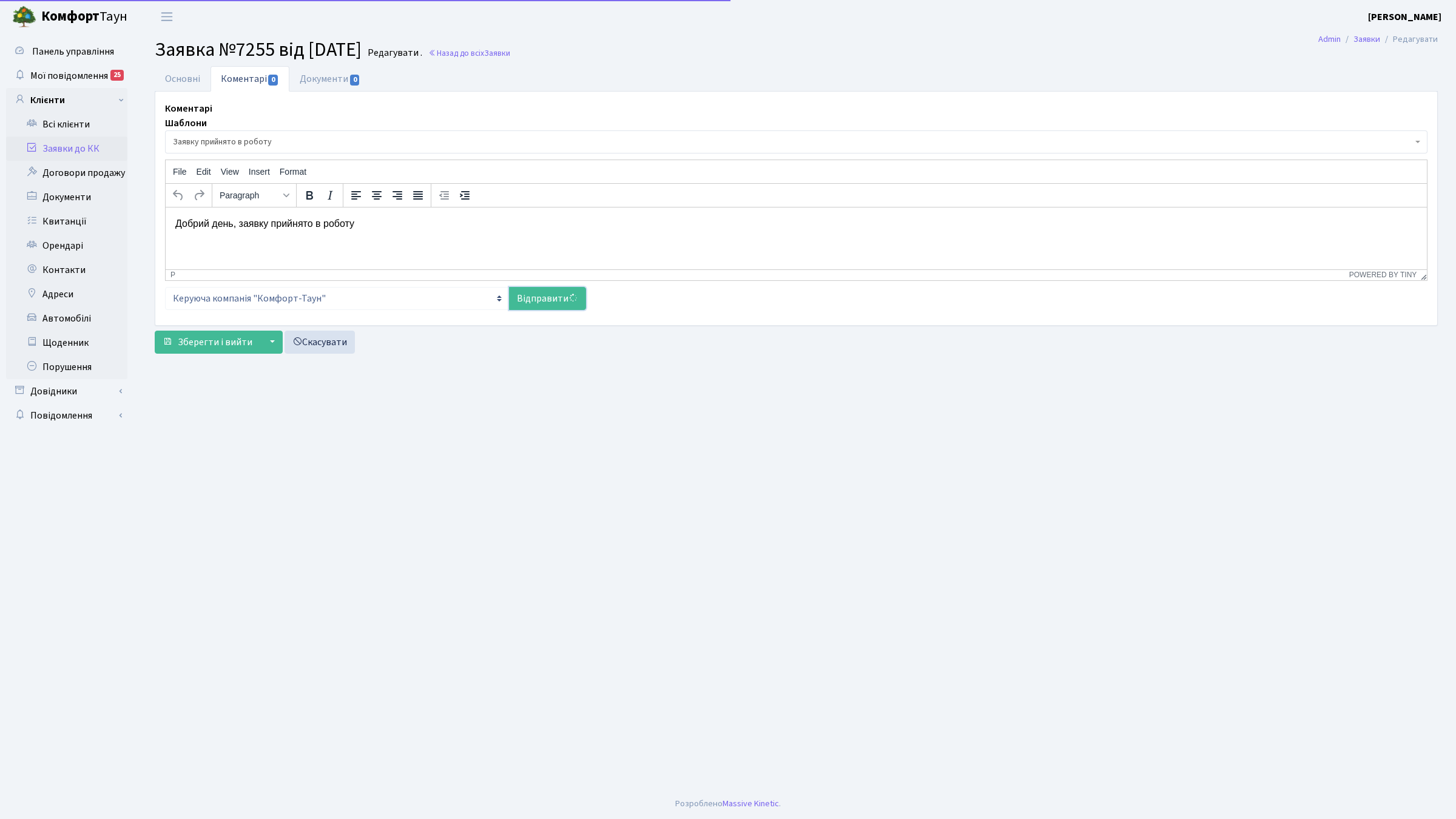
select select
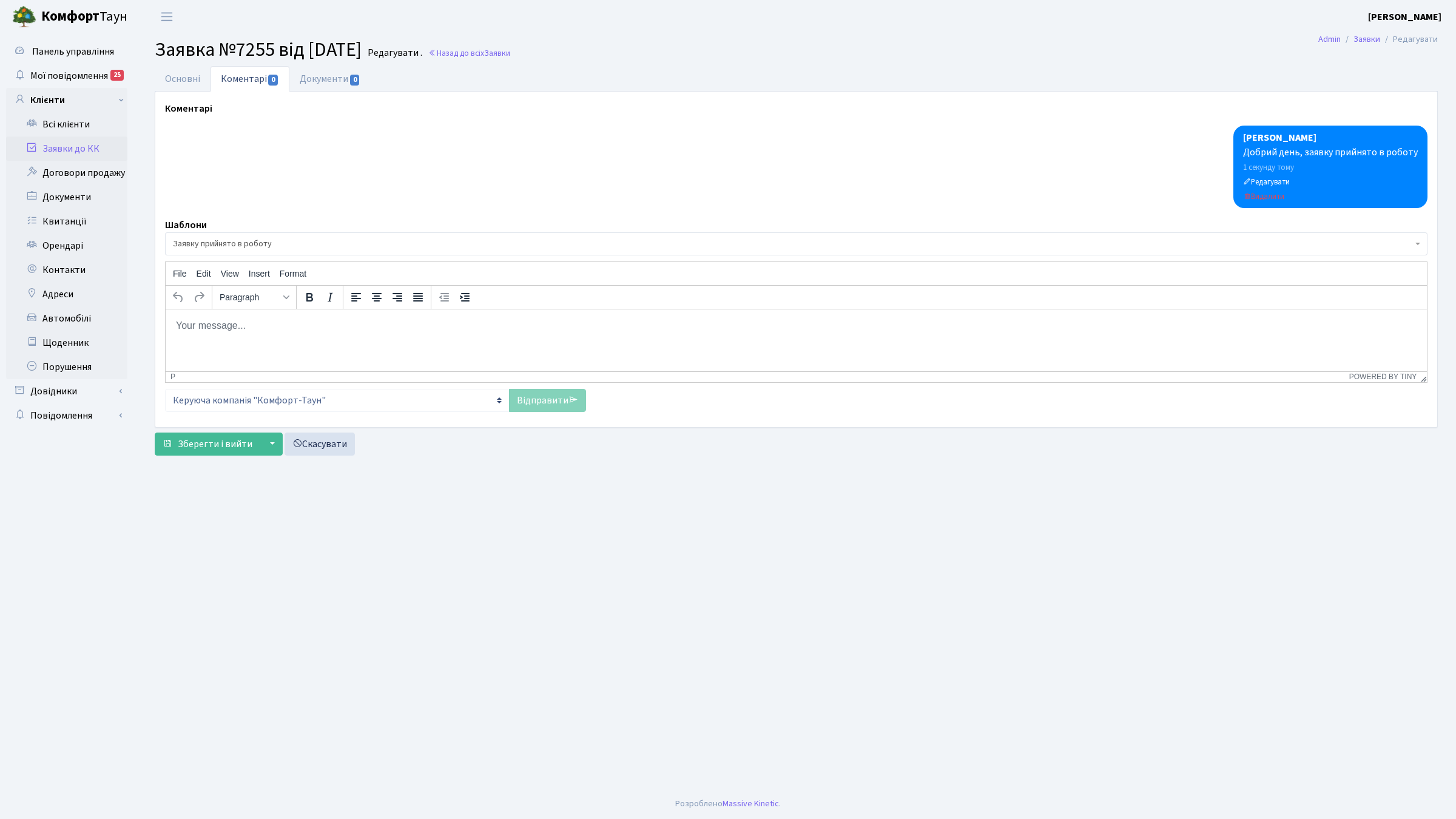
click at [238, 324] on body "Rich Text Area. Press ALT-0 for help." at bounding box center [796, 324] width 1242 height 13
click at [543, 413] on div "Коментарі Токарева Юлія Диспечер КТ Добрий день, заявку прийнято в роботу 1 сек…" at bounding box center [796, 259] width 1280 height 316
click at [548, 397] on link "Відправити" at bounding box center [547, 400] width 77 height 23
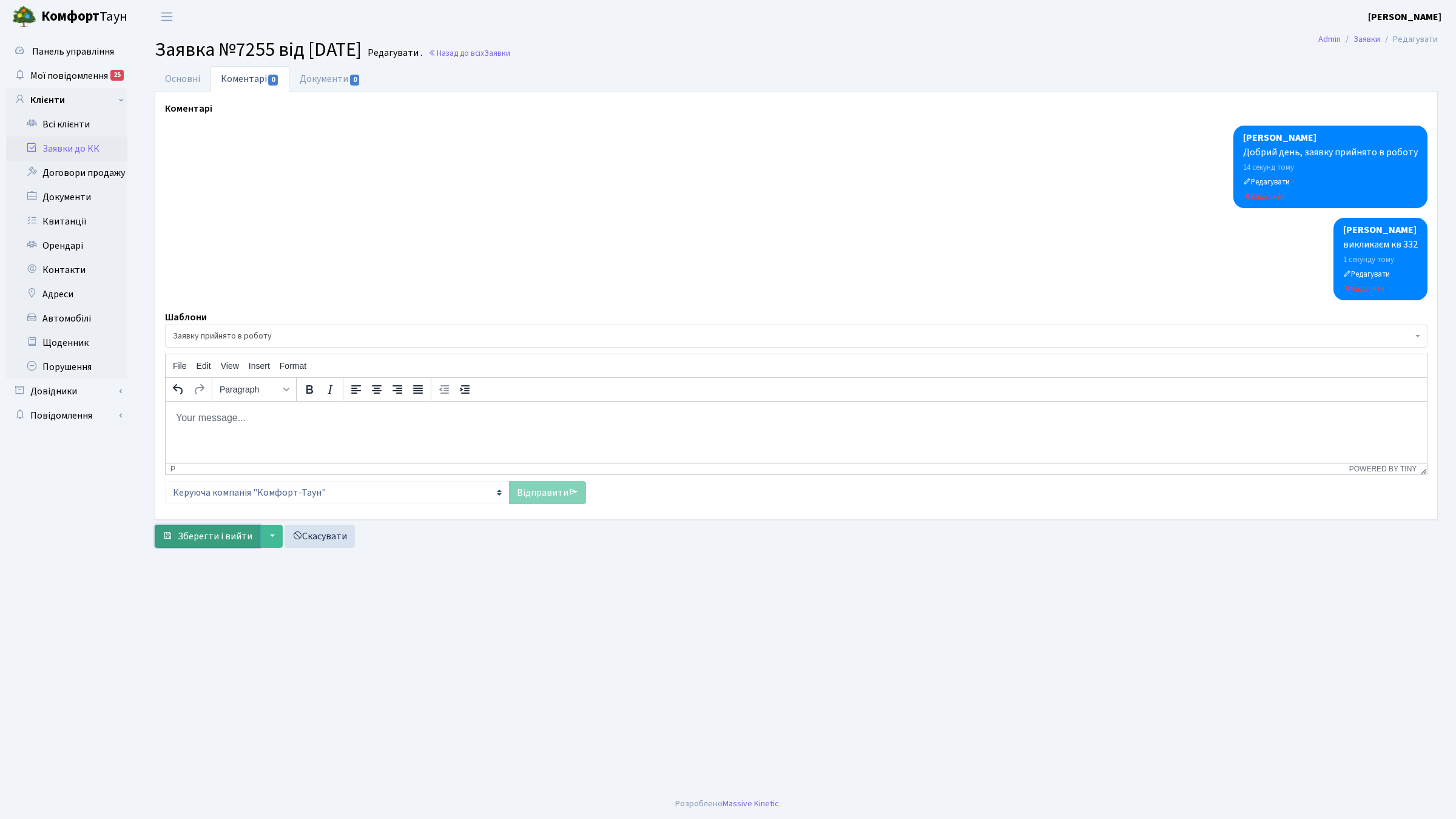
click at [183, 541] on span "Зберегти і вийти" at bounding box center [215, 535] width 74 height 13
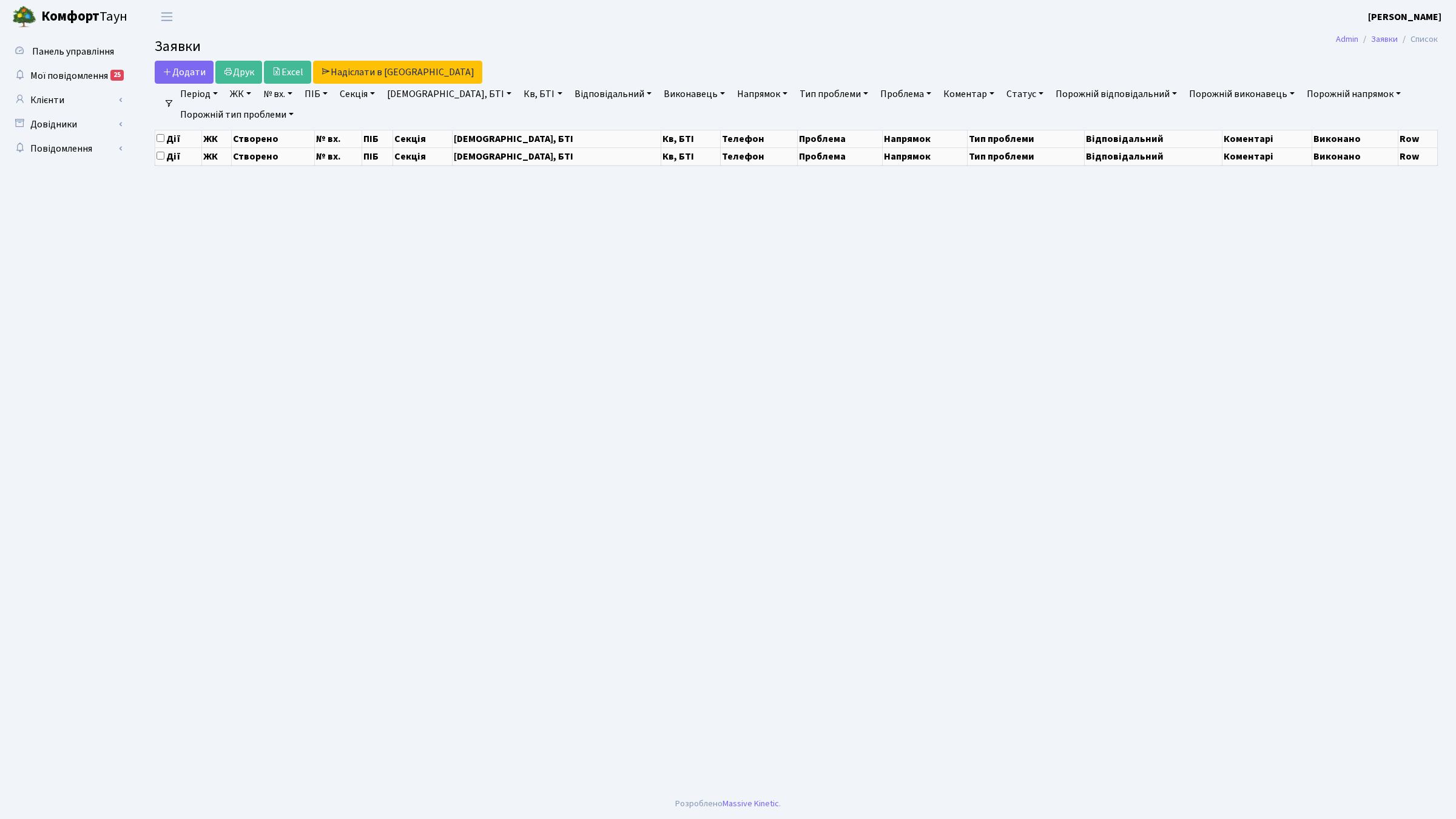
select select "25"
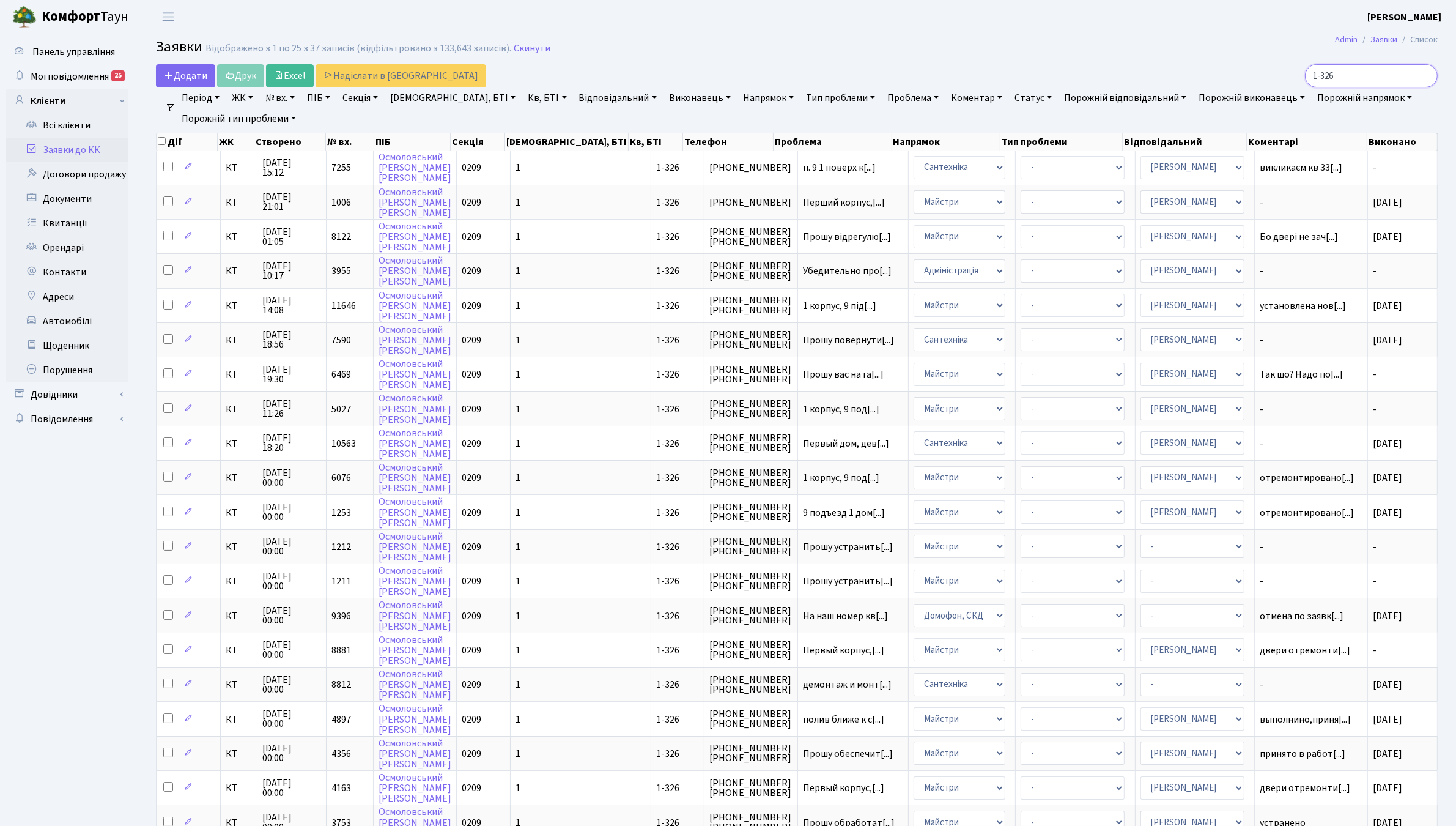
click at [1424, 77] on input "1-326" at bounding box center [1371, 76] width 133 height 23
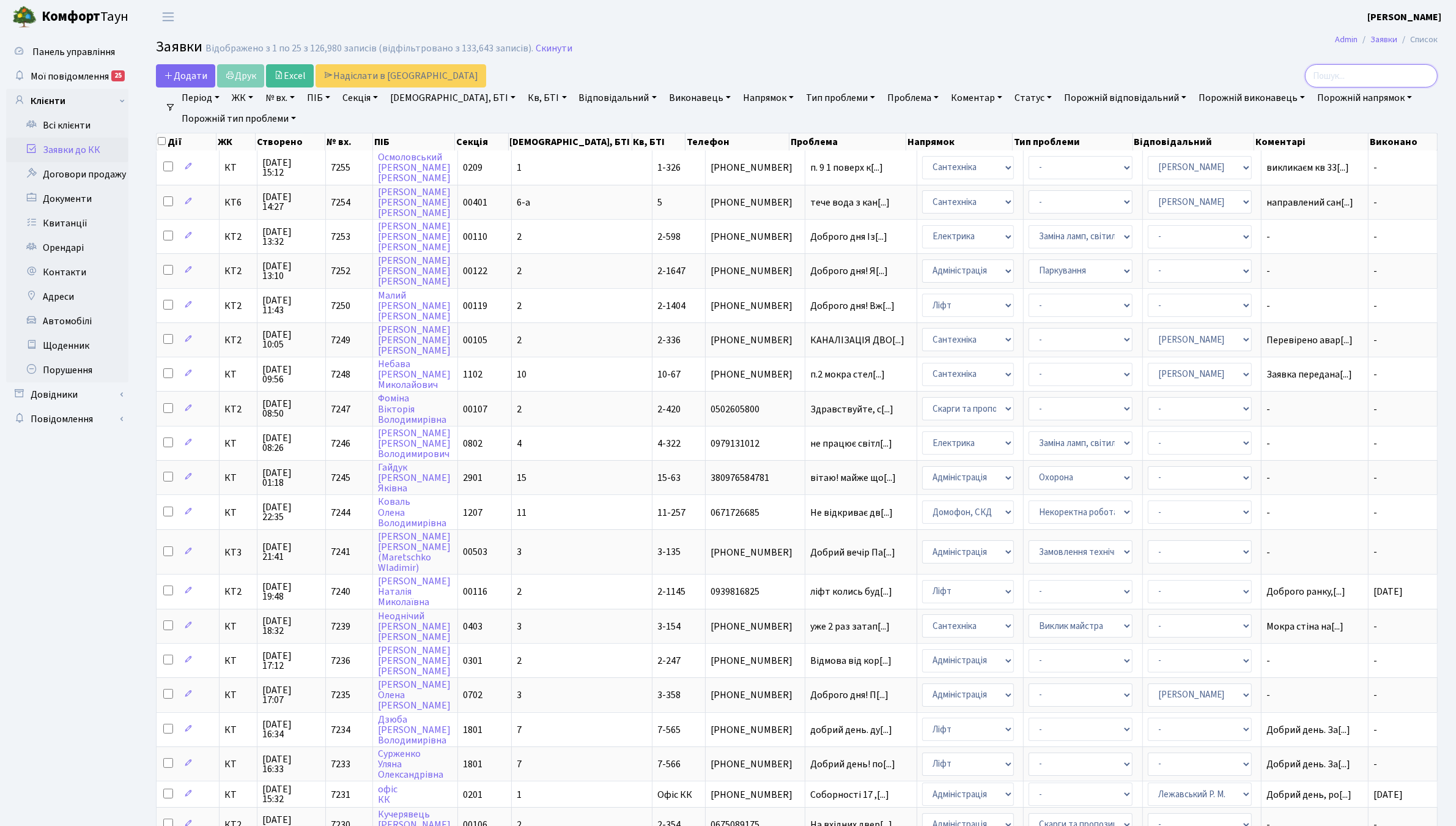
click at [1410, 77] on input "search" at bounding box center [1371, 76] width 133 height 23
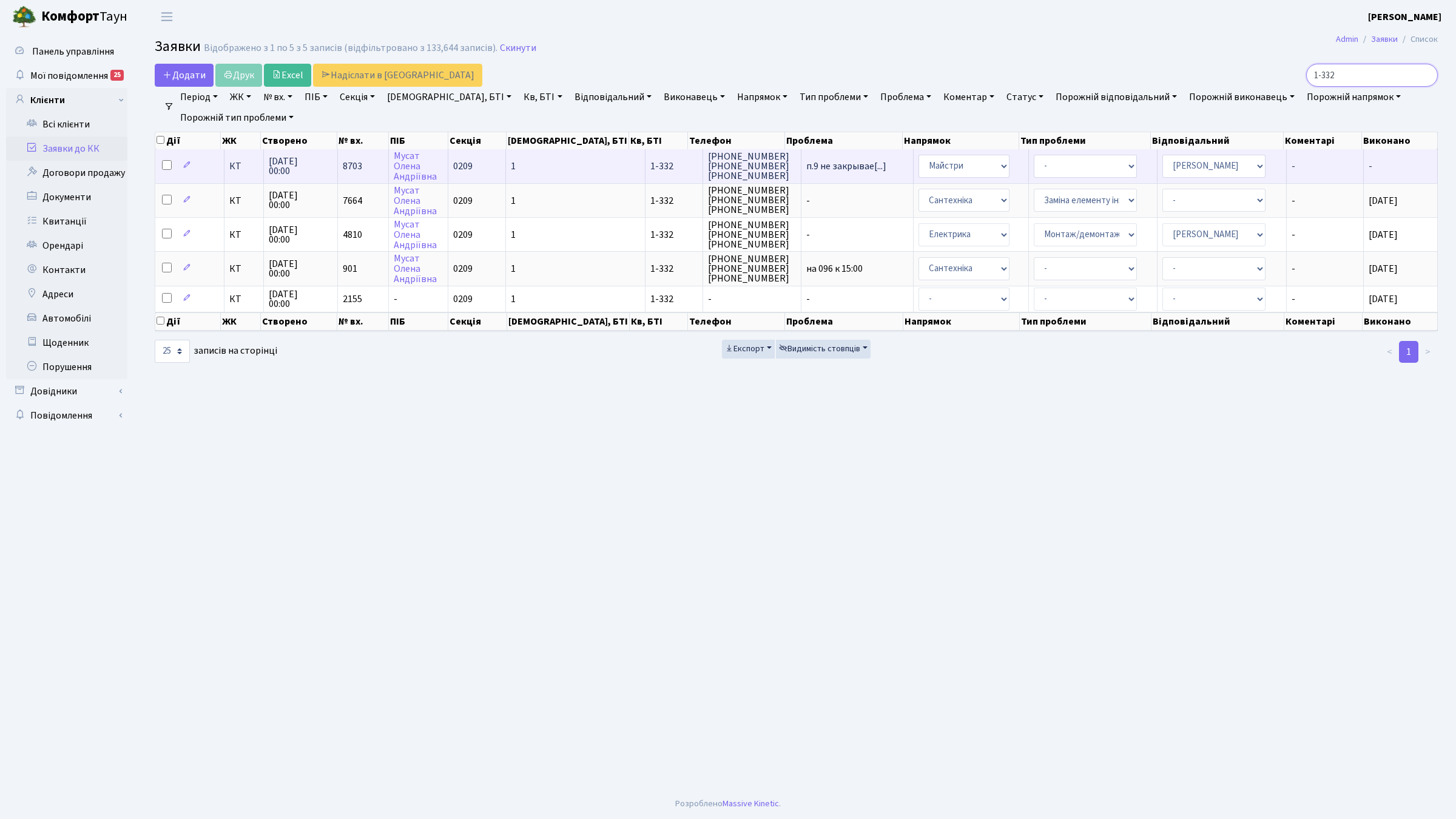
type input "1-332"
click at [236, 171] on td "КТ" at bounding box center [244, 166] width 39 height 33
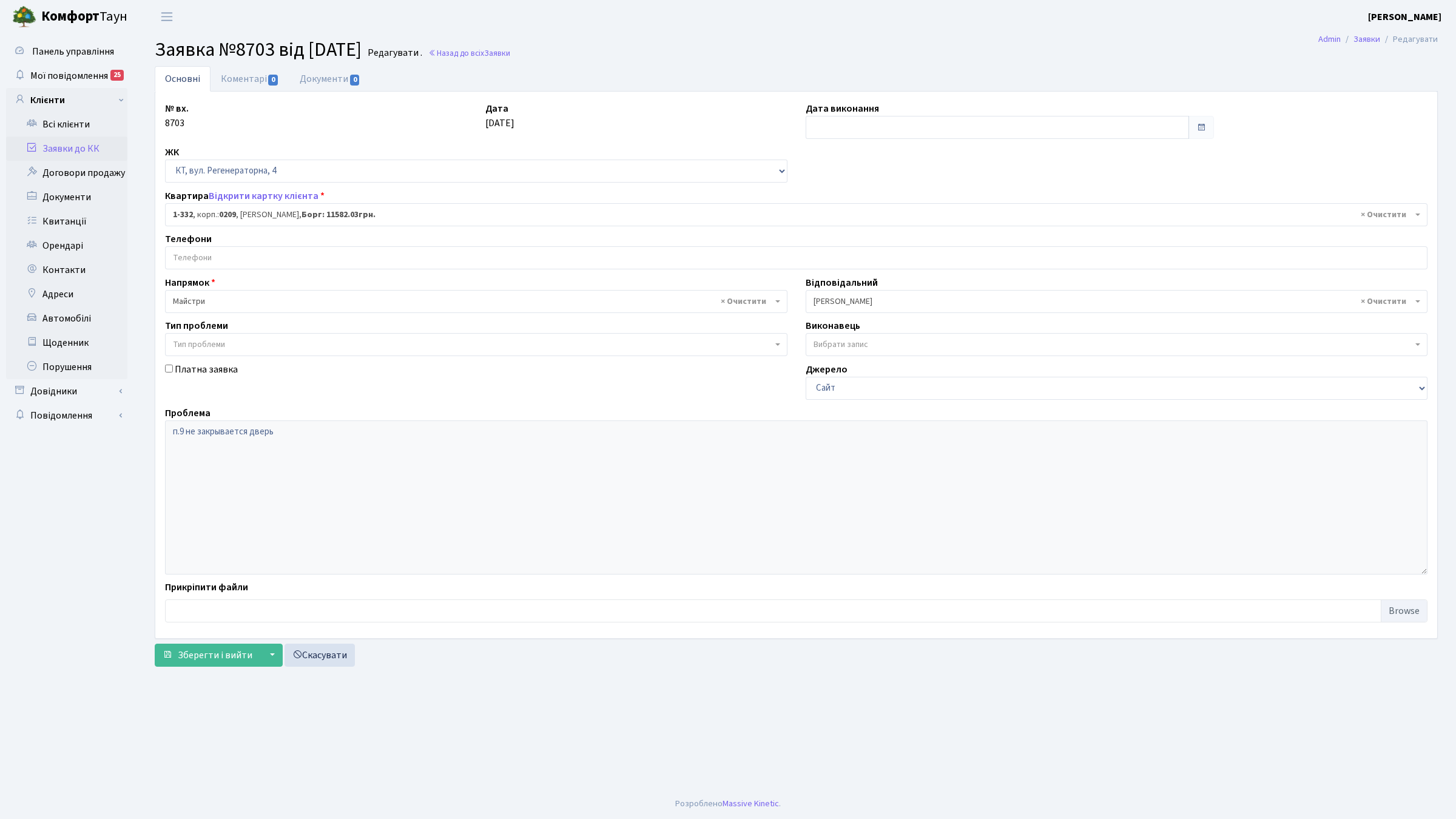
select select "332"
click at [74, 126] on link "Всі клієнти" at bounding box center [67, 124] width 121 height 25
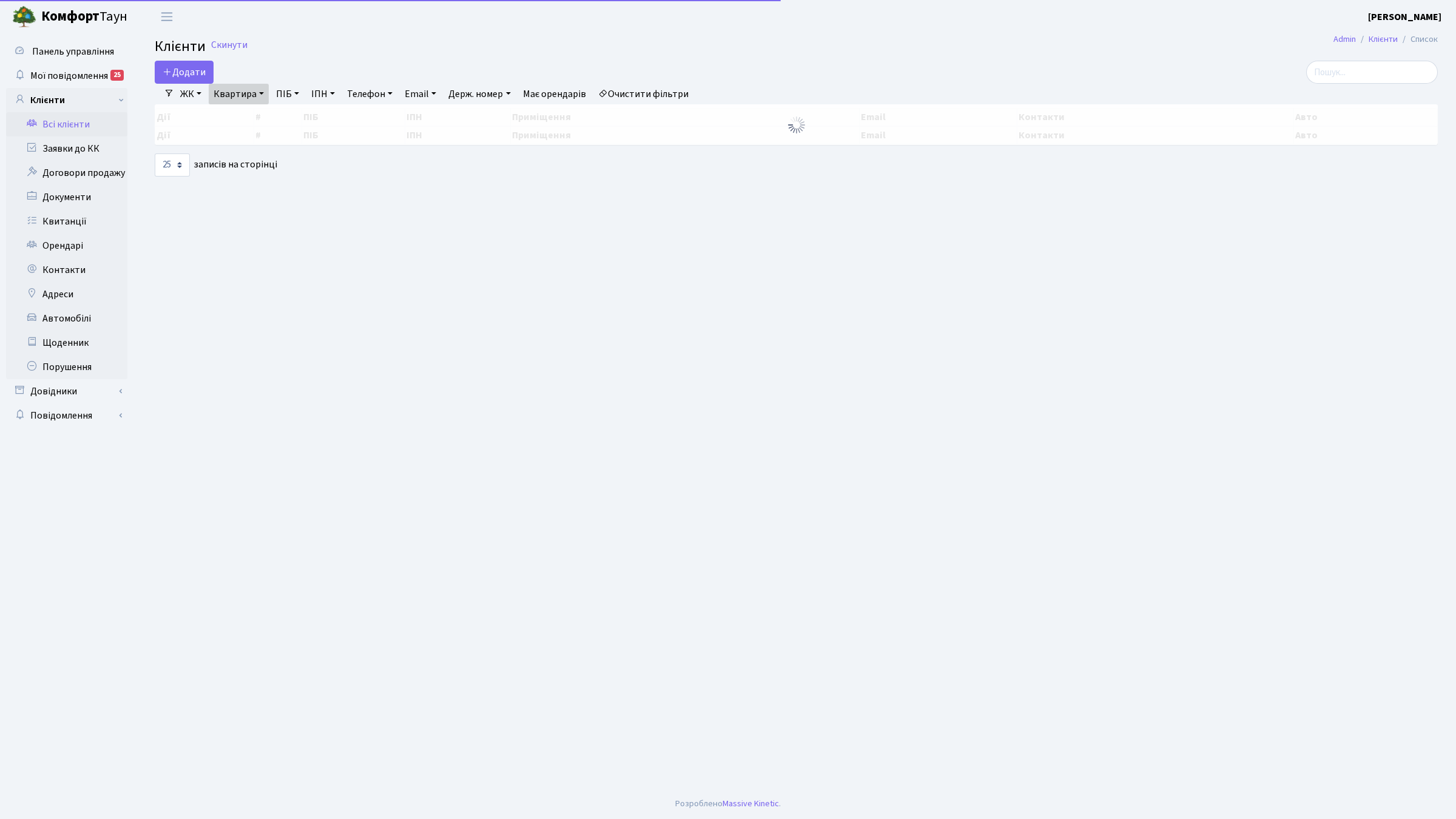
select select "25"
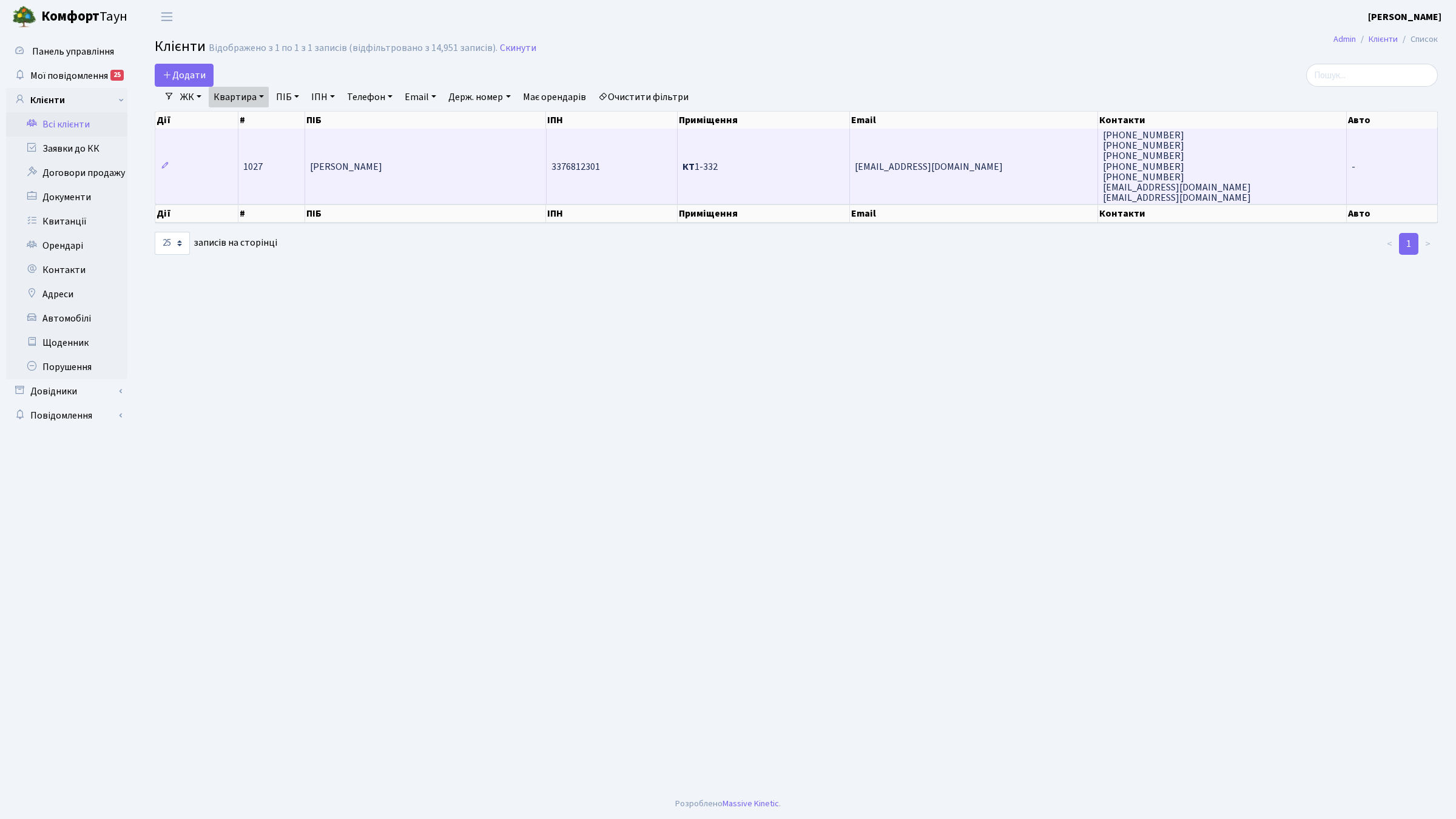
drag, startPoint x: 932, startPoint y: 168, endPoint x: 816, endPoint y: 198, distance: 119.8
click at [742, 298] on main "Admin Клієнти Список Клієнти Відображено з 1 по 1 з 1 записів (відфільтровано з…" at bounding box center [796, 410] width 1319 height 755
click at [938, 163] on span "musatvitaliy@gmail.com" at bounding box center [928, 166] width 148 height 13
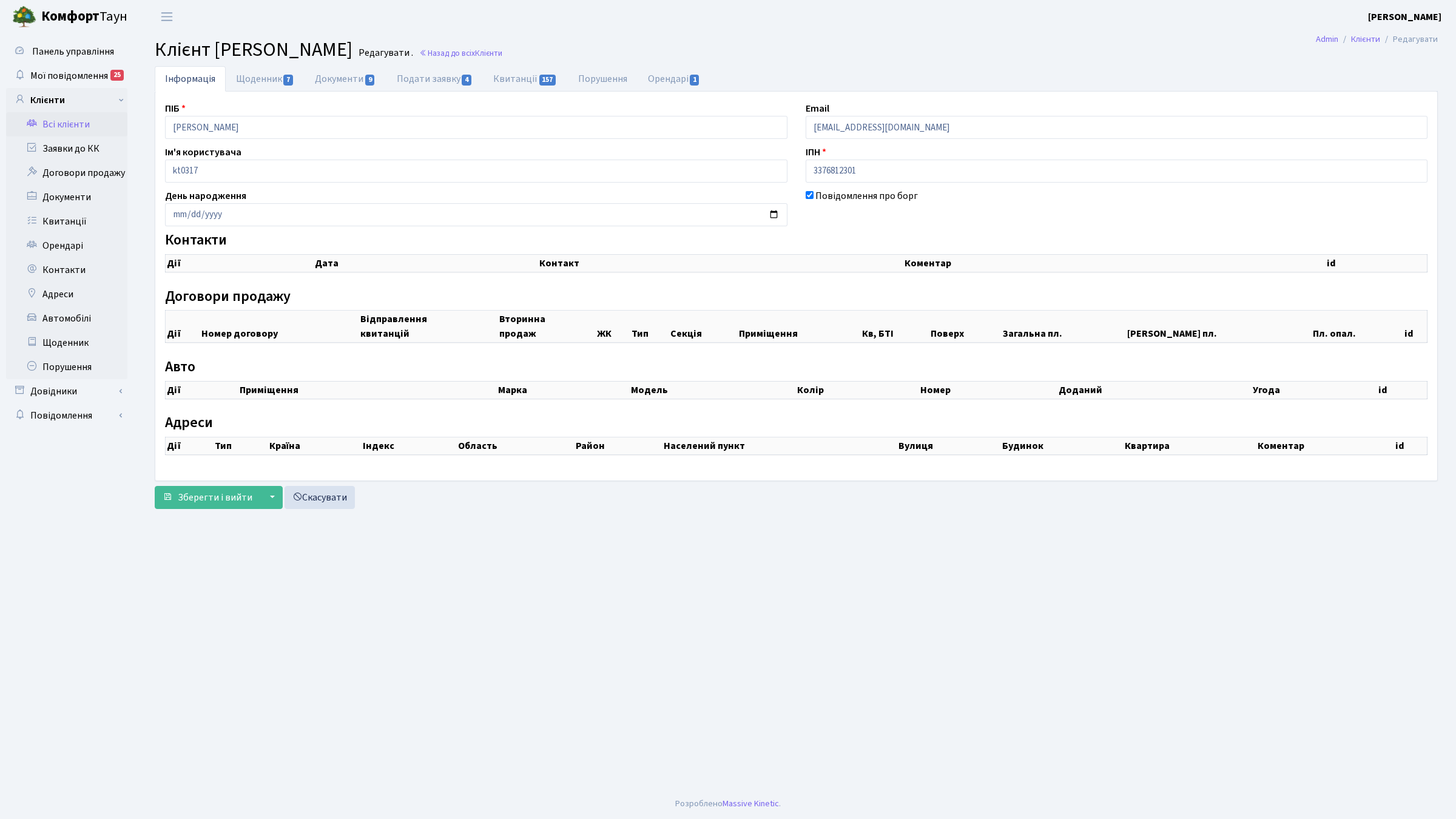
checkbox input "true"
select select "25"
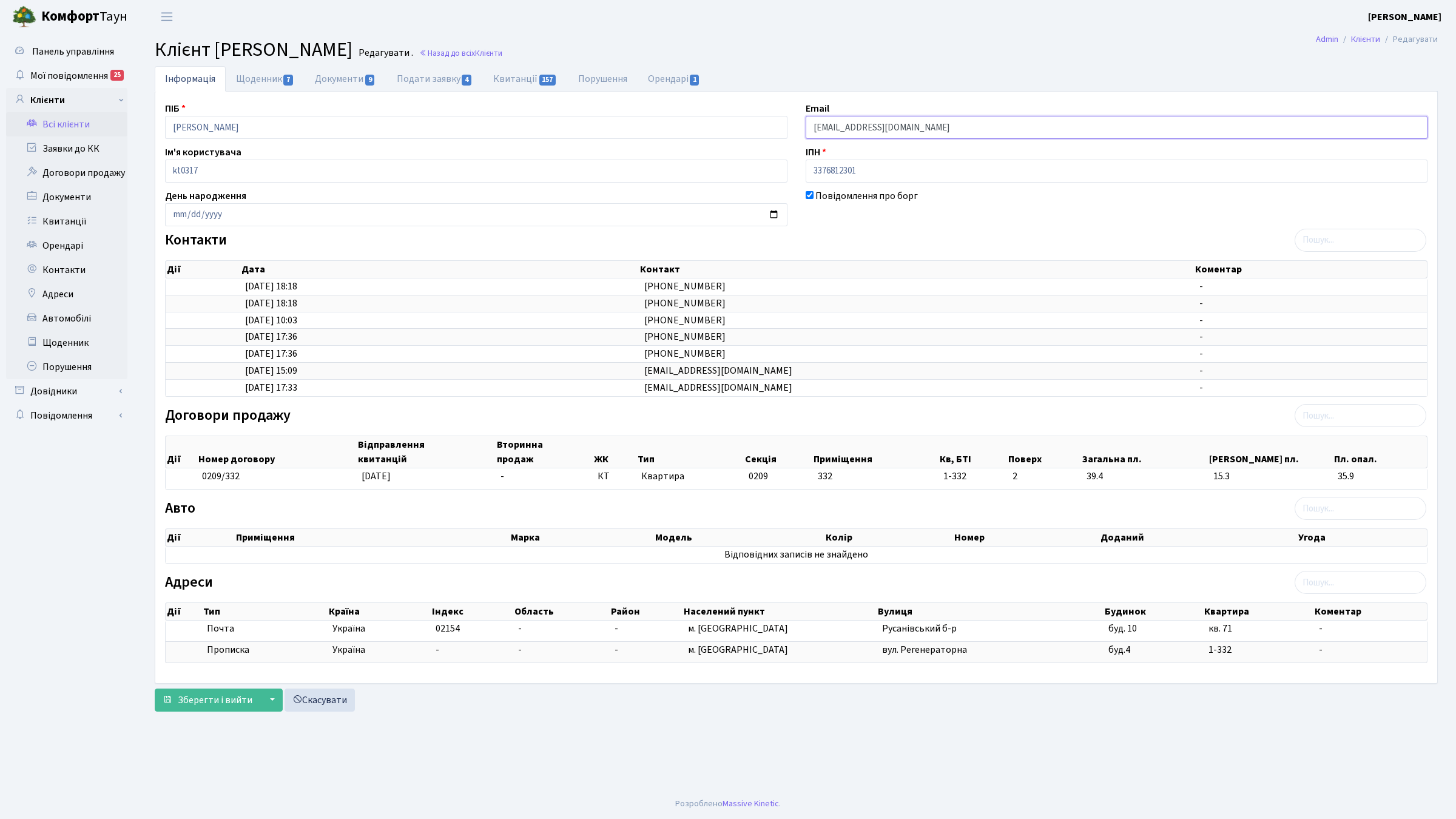
drag, startPoint x: 916, startPoint y: 129, endPoint x: 776, endPoint y: 110, distance: 141.3
click at [776, 110] on div "ПІБ Мусат Олена Андріївна Email musatvitaliy@gmail.com Ім'я користувача kt0317 …" at bounding box center [796, 387] width 1280 height 572
click at [548, 214] on input "1992-06-14" at bounding box center [476, 215] width 622 height 23
click at [204, 698] on span "Зберегти і вийти" at bounding box center [215, 699] width 74 height 13
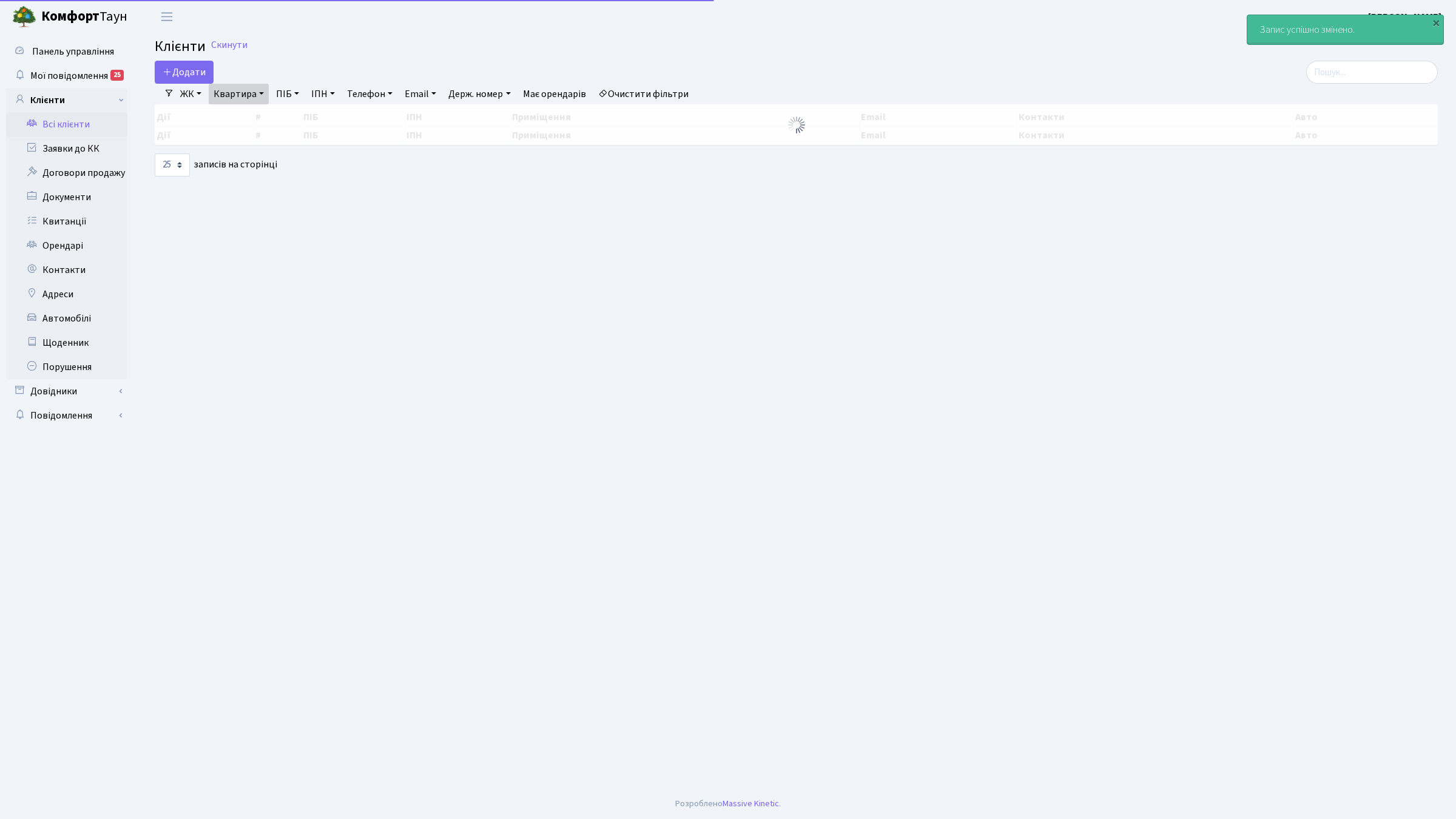
select select "25"
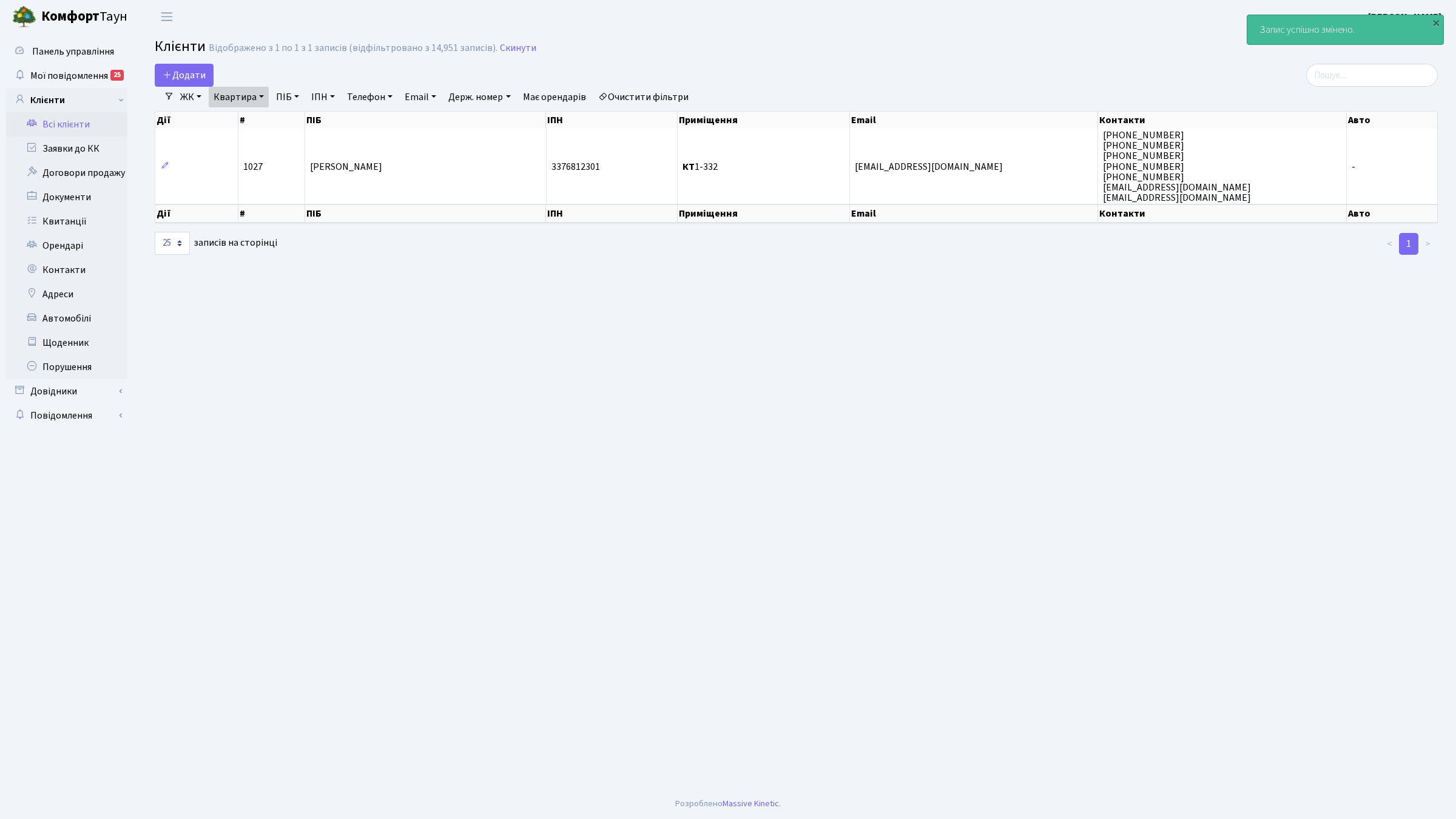
click at [1118, 373] on main "Admin Клієнти Список Клієнти Відображено з 1 по 1 з 1 записів (відфільтровано з…" at bounding box center [796, 410] width 1319 height 755
click at [1436, 25] on div "×" at bounding box center [1436, 22] width 12 height 12
click at [82, 144] on link "Заявки до КК" at bounding box center [67, 149] width 121 height 25
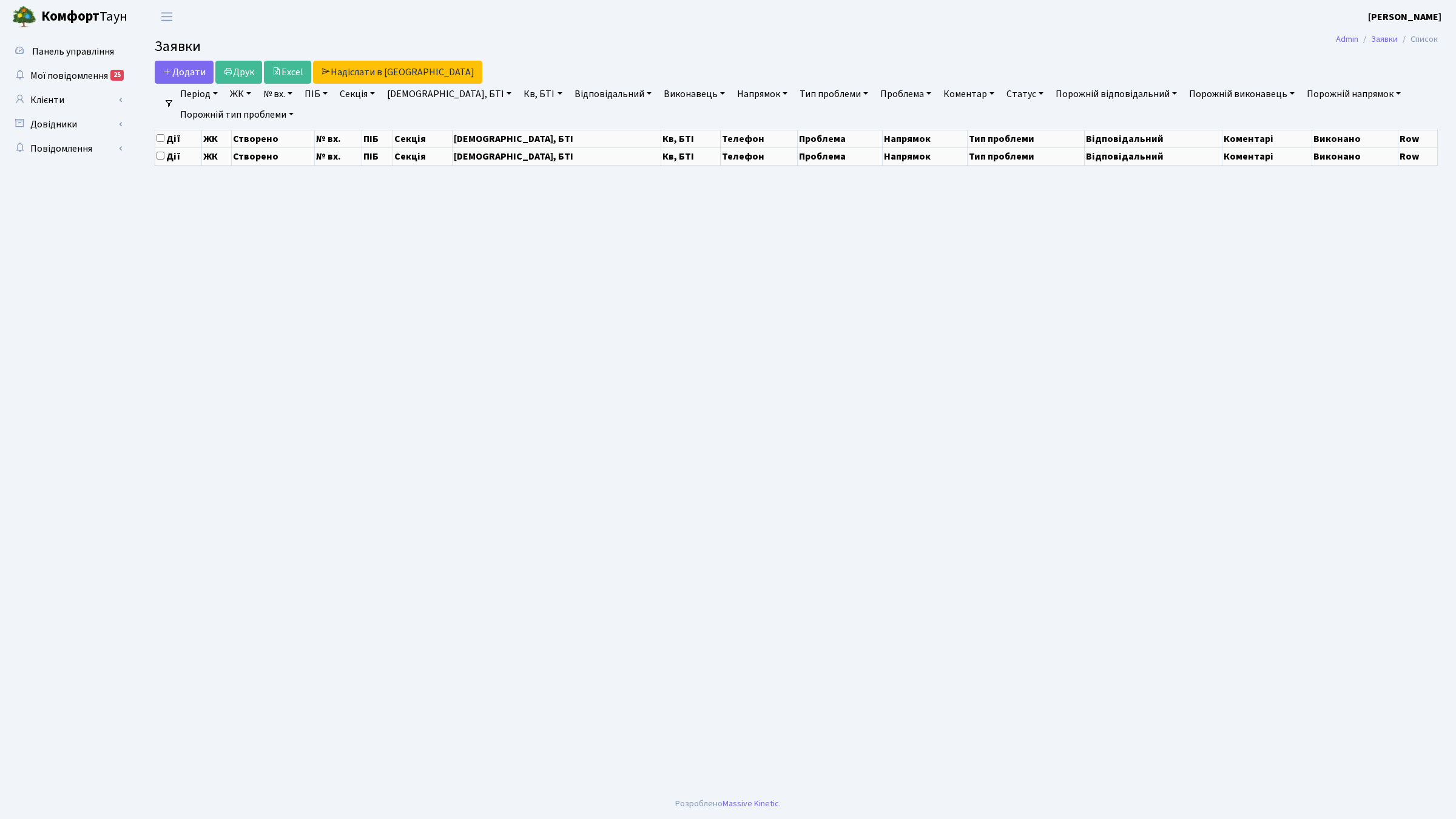
select select "25"
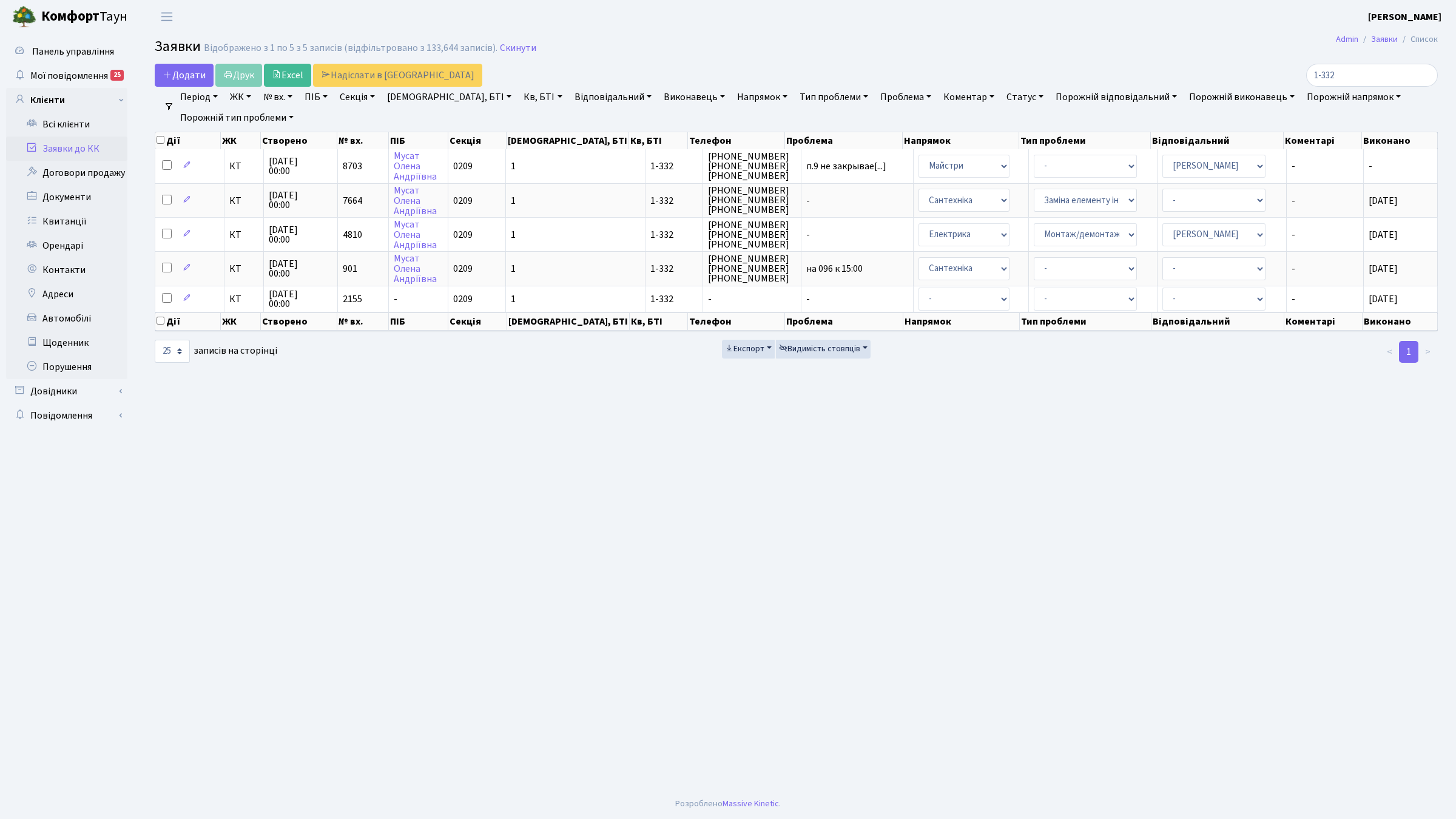
click at [496, 564] on main "Admin Заявки Список Заявки Відображено з 1 по 5 з 5 записів (відфільтровано з 1…" at bounding box center [796, 410] width 1319 height 755
click at [496, 563] on main "Admin Заявки Список Заявки Відображено з 1 по 5 з 5 записів (відфільтровано з 1…" at bounding box center [796, 410] width 1319 height 755
click at [601, 77] on div "Додати Друк Excel Надіслати в КАН" at bounding box center [579, 75] width 849 height 23
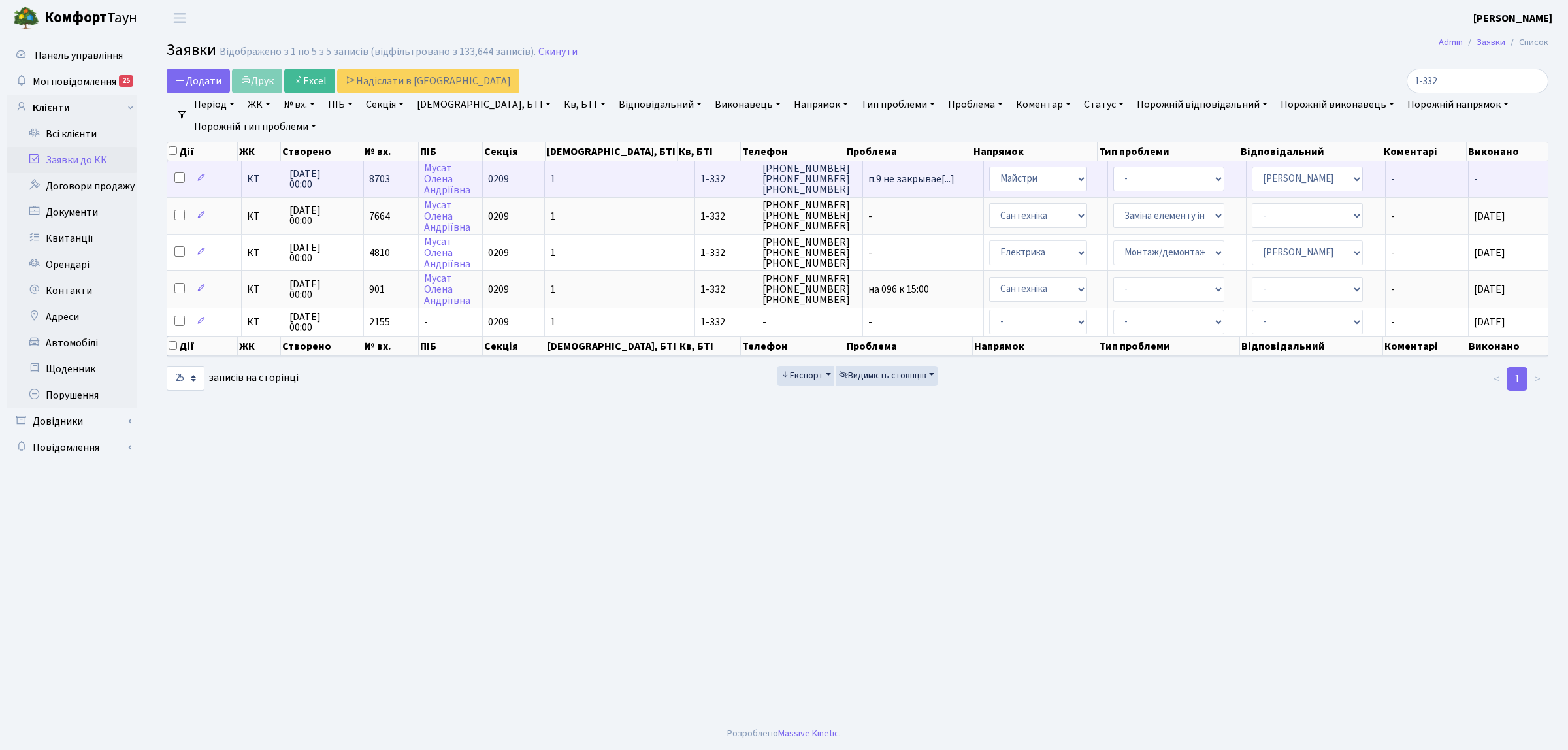
click at [259, 183] on span "КТ" at bounding box center [263, 178] width 31 height 11
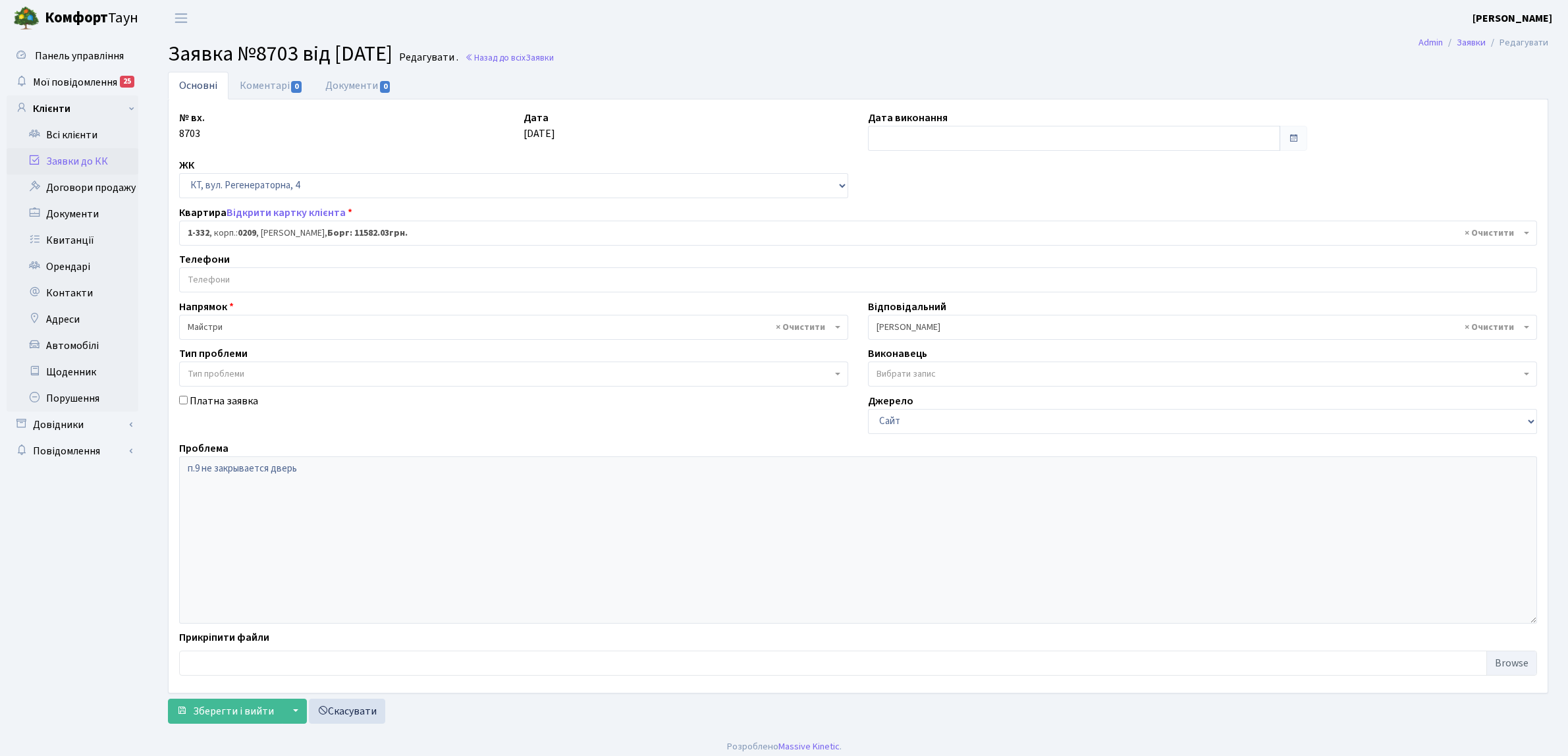
select select "332"
click at [264, 211] on link "Відкрити картку клієнта" at bounding box center [286, 212] width 119 height 14
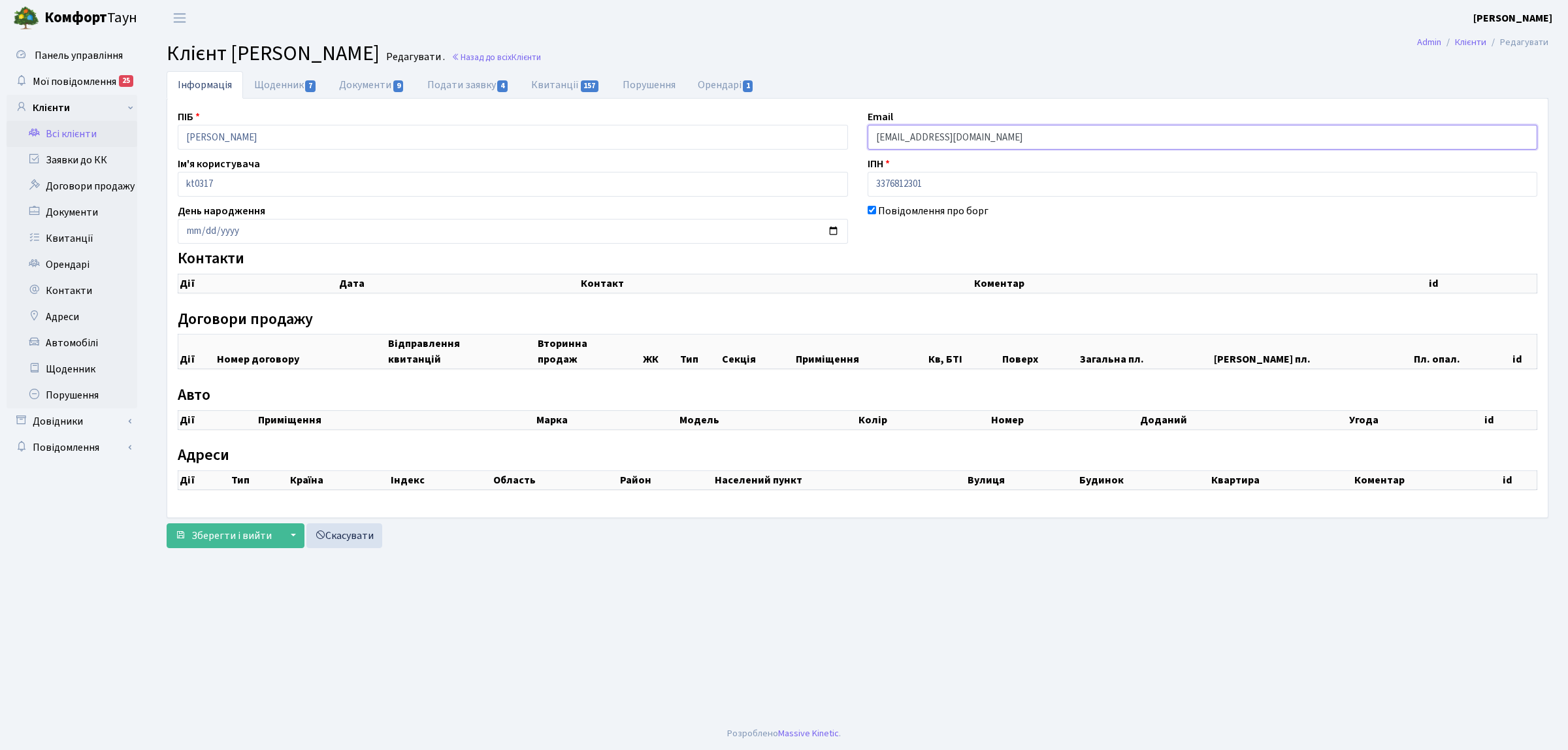
select select "25"
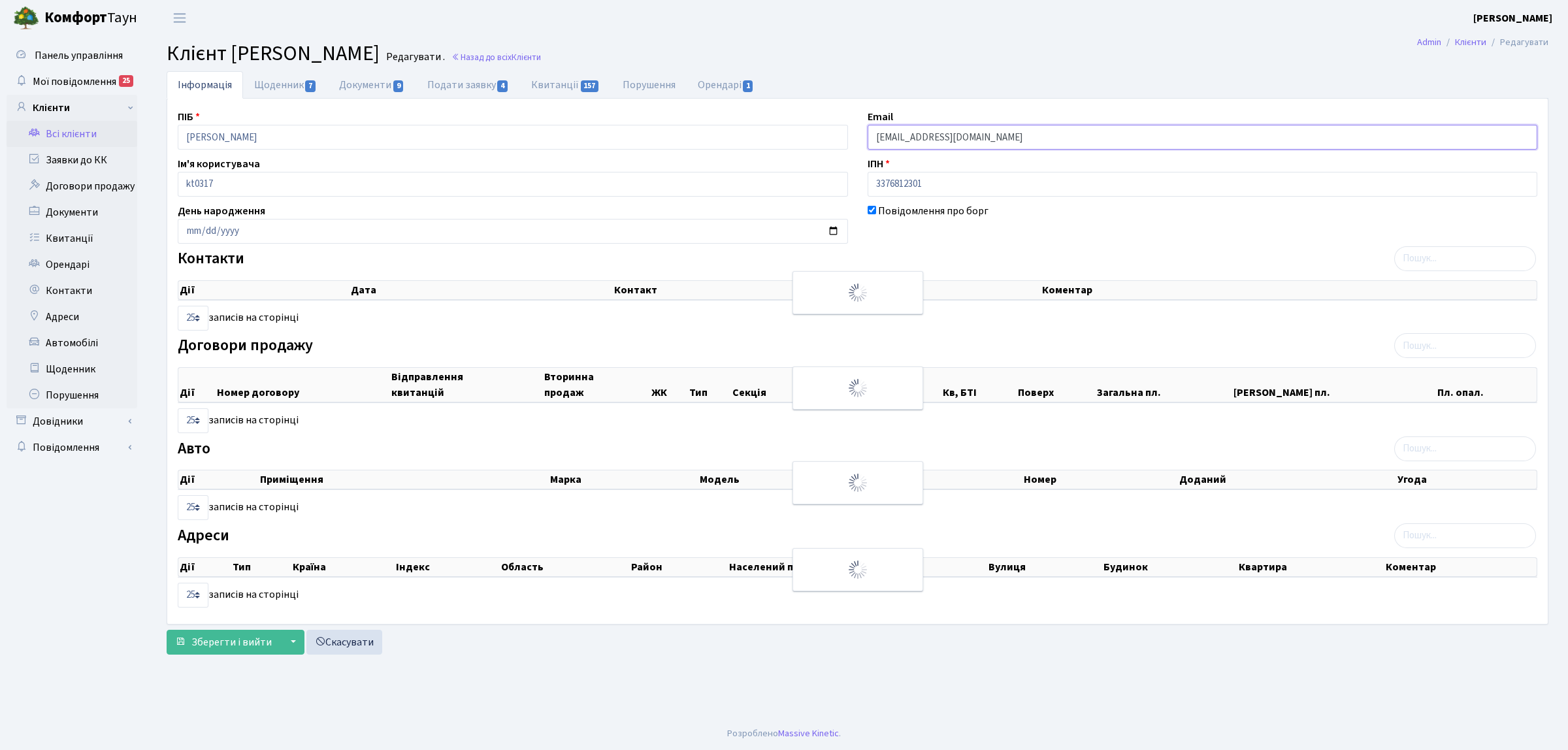
checkbox input "true"
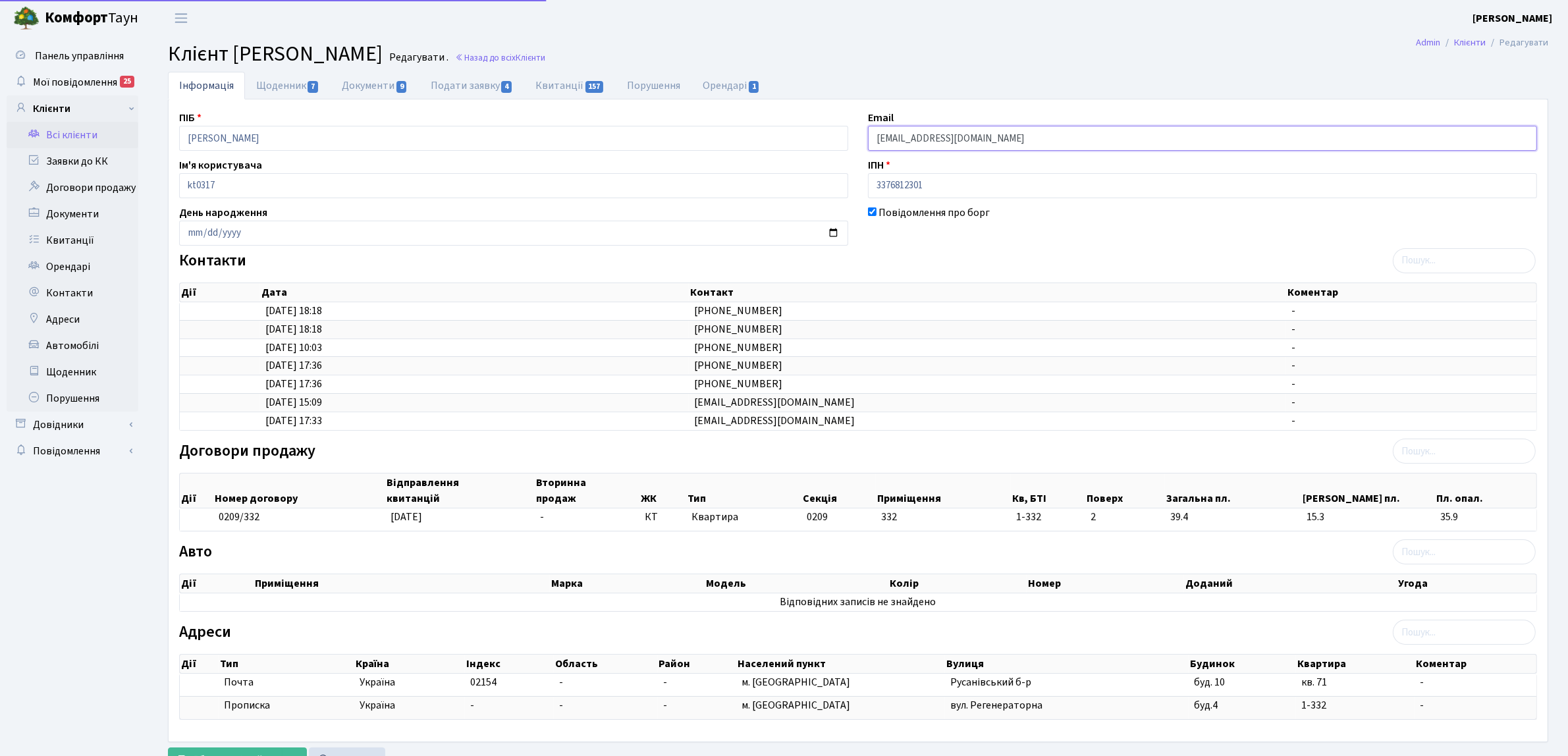
drag, startPoint x: 0, startPoint y: 0, endPoint x: 853, endPoint y: 130, distance: 862.8
click at [853, 130] on div "ПІБ [PERSON_NAME] Email [EMAIL_ADDRESS][DOMAIN_NAME] Ім'я користувача kt0317 ІП…" at bounding box center [858, 420] width 1377 height 621
click at [102, 165] on link "Заявки до КК" at bounding box center [72, 162] width 132 height 27
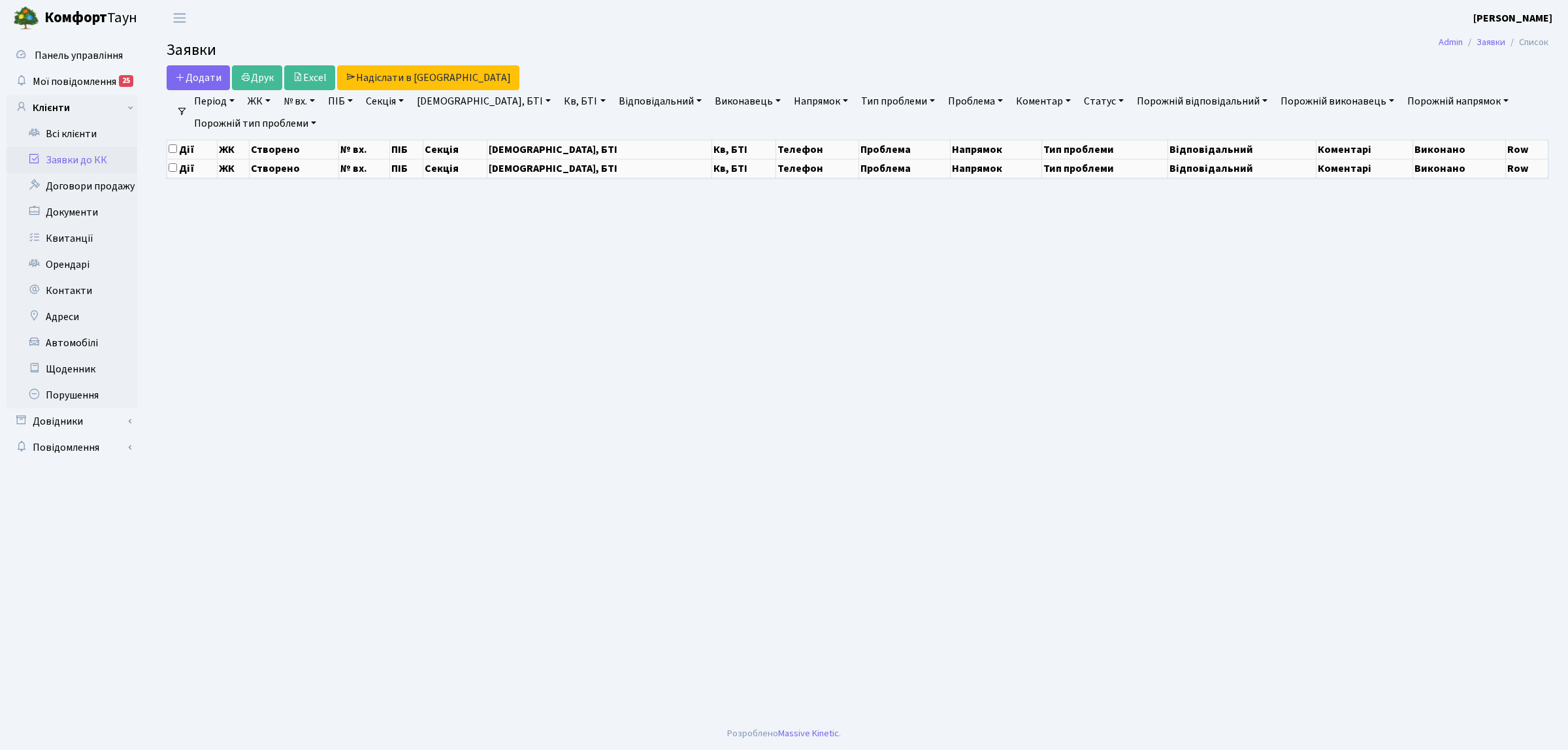
select select "25"
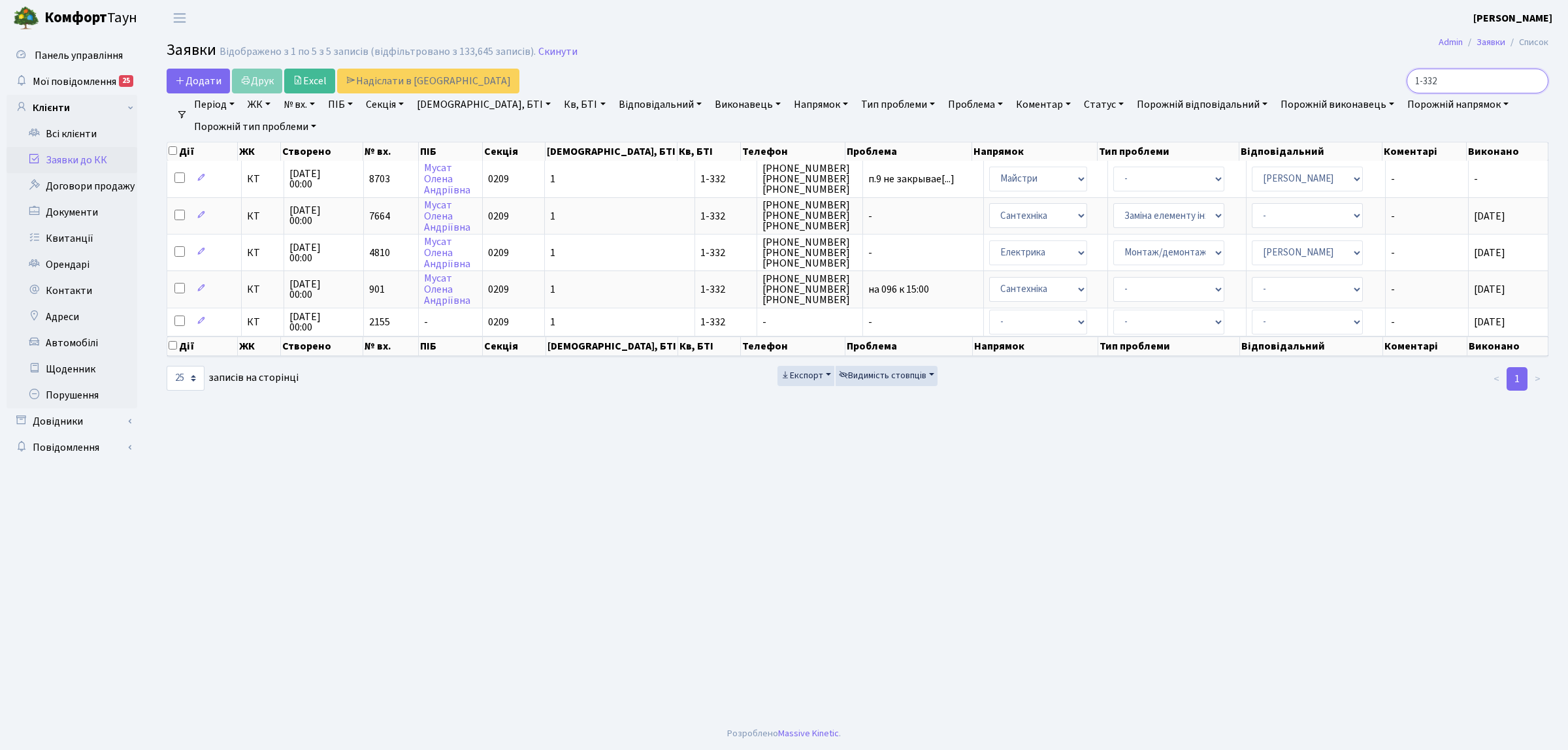
click at [1478, 82] on input "1-332" at bounding box center [1478, 81] width 142 height 25
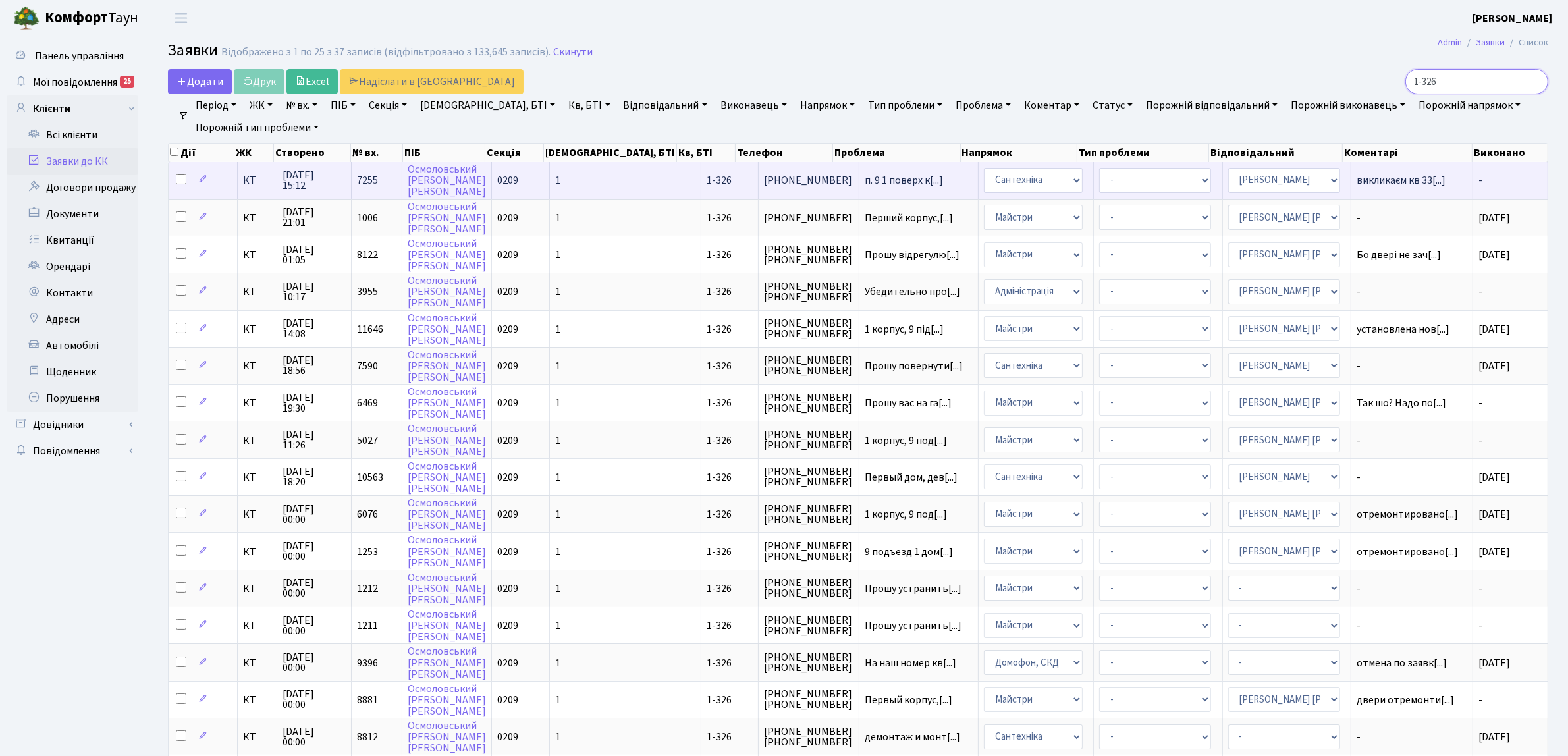
type input "1-326"
click at [260, 189] on td "КТ" at bounding box center [256, 180] width 39 height 36
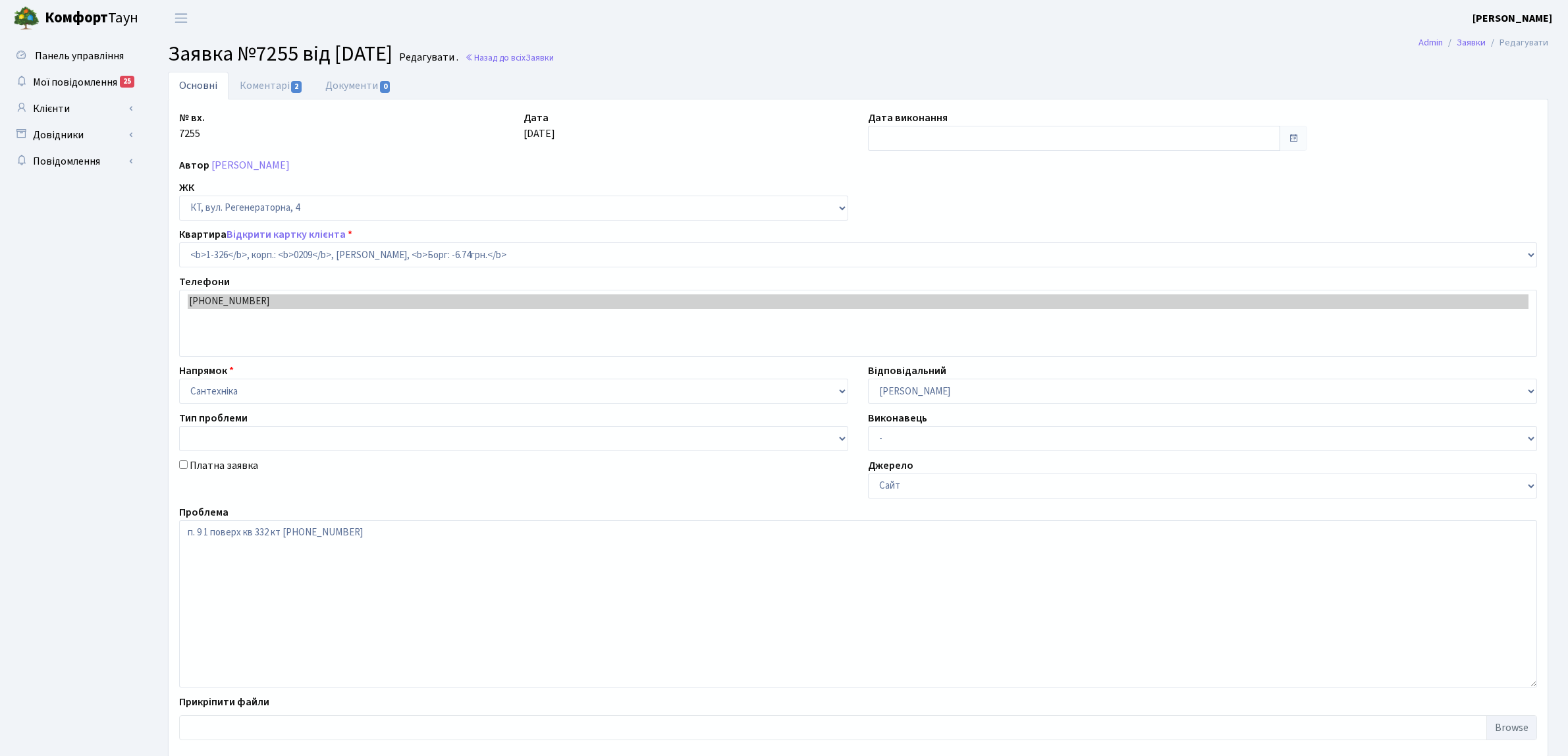
select select "326"
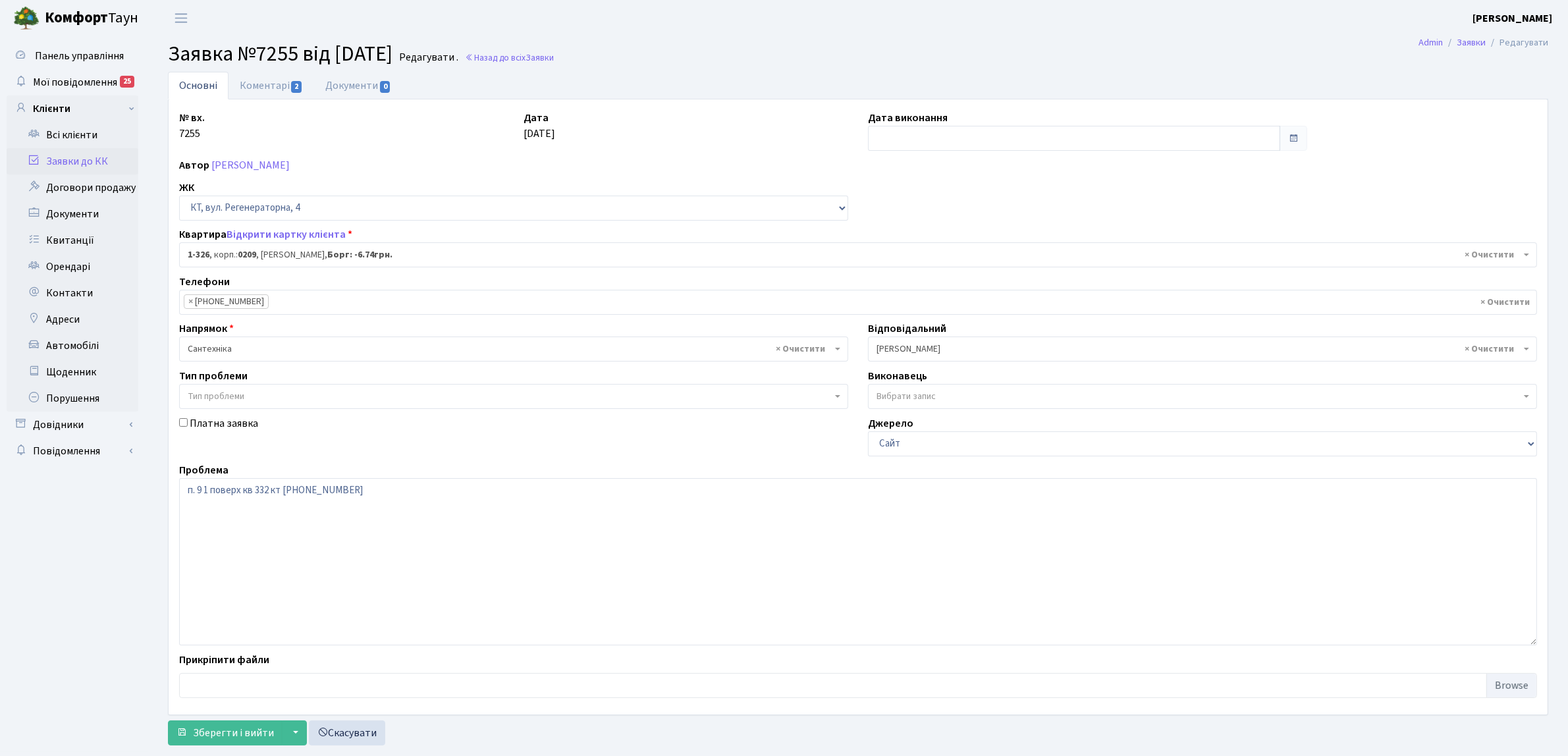
click at [111, 155] on link "Заявки до КК" at bounding box center [72, 162] width 132 height 27
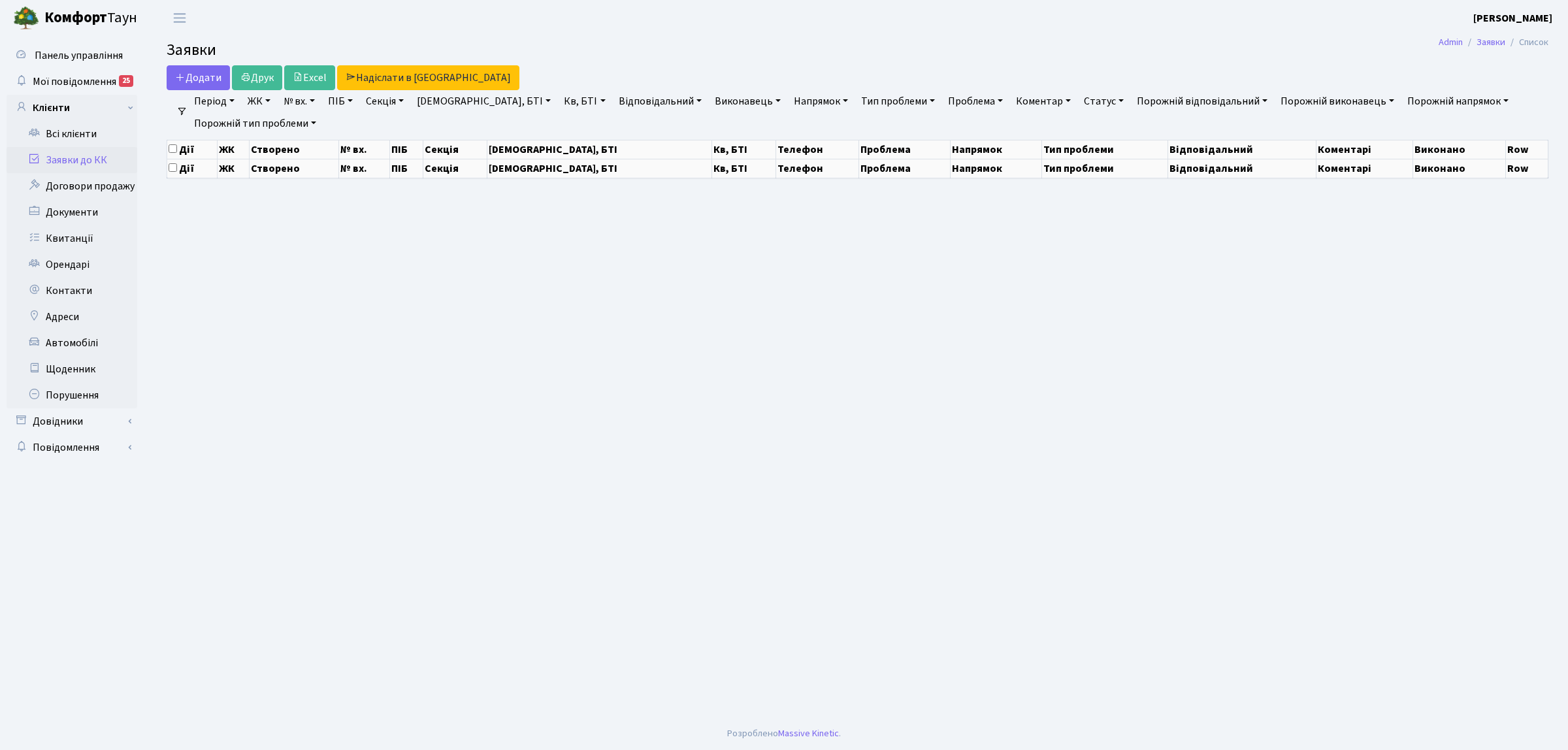
select select "25"
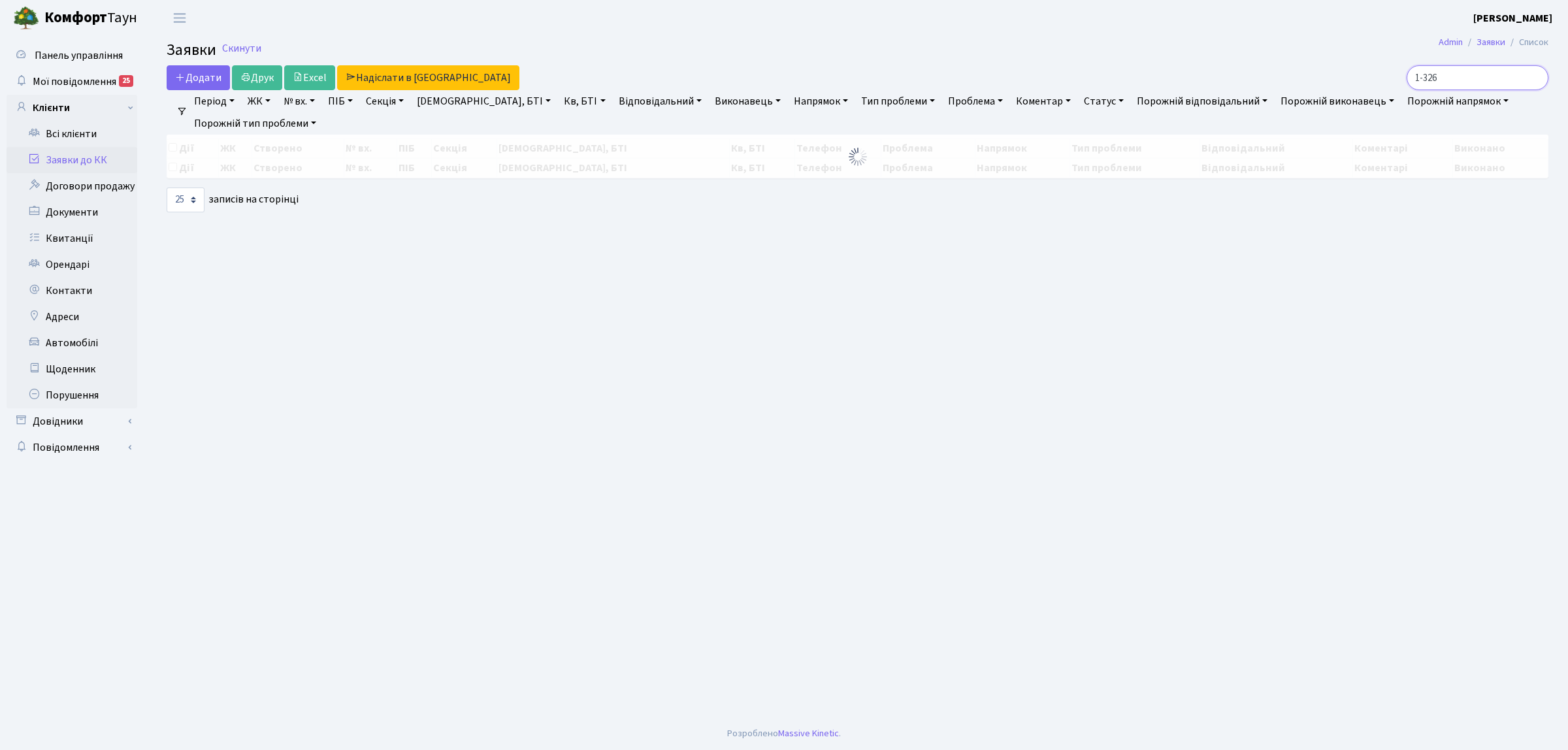
click at [1476, 79] on input "1-326" at bounding box center [1478, 78] width 142 height 25
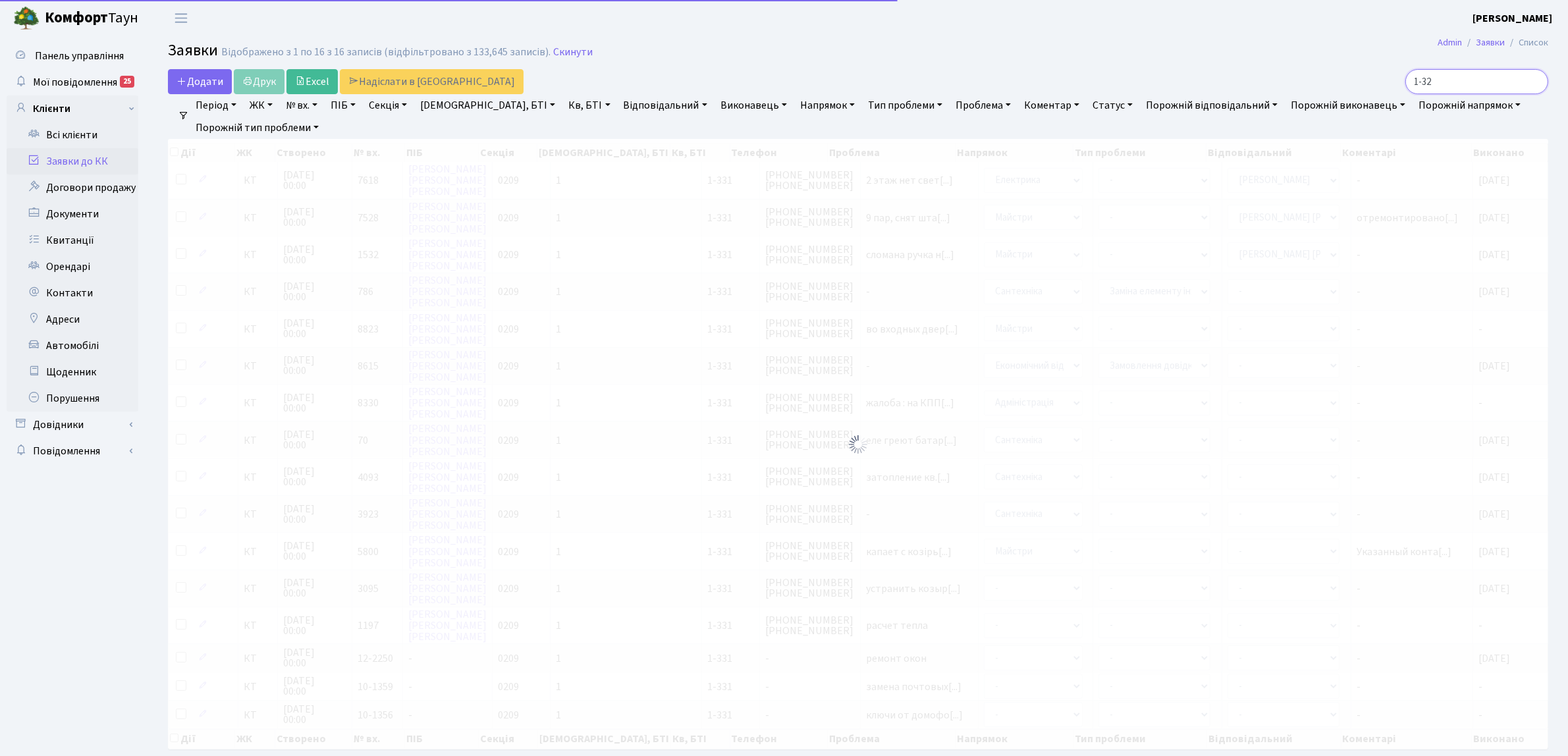
type input "1-326"
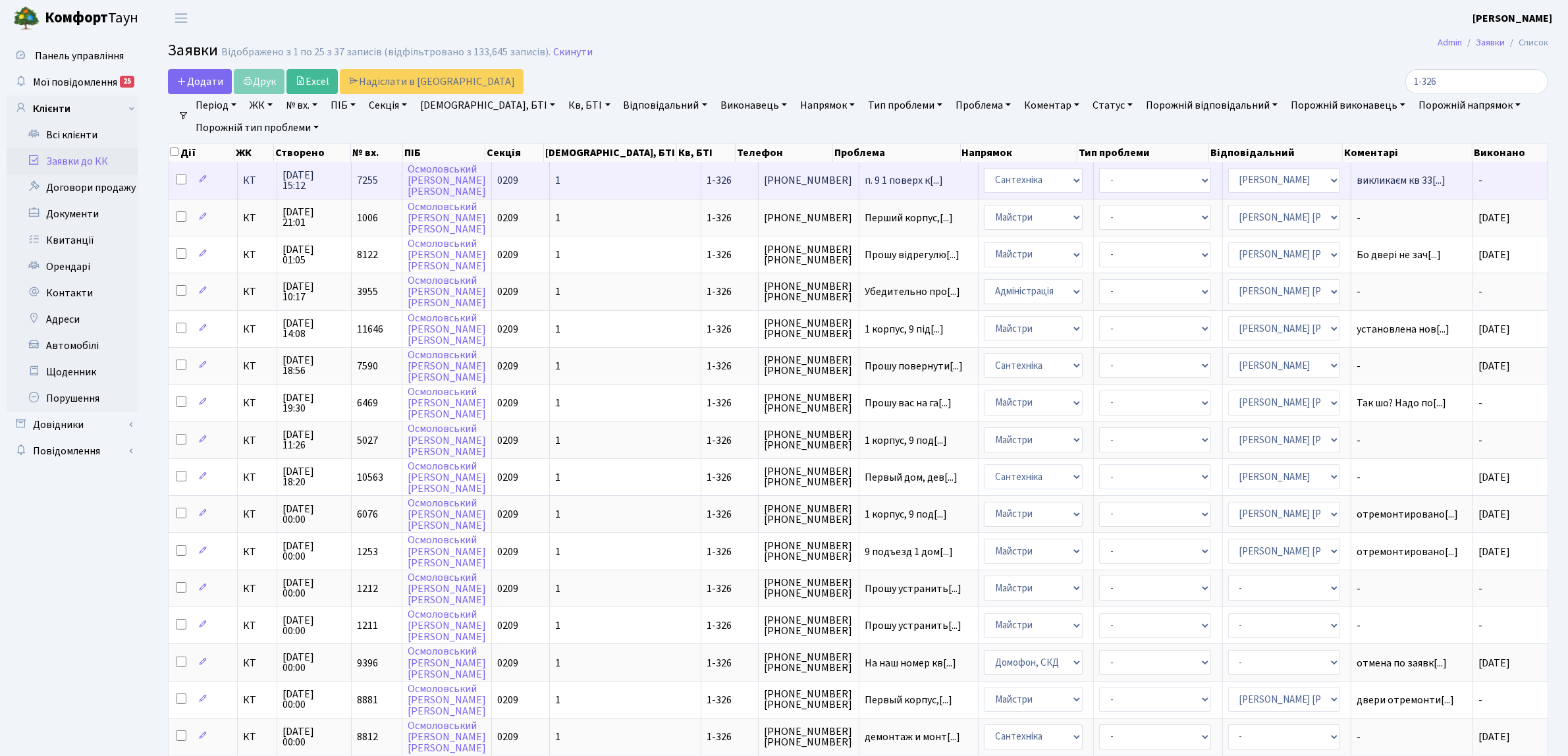
click at [239, 183] on td "КТ" at bounding box center [256, 180] width 39 height 36
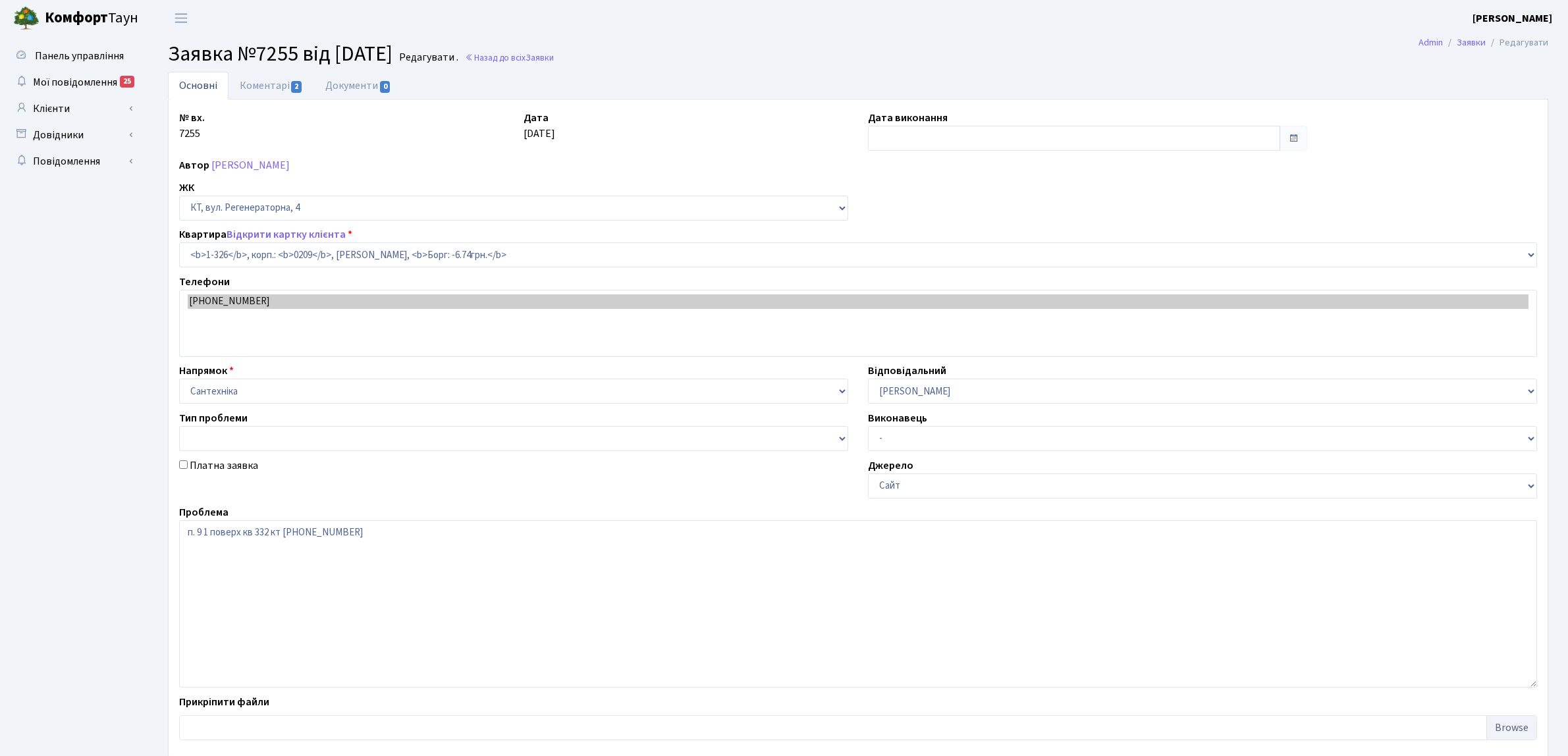
select select "326"
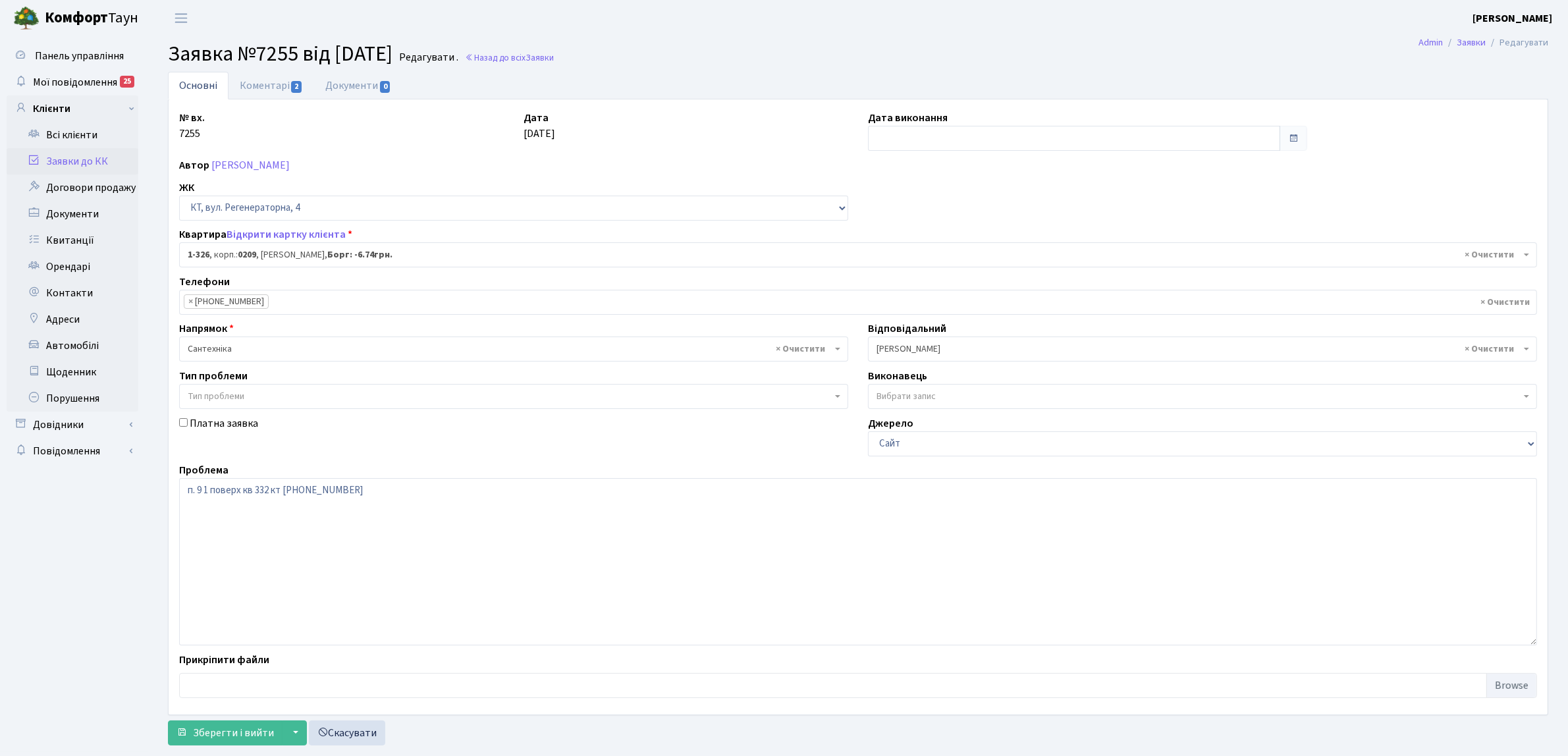
click at [62, 156] on link "Заявки до КК" at bounding box center [72, 162] width 132 height 27
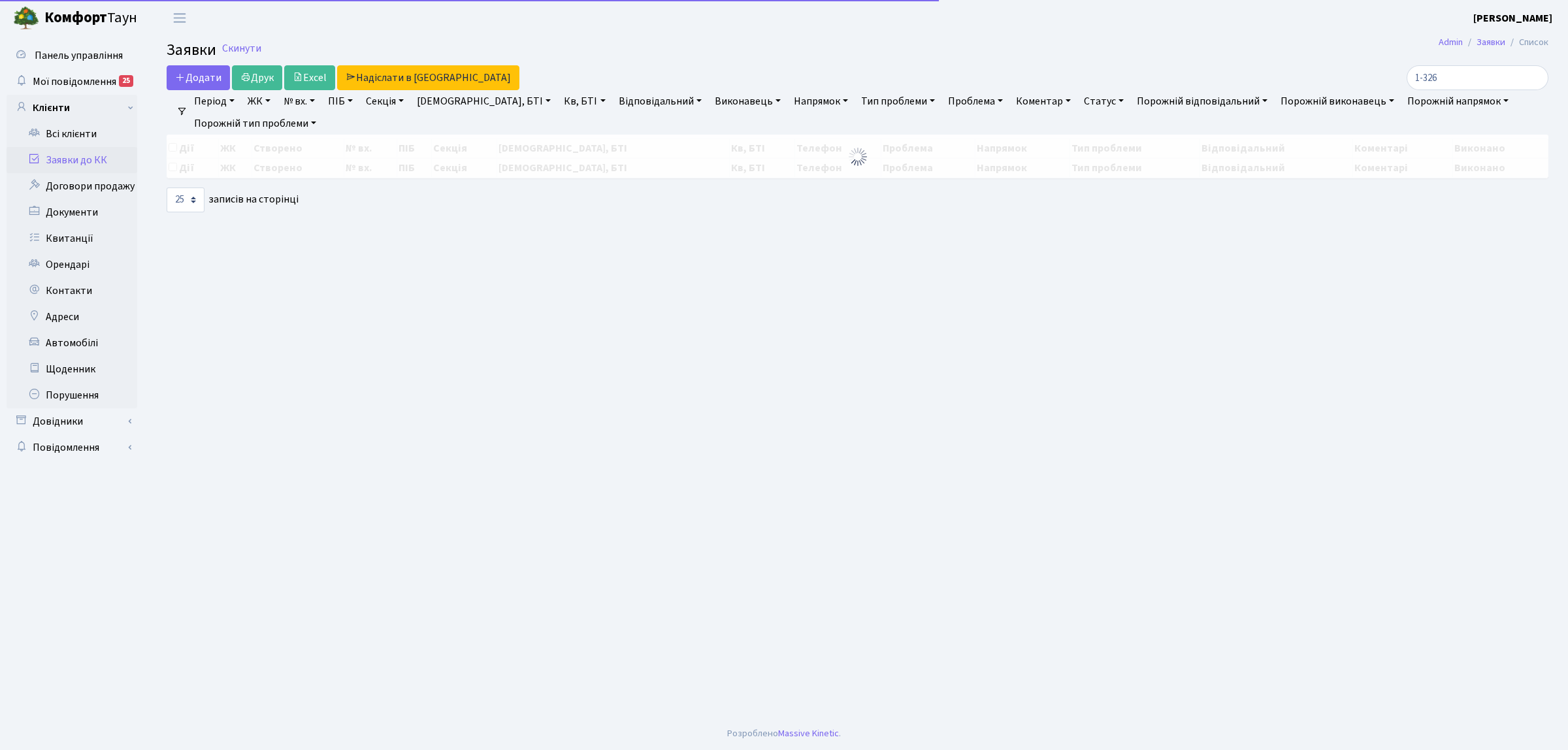
select select "25"
click at [1506, 80] on input "1-326" at bounding box center [1478, 78] width 142 height 25
type input "1-331"
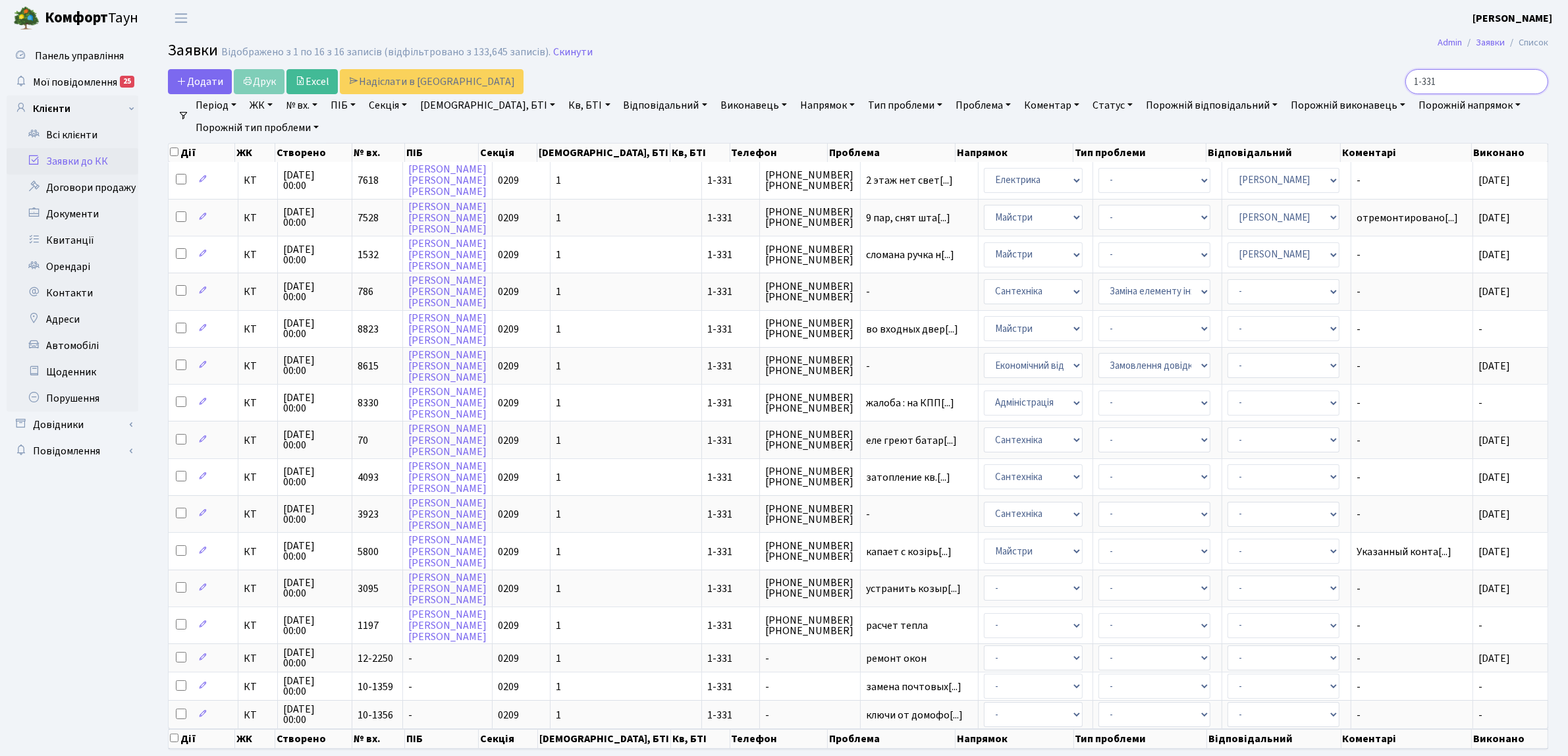
click at [1532, 83] on input "1-331" at bounding box center [1476, 82] width 143 height 25
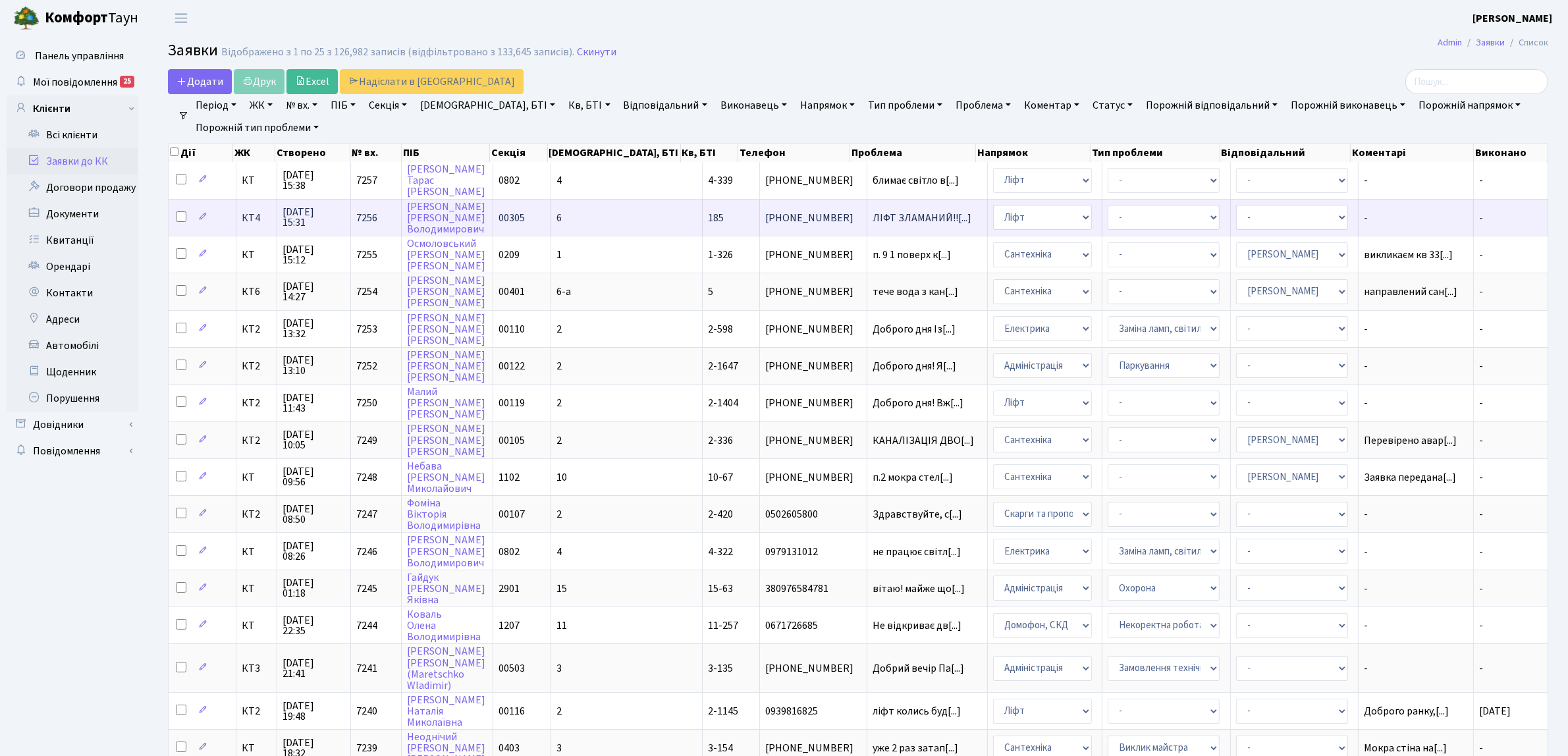
click at [256, 221] on span "КТ4" at bounding box center [256, 217] width 29 height 11
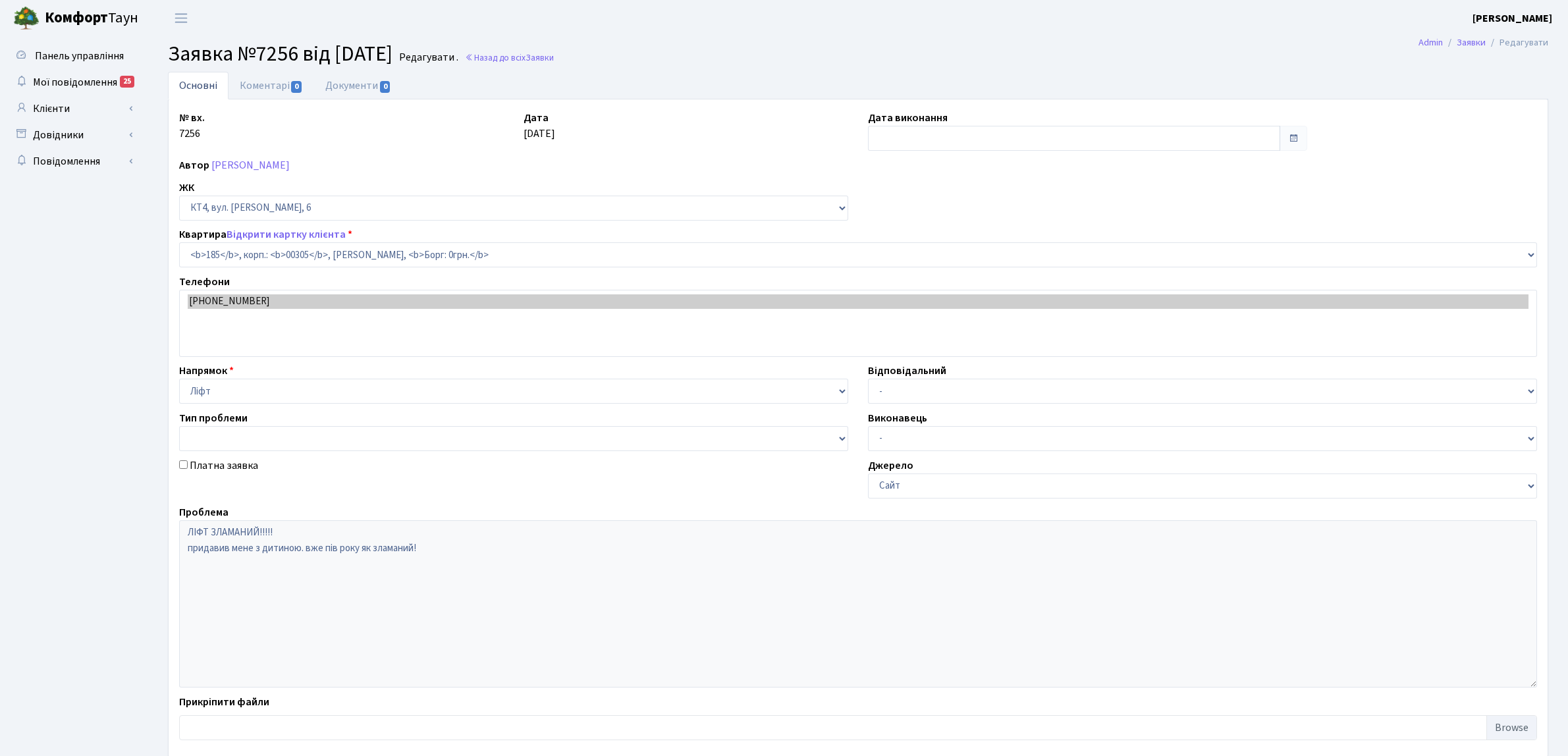
select select "16905"
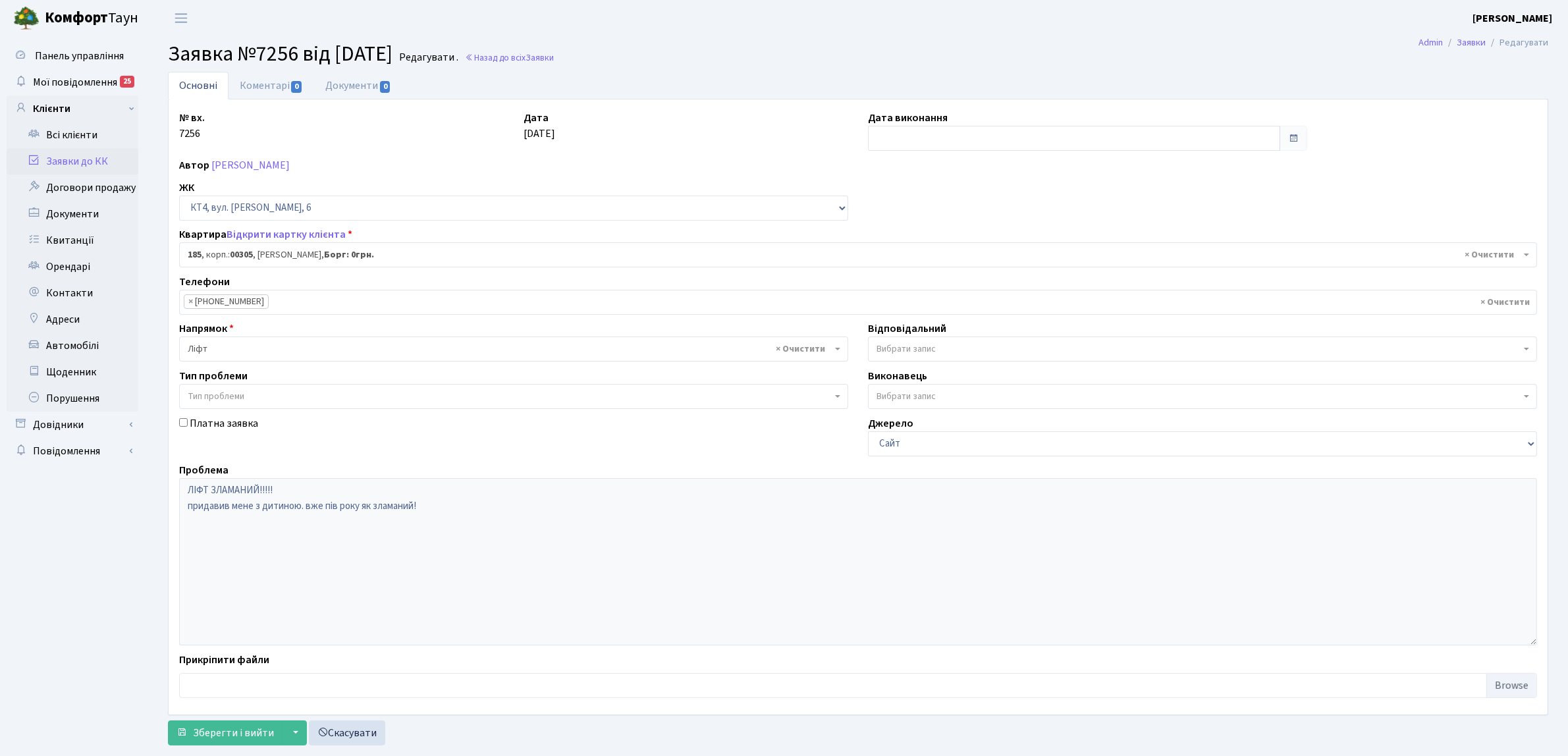
click at [107, 162] on link "Заявки до КК" at bounding box center [72, 162] width 132 height 27
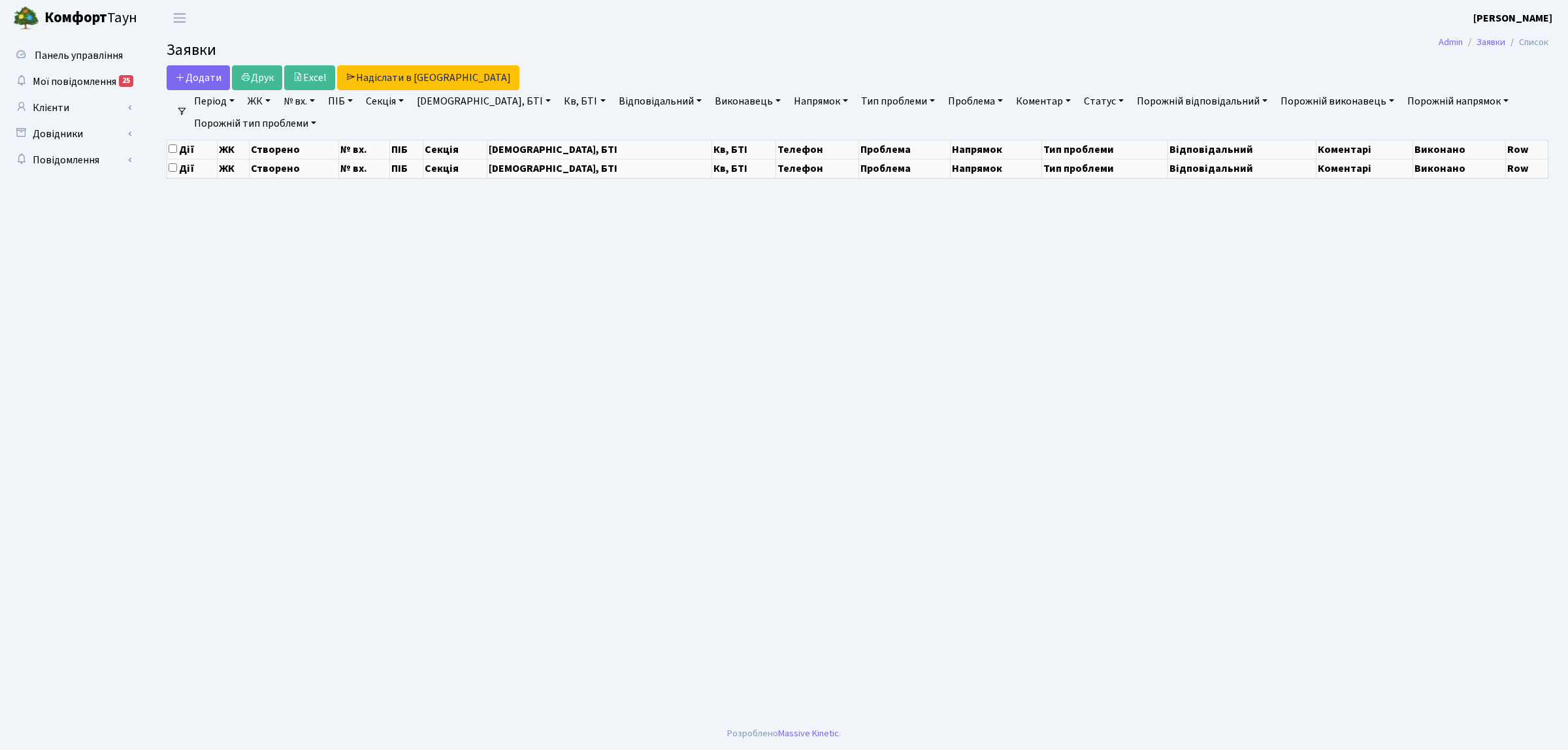
select select "25"
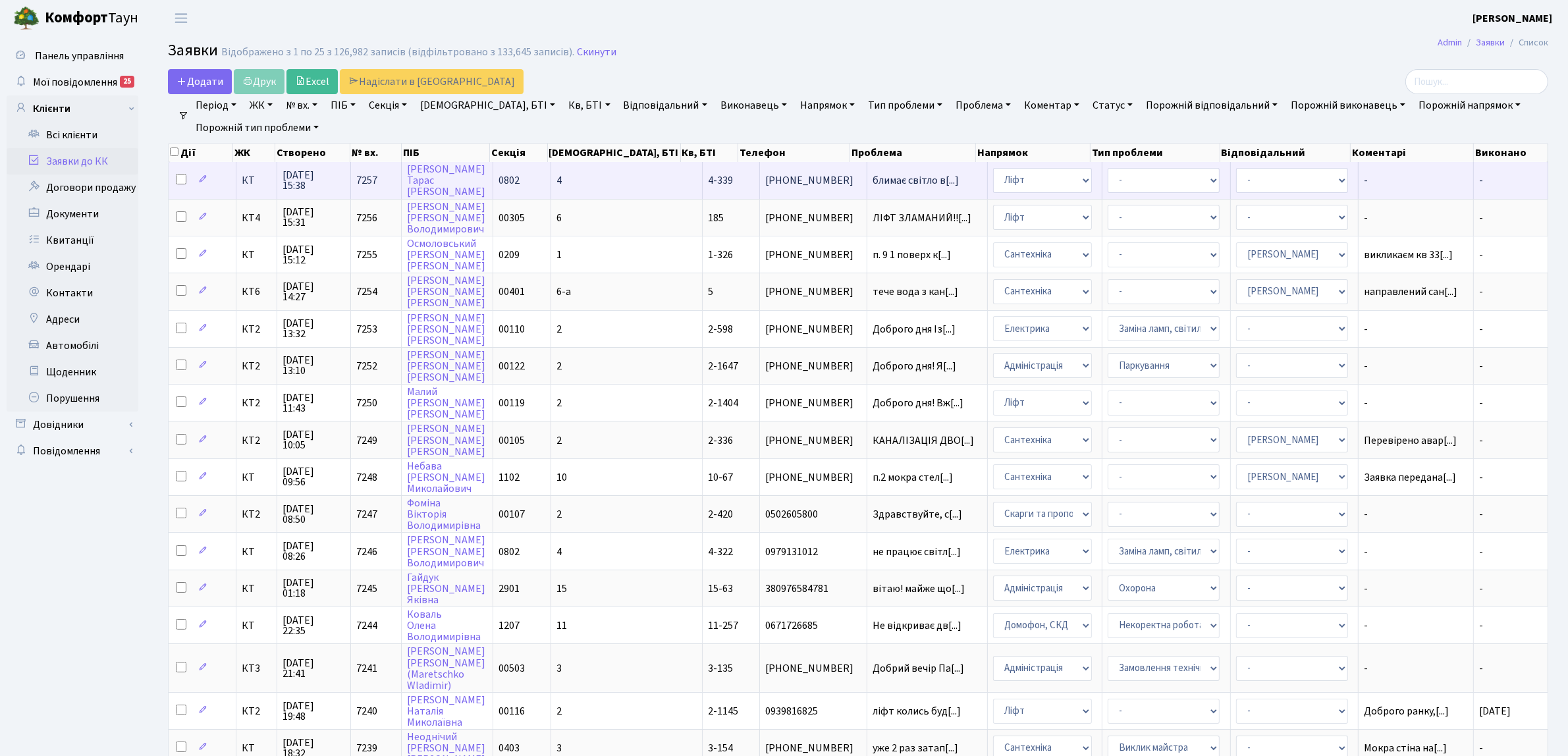
click at [238, 183] on td "КТ" at bounding box center [256, 180] width 40 height 36
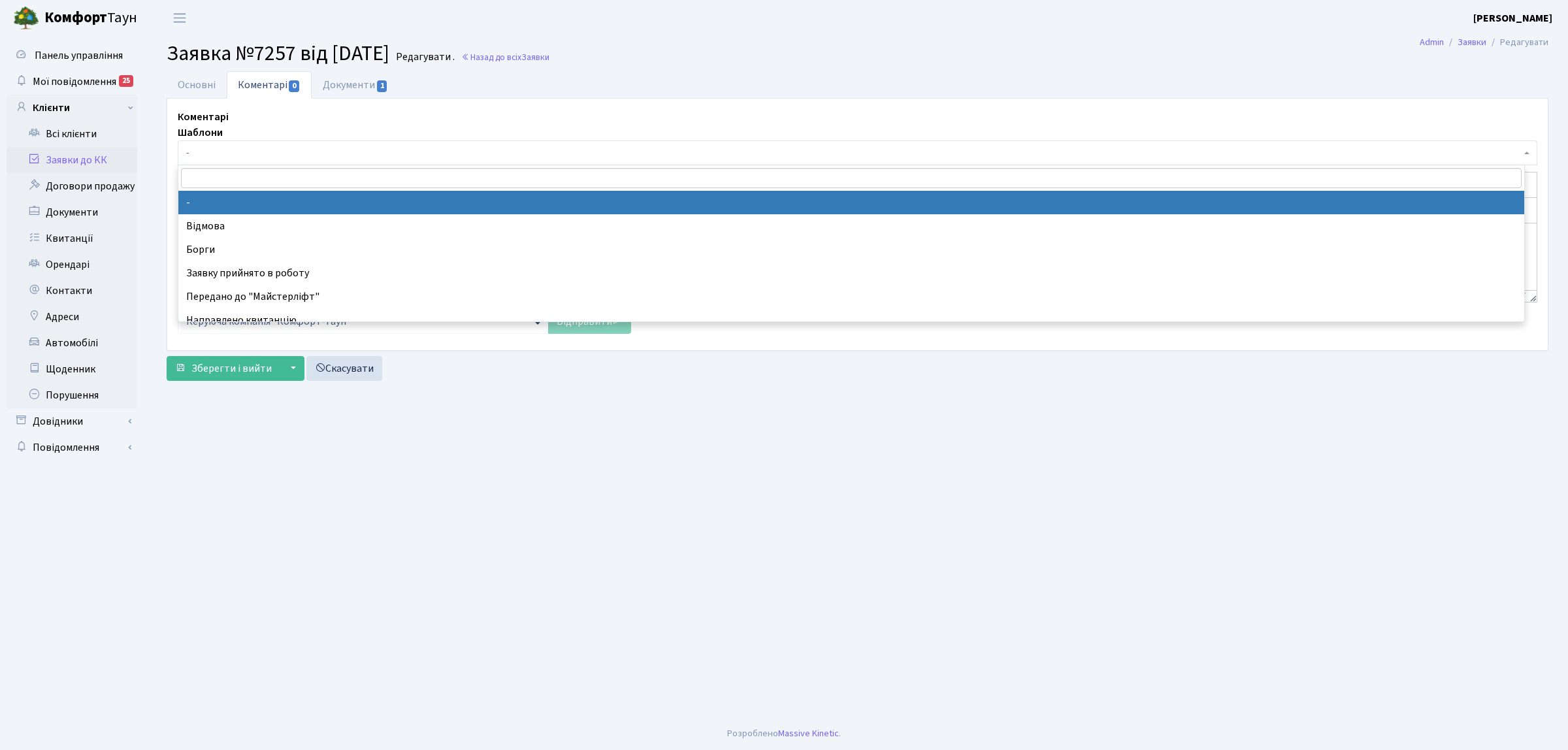
click at [282, 158] on span "-" at bounding box center [853, 153] width 1335 height 13
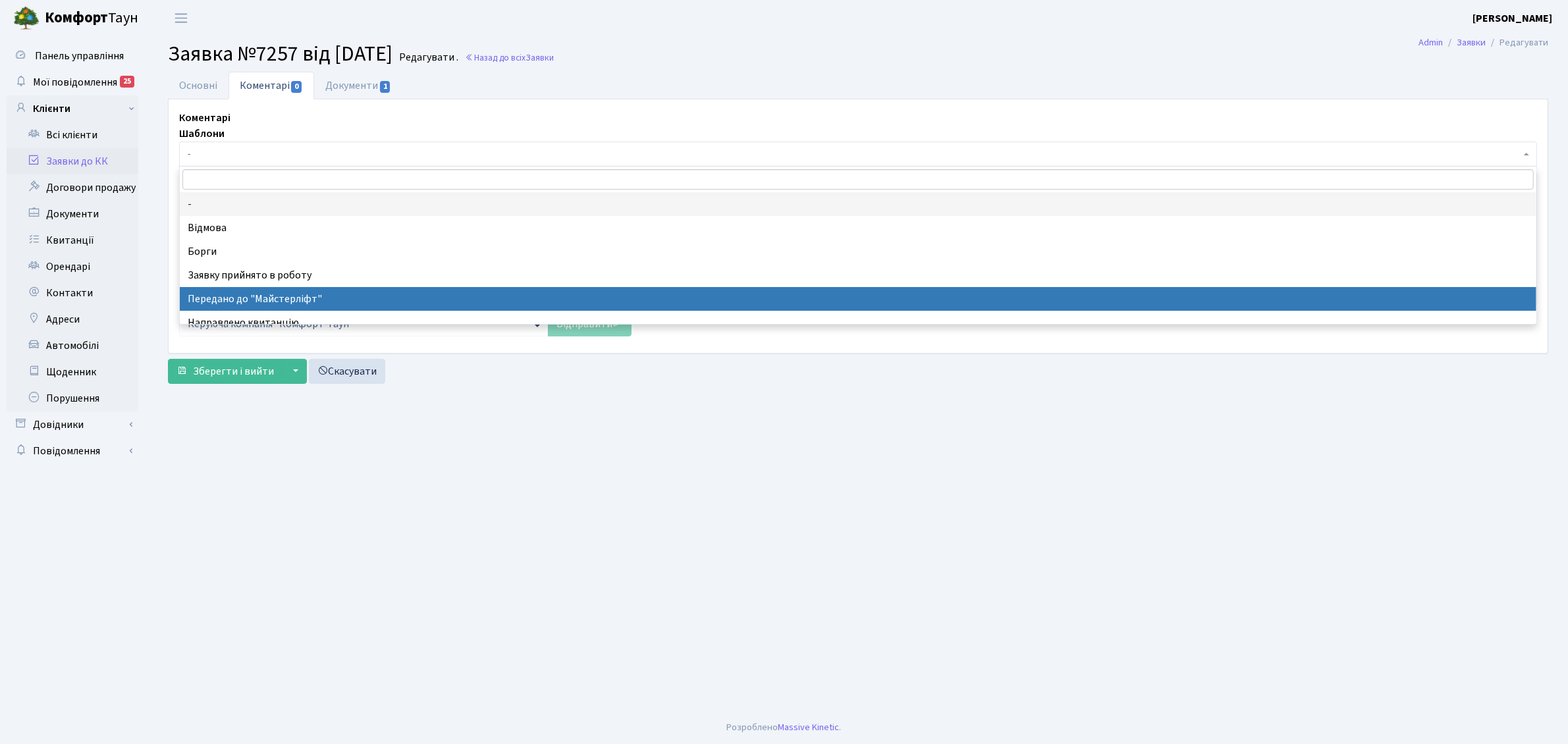
select select "9"
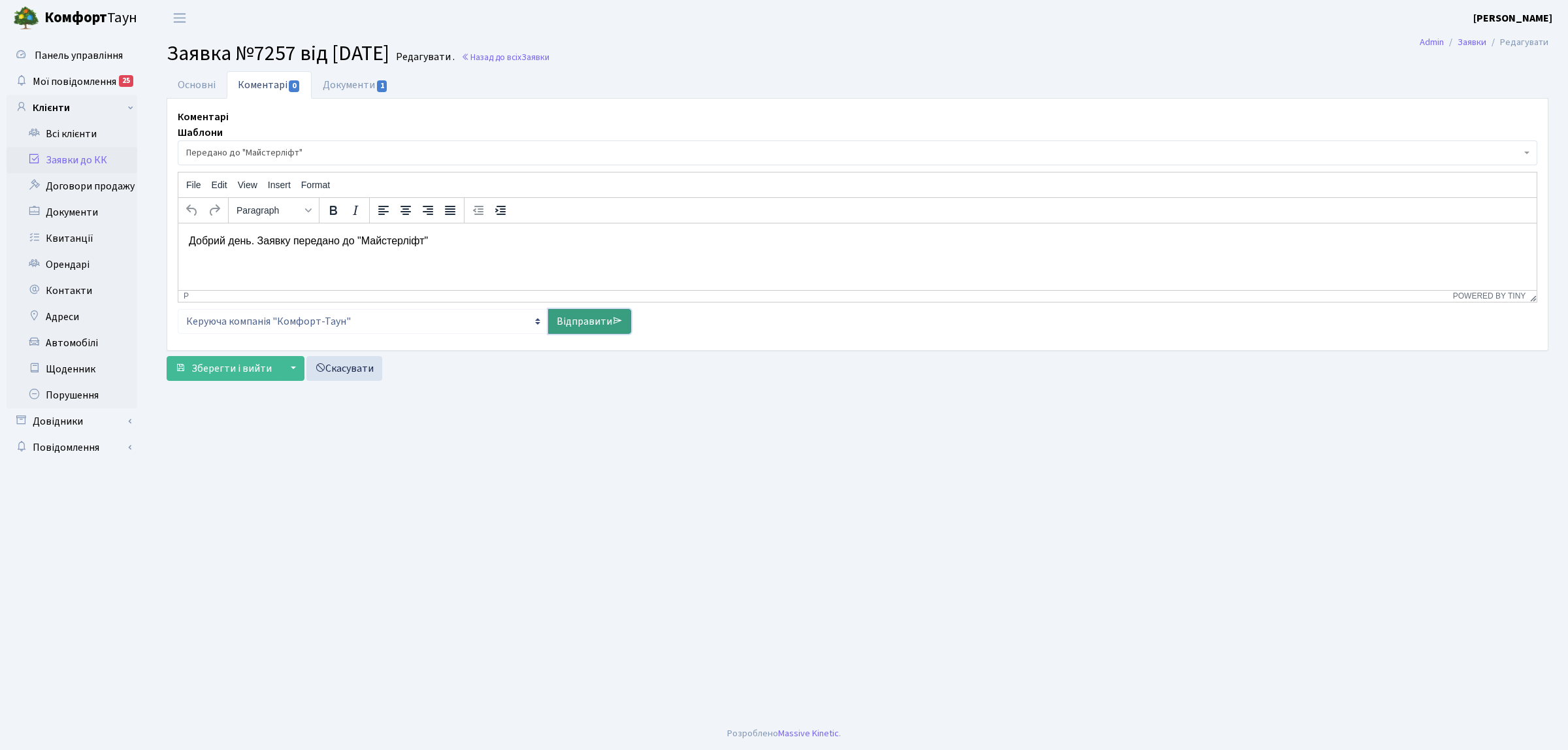
click at [588, 314] on link "Відправити" at bounding box center [589, 321] width 83 height 25
select select
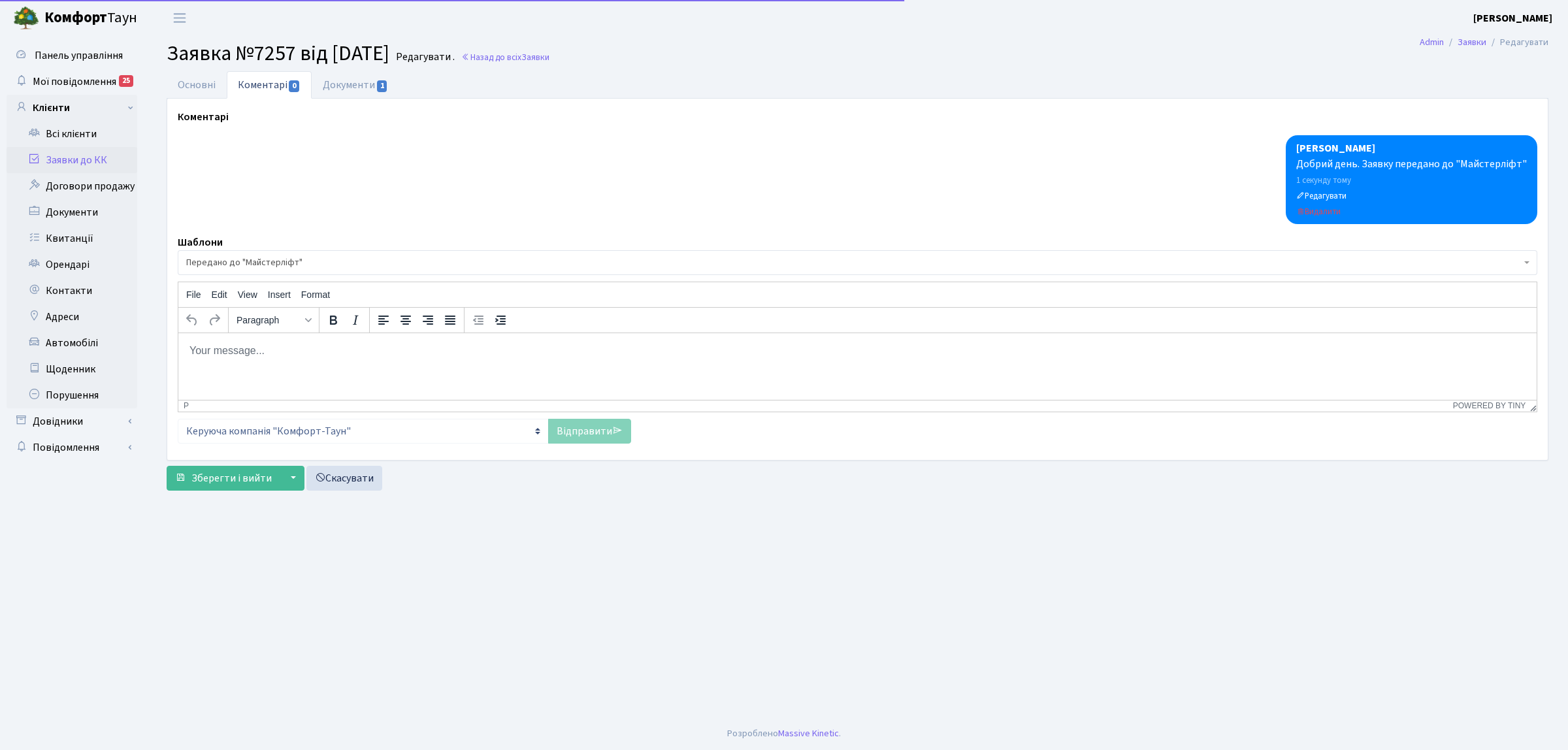
click at [110, 151] on link "Заявки до КК" at bounding box center [72, 160] width 131 height 26
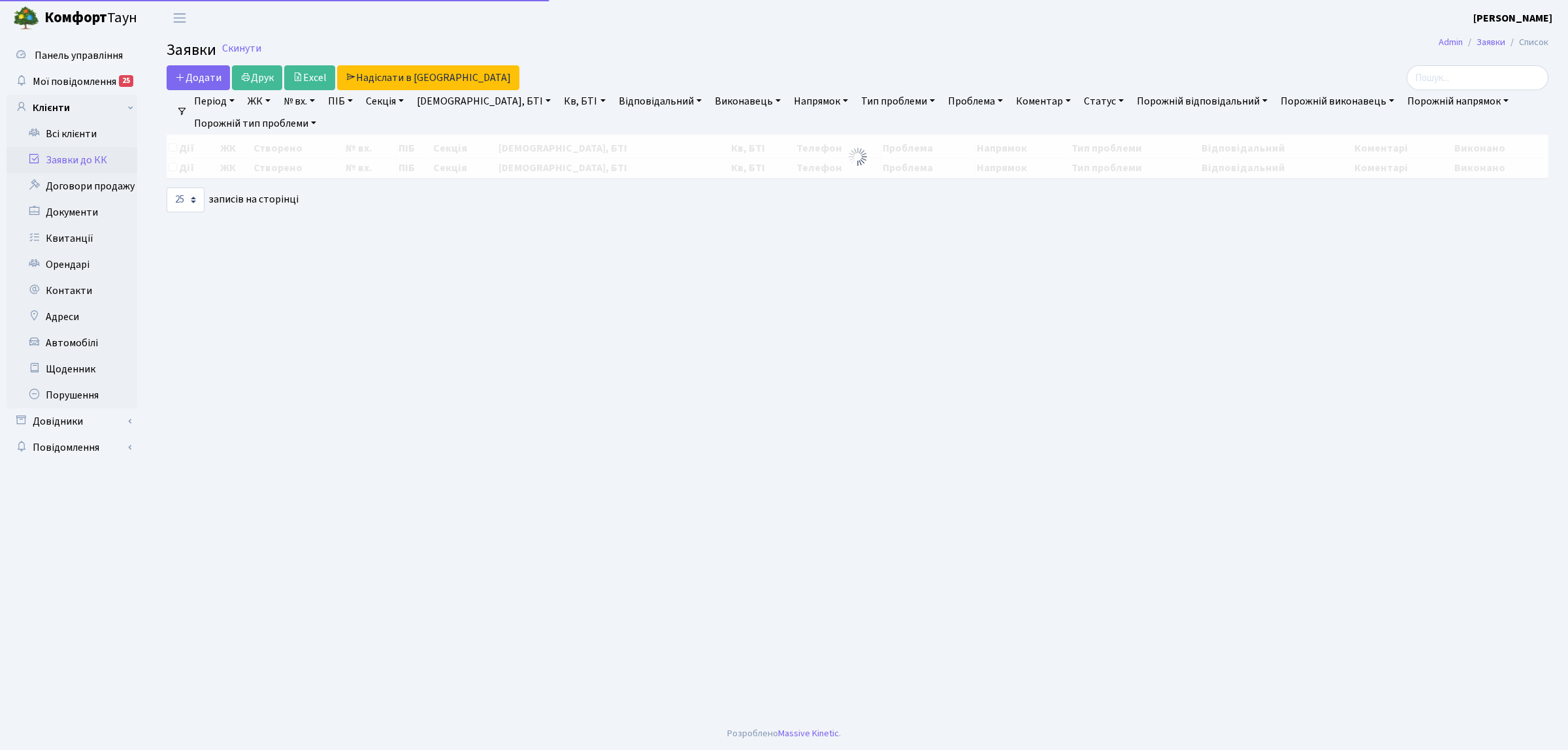
select select "25"
